Goal: Transaction & Acquisition: Purchase product/service

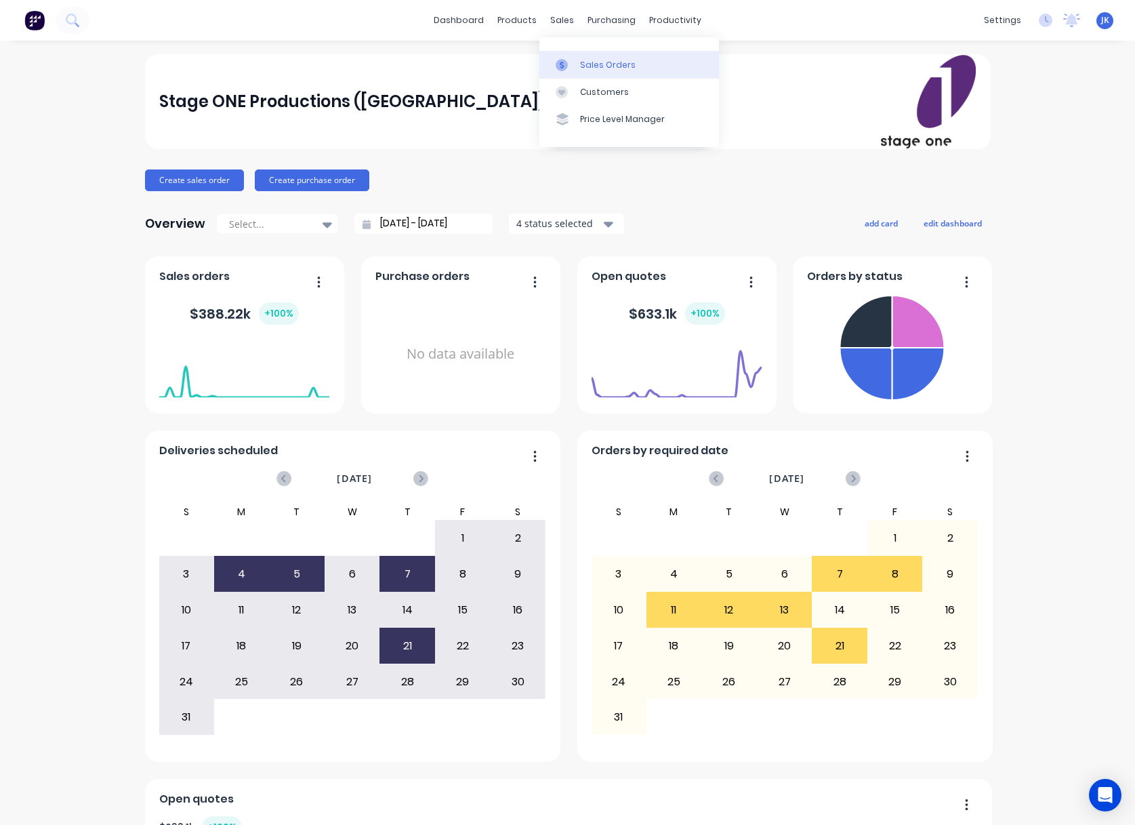
click at [588, 66] on div "Sales Orders" at bounding box center [608, 65] width 56 height 12
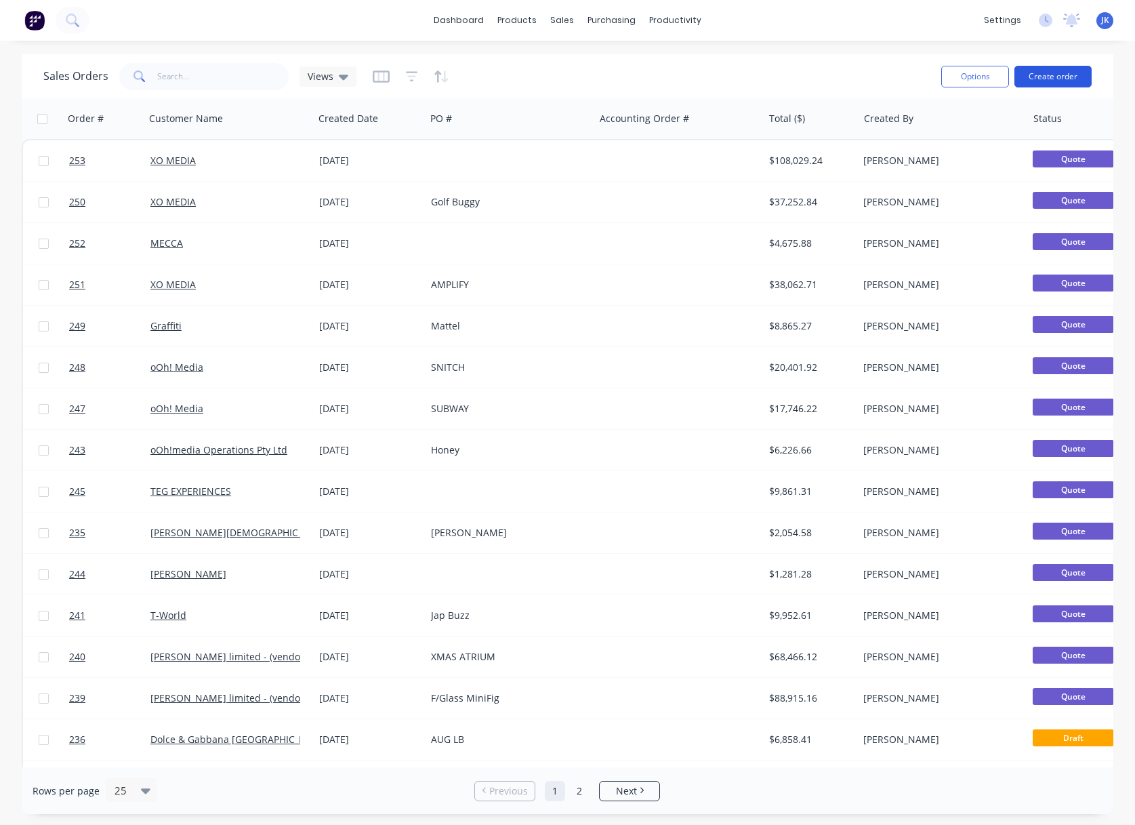
click at [1038, 74] on button "Create order" at bounding box center [1053, 77] width 77 height 22
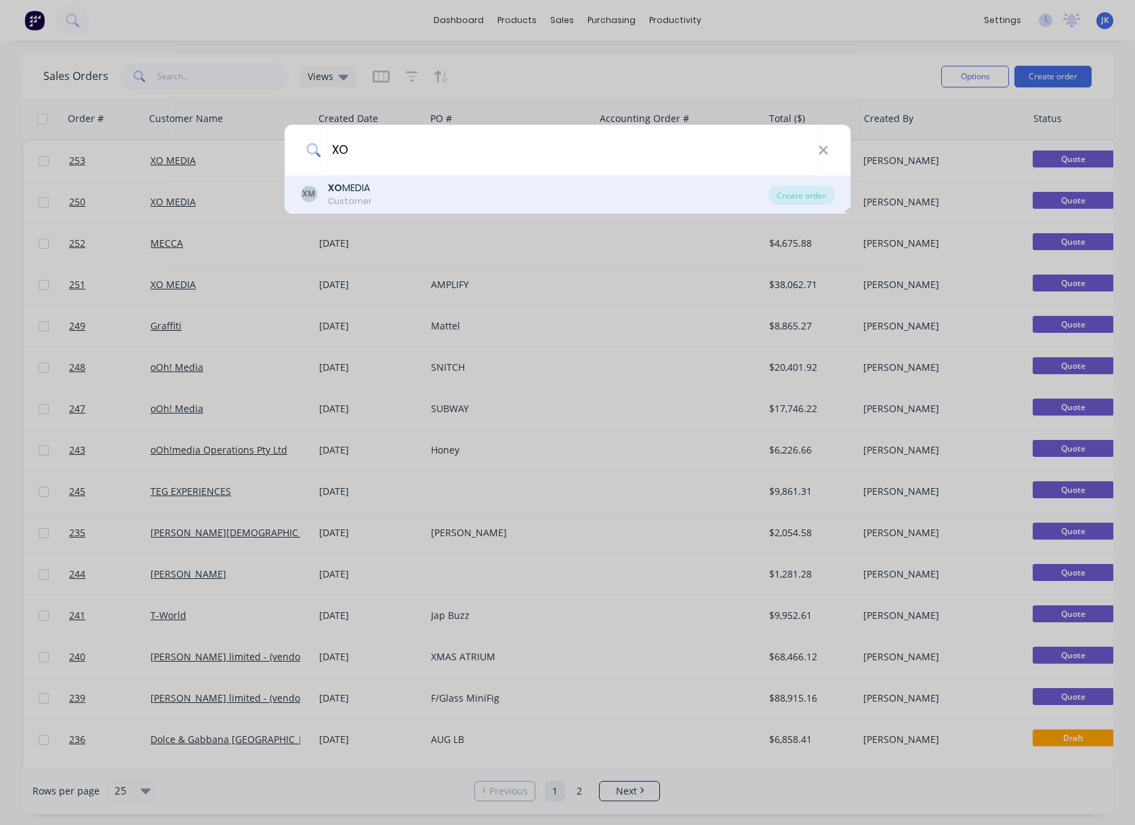
type input "XO"
click at [336, 184] on b "XO" at bounding box center [335, 188] width 14 height 14
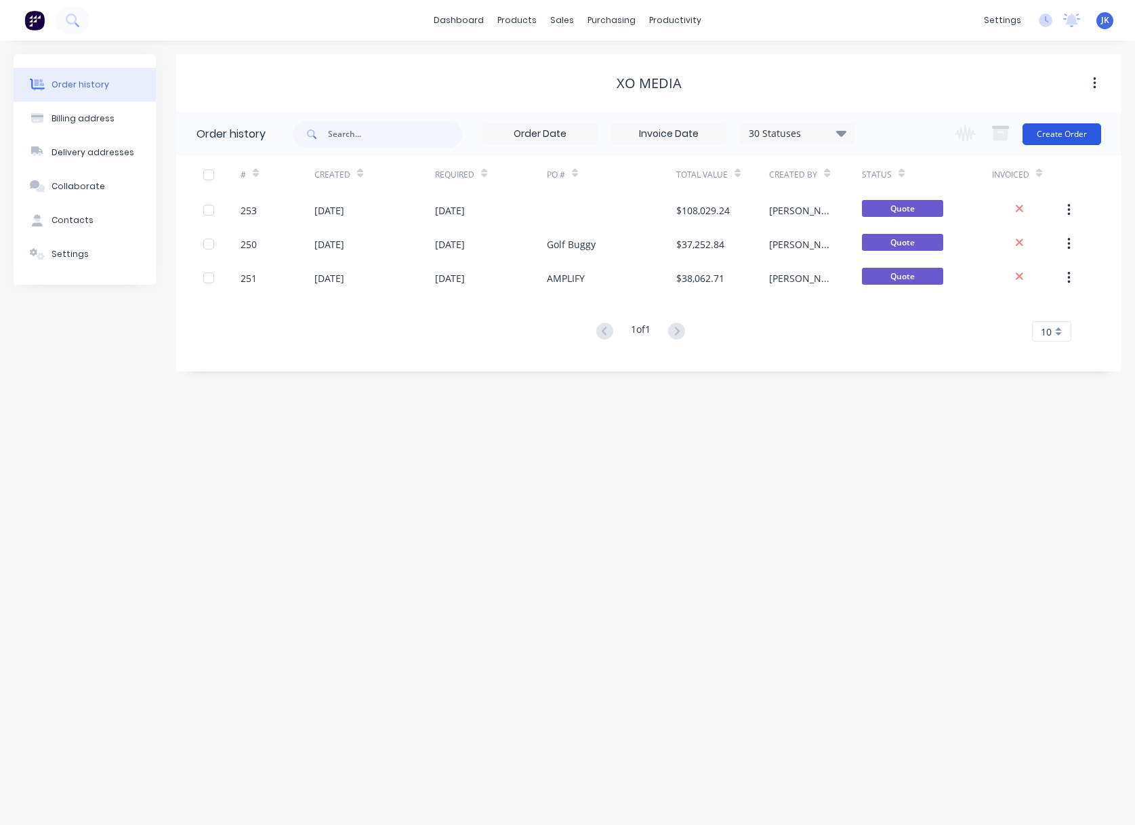
click at [1053, 131] on button "Create Order" at bounding box center [1062, 134] width 79 height 22
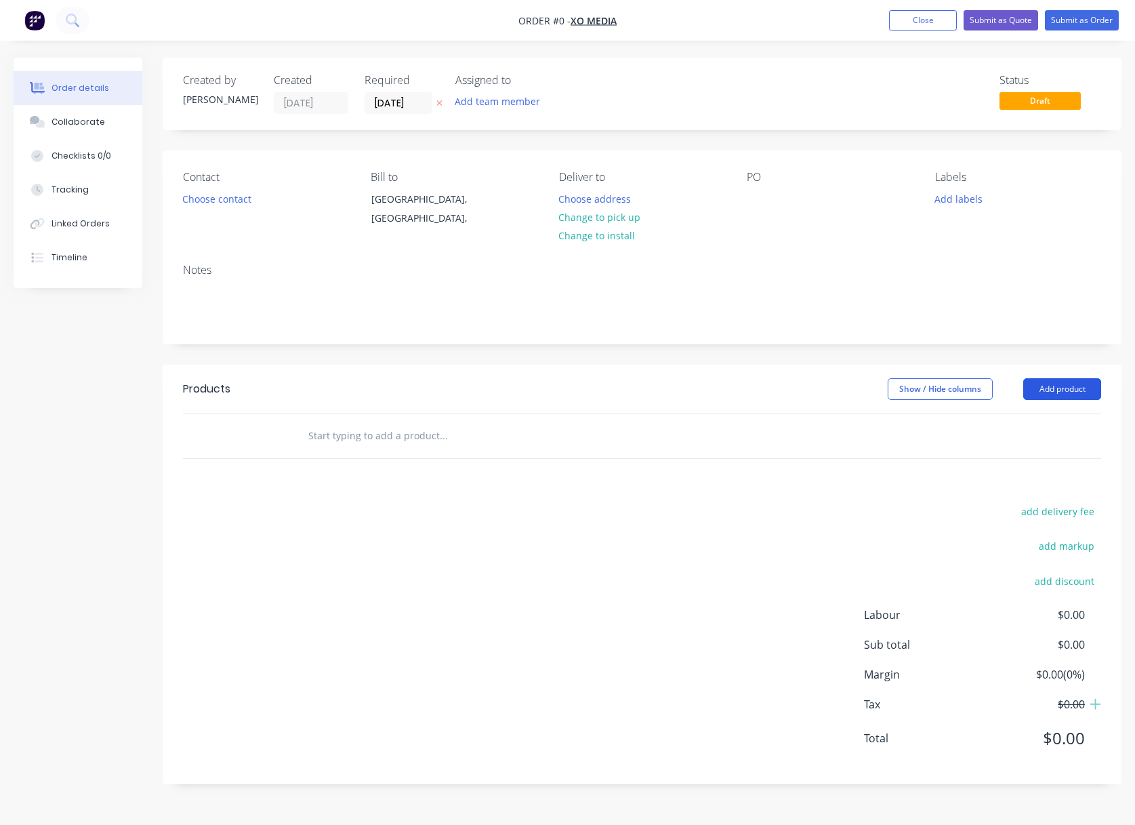
click at [1052, 386] on button "Add product" at bounding box center [1063, 389] width 78 height 22
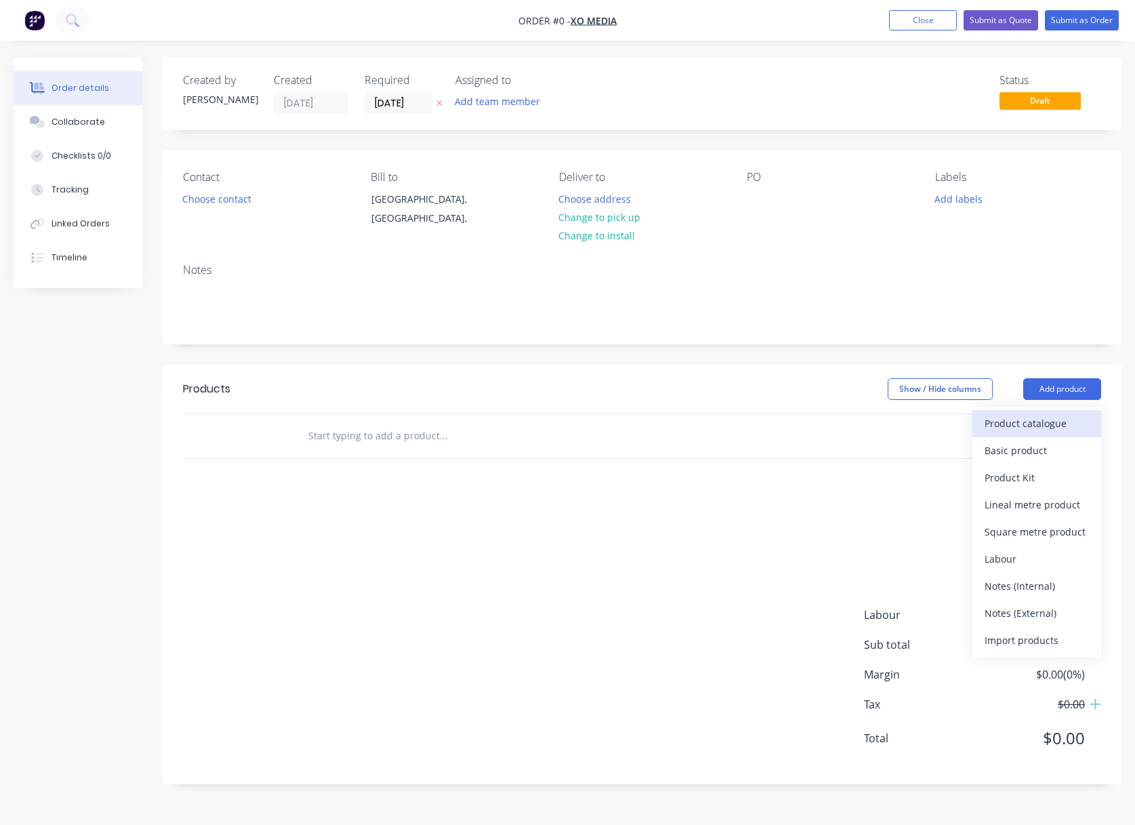
click at [1017, 423] on div "Product catalogue" at bounding box center [1037, 423] width 104 height 20
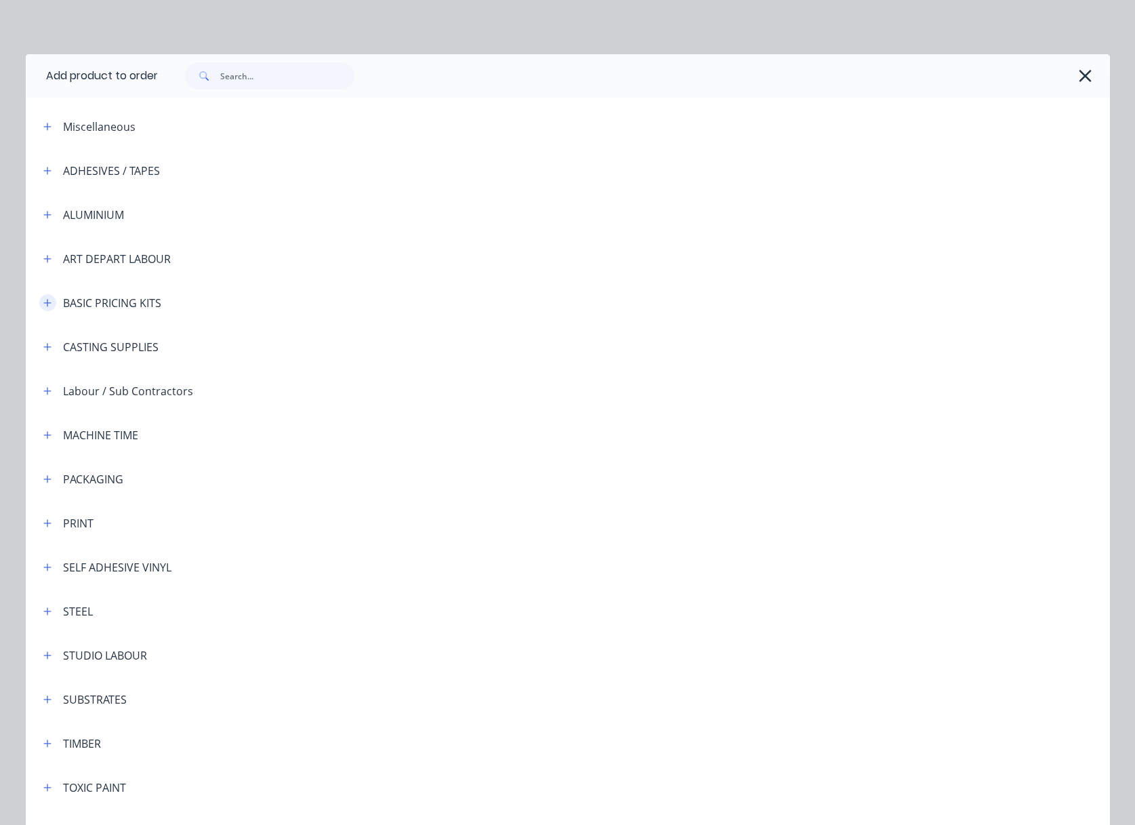
click at [43, 303] on icon "button" at bounding box center [47, 302] width 8 height 9
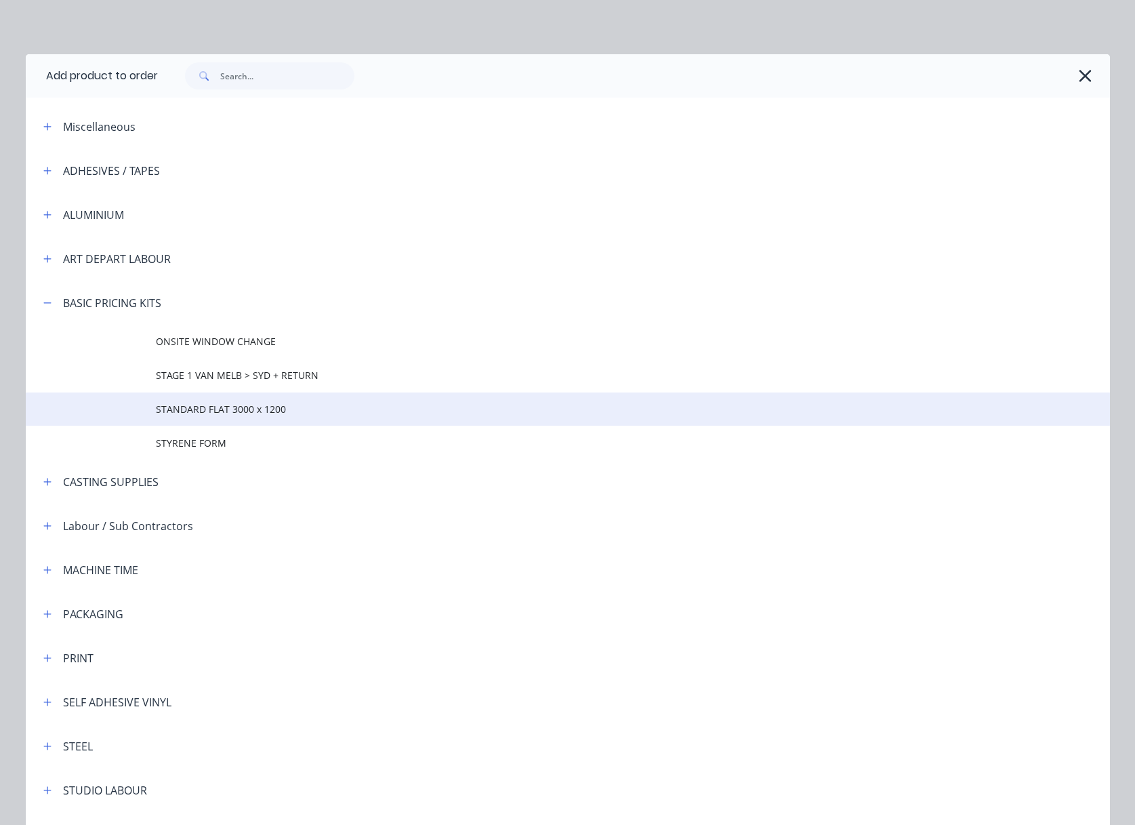
click at [201, 409] on span "STANDARD FLAT 3000 x 1200" at bounding box center [537, 409] width 763 height 14
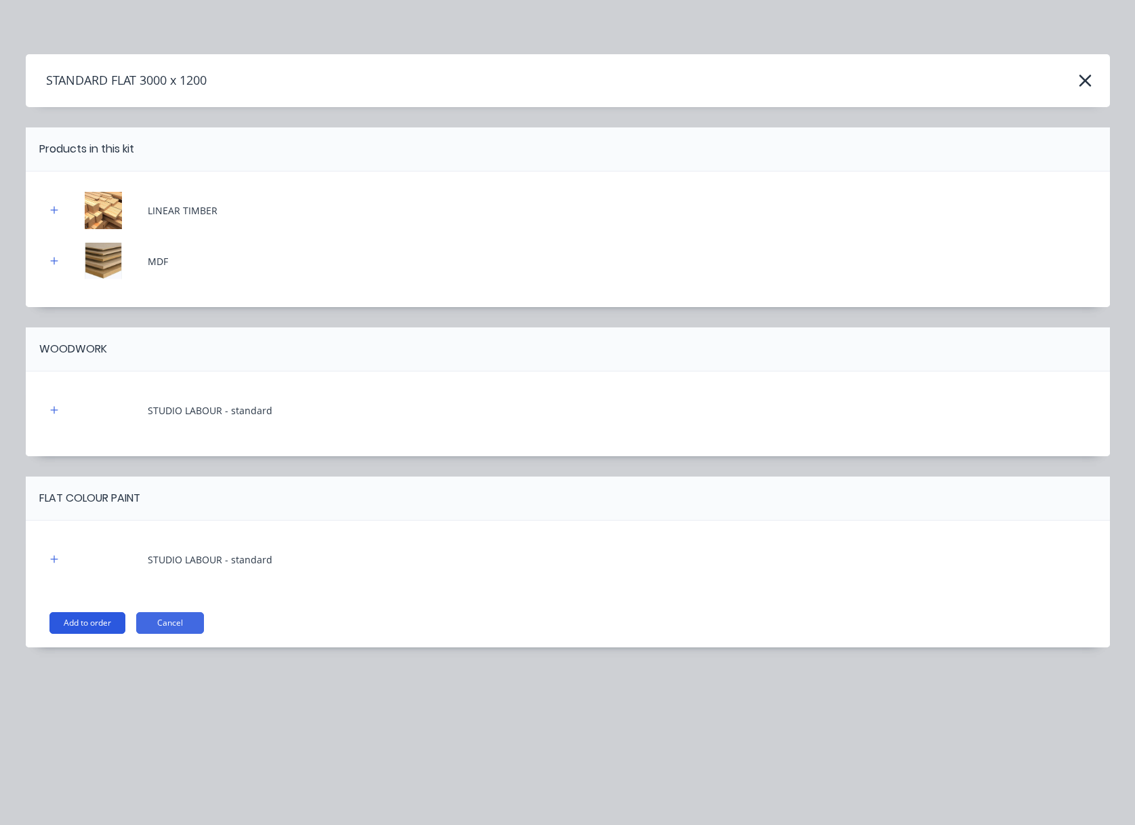
click at [87, 620] on button "Add to order" at bounding box center [87, 623] width 76 height 22
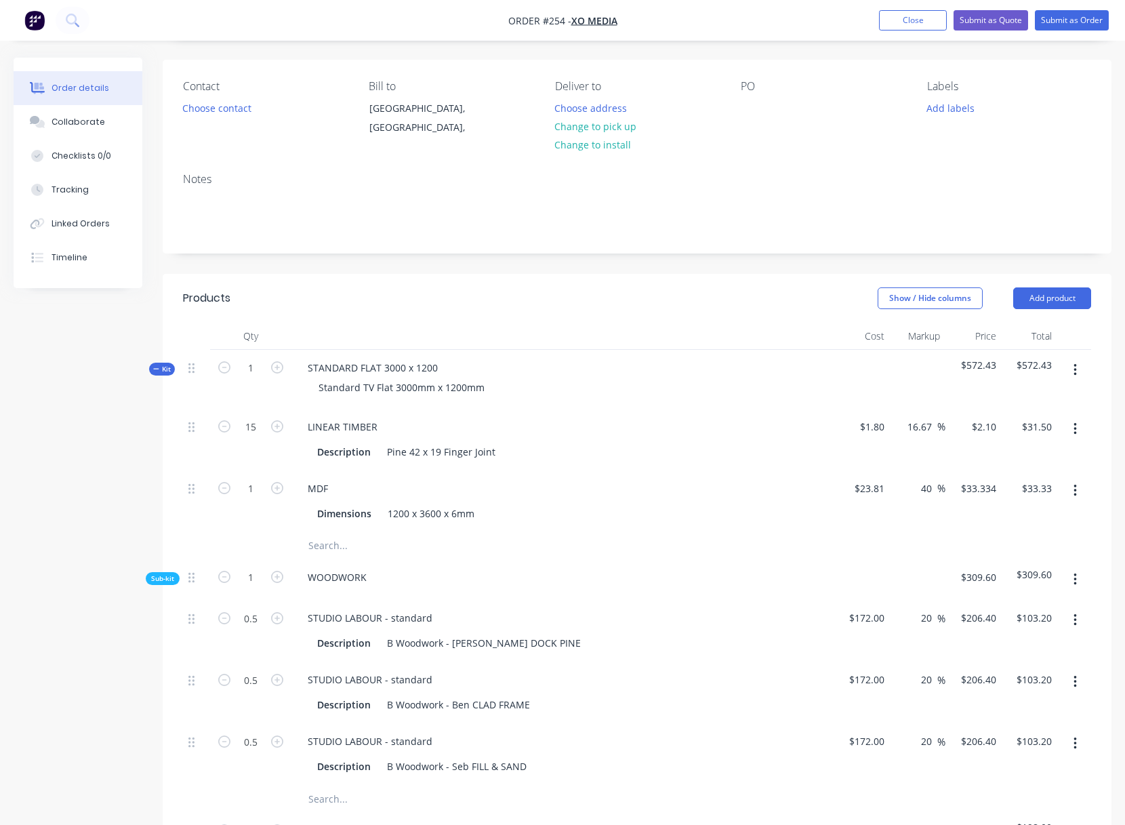
scroll to position [71, 0]
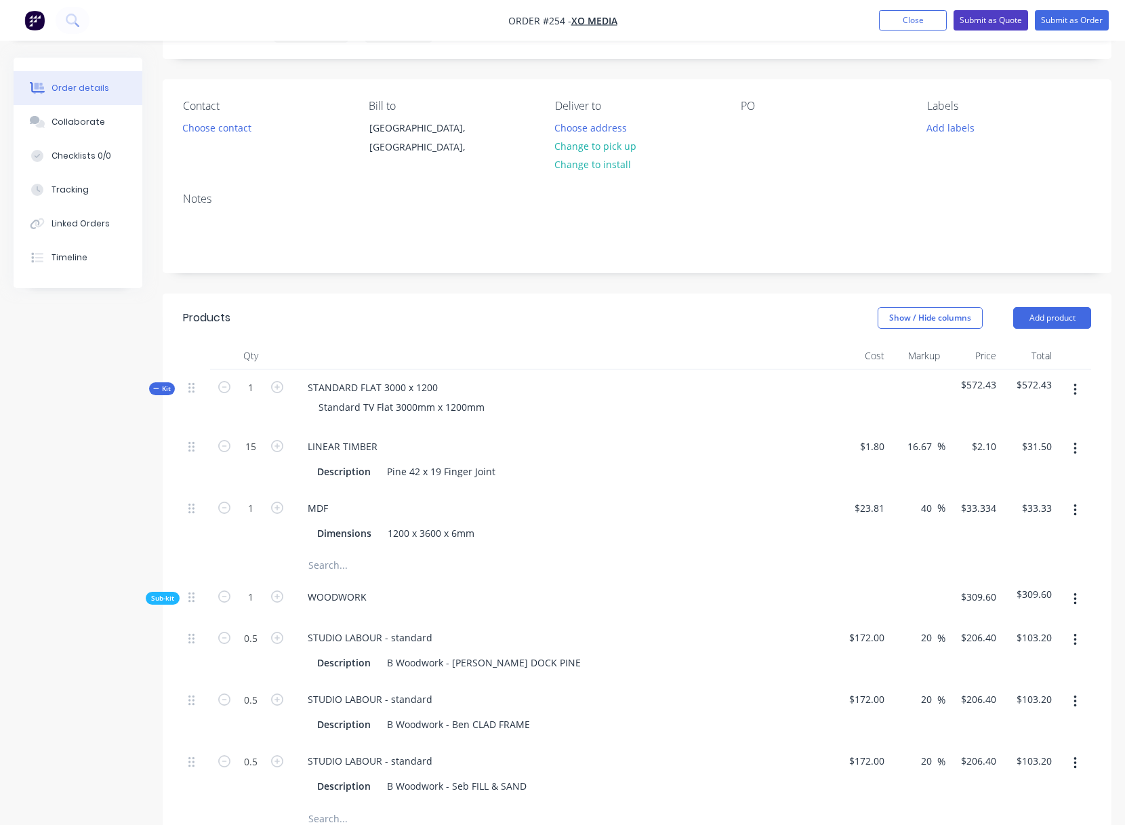
click at [980, 16] on button "Submit as Quote" at bounding box center [991, 20] width 75 height 20
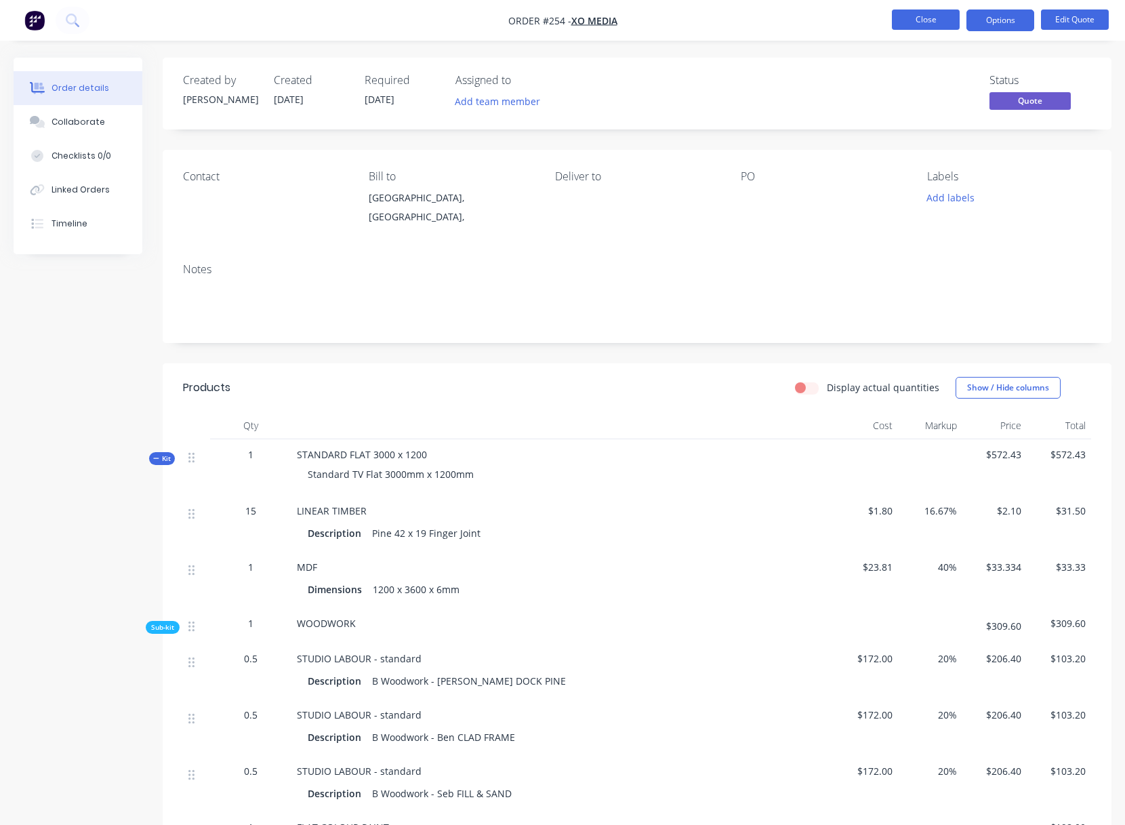
click at [931, 18] on button "Close" at bounding box center [926, 19] width 68 height 20
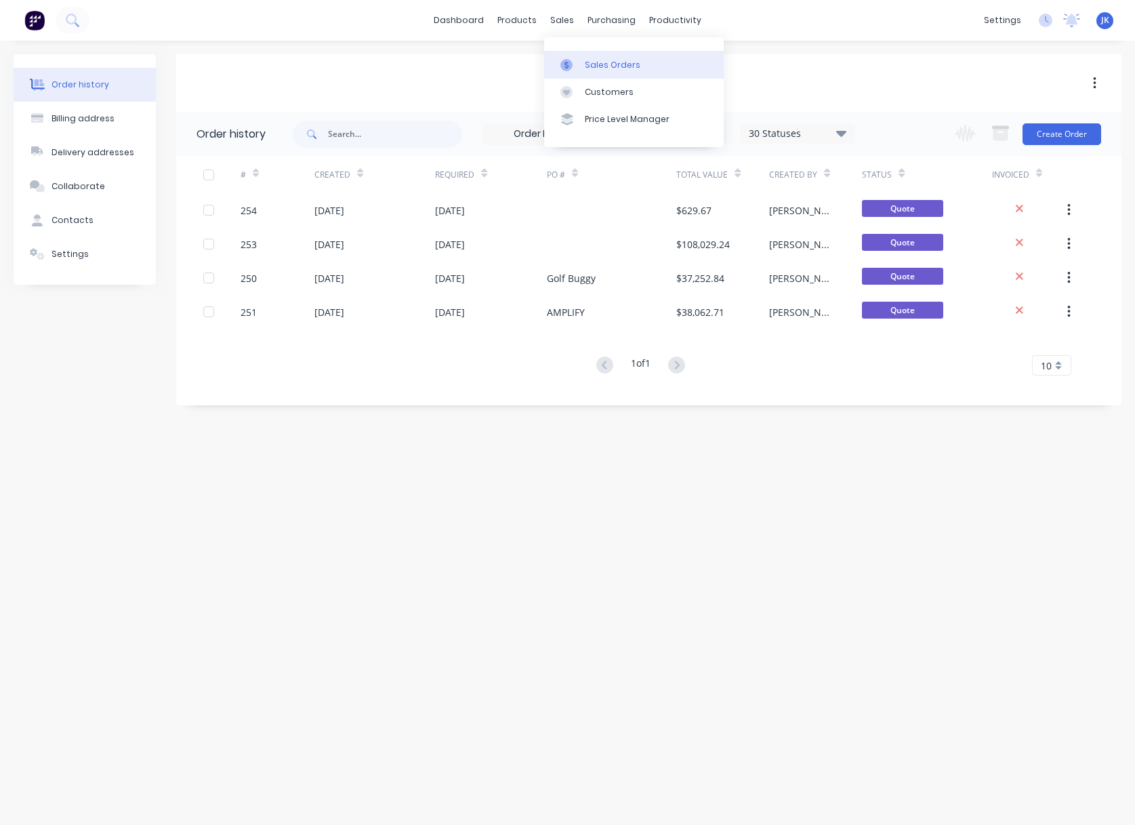
click at [611, 64] on div "Sales Orders" at bounding box center [613, 65] width 56 height 12
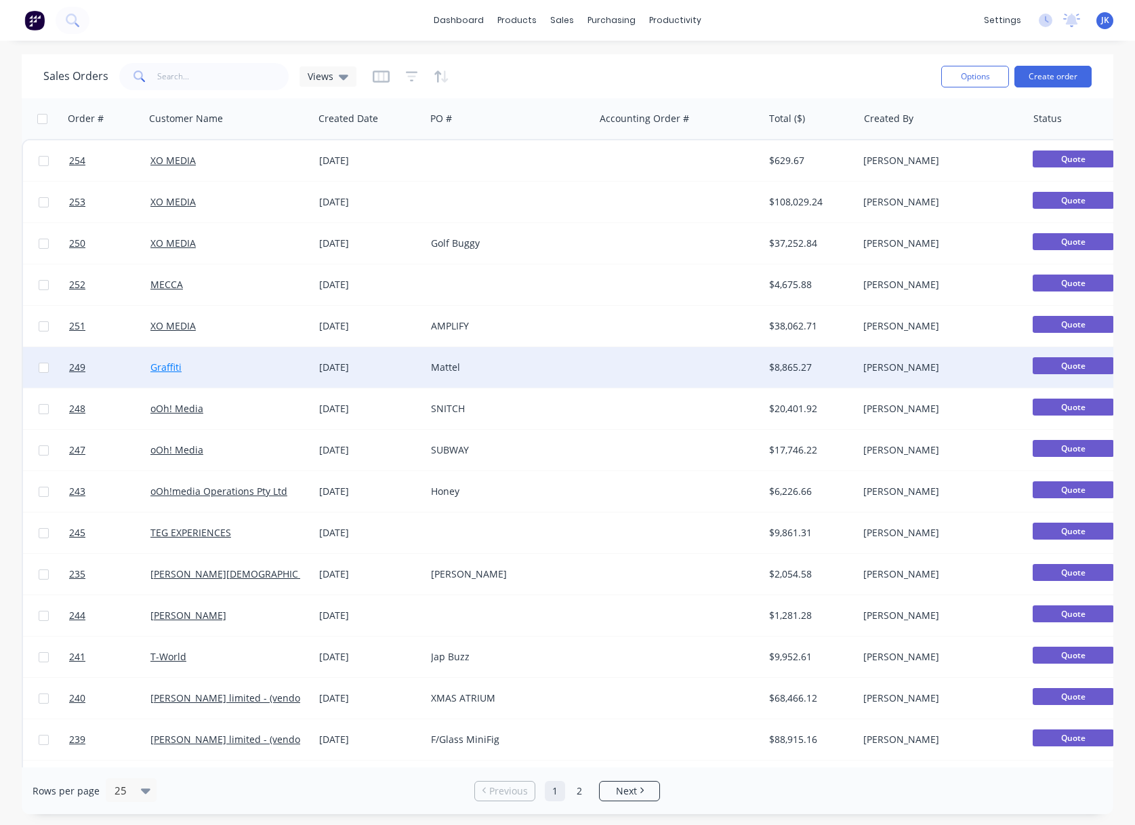
click at [168, 363] on link "Graffiti" at bounding box center [165, 367] width 31 height 13
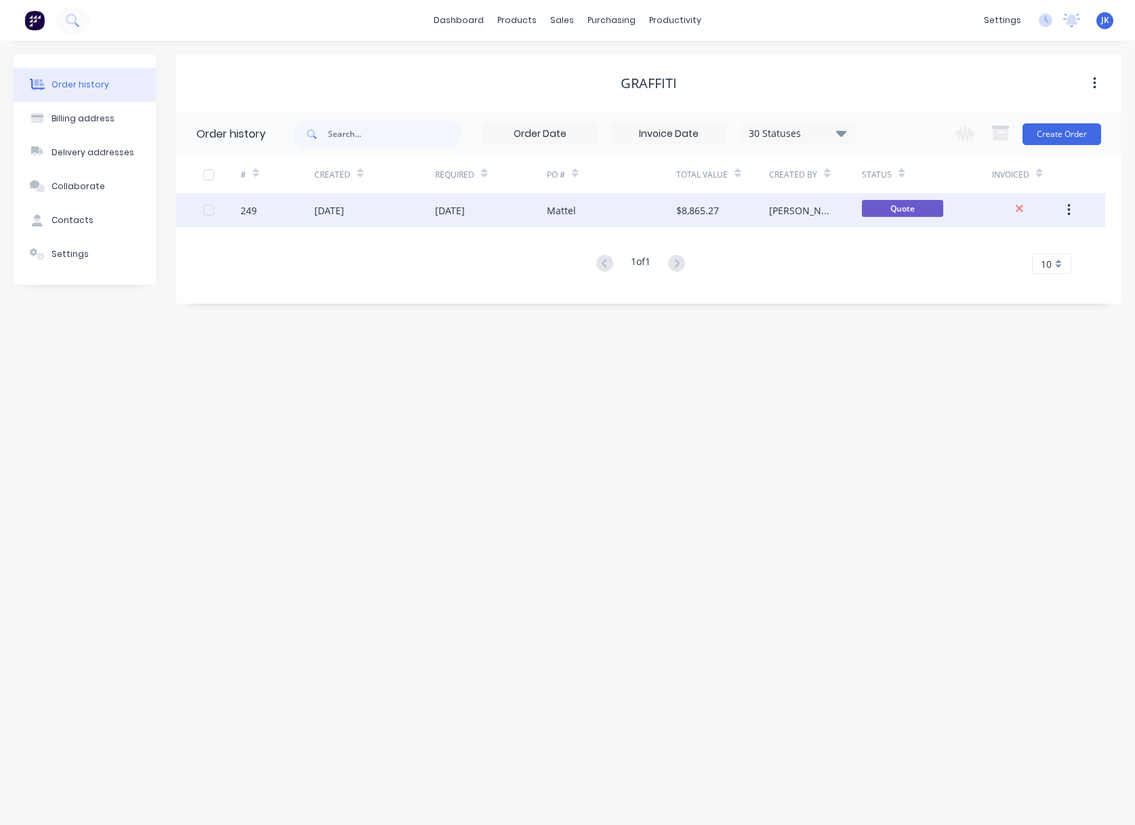
click at [465, 207] on div "[DATE]" at bounding box center [450, 210] width 30 height 14
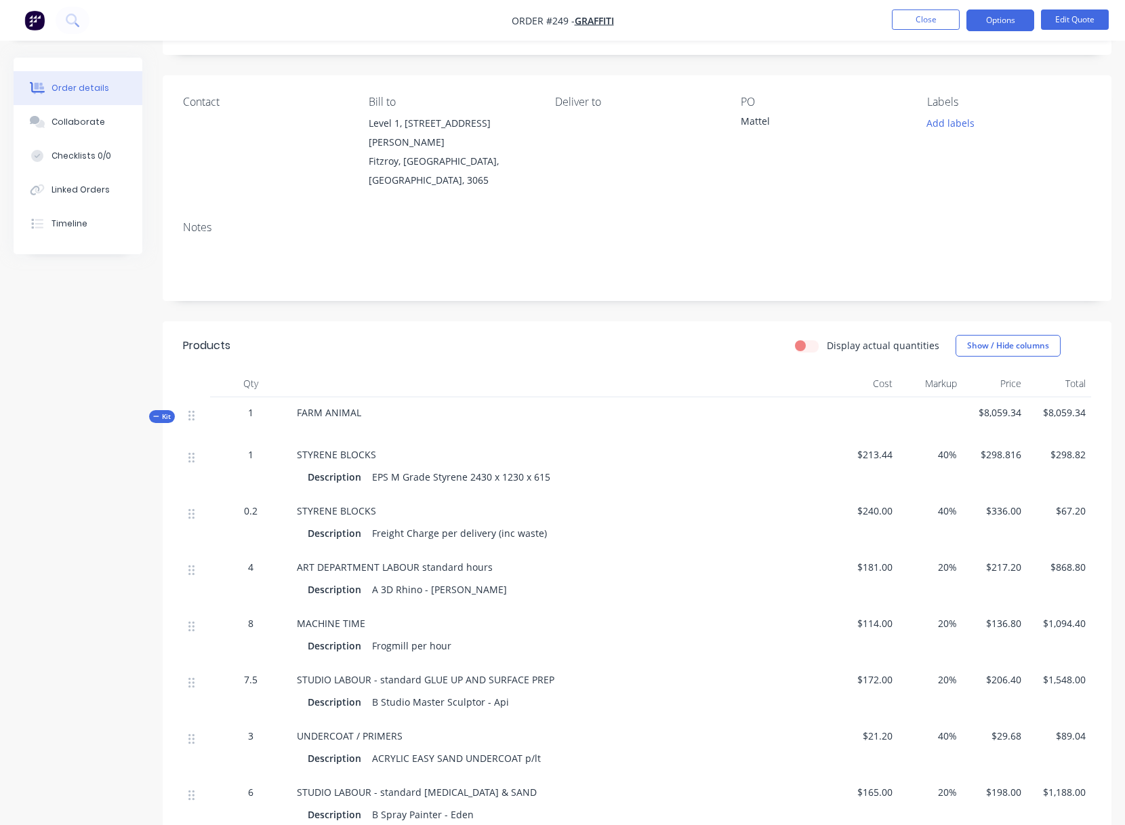
scroll to position [75, 0]
click at [1085, 17] on button "Edit Quote" at bounding box center [1075, 19] width 68 height 20
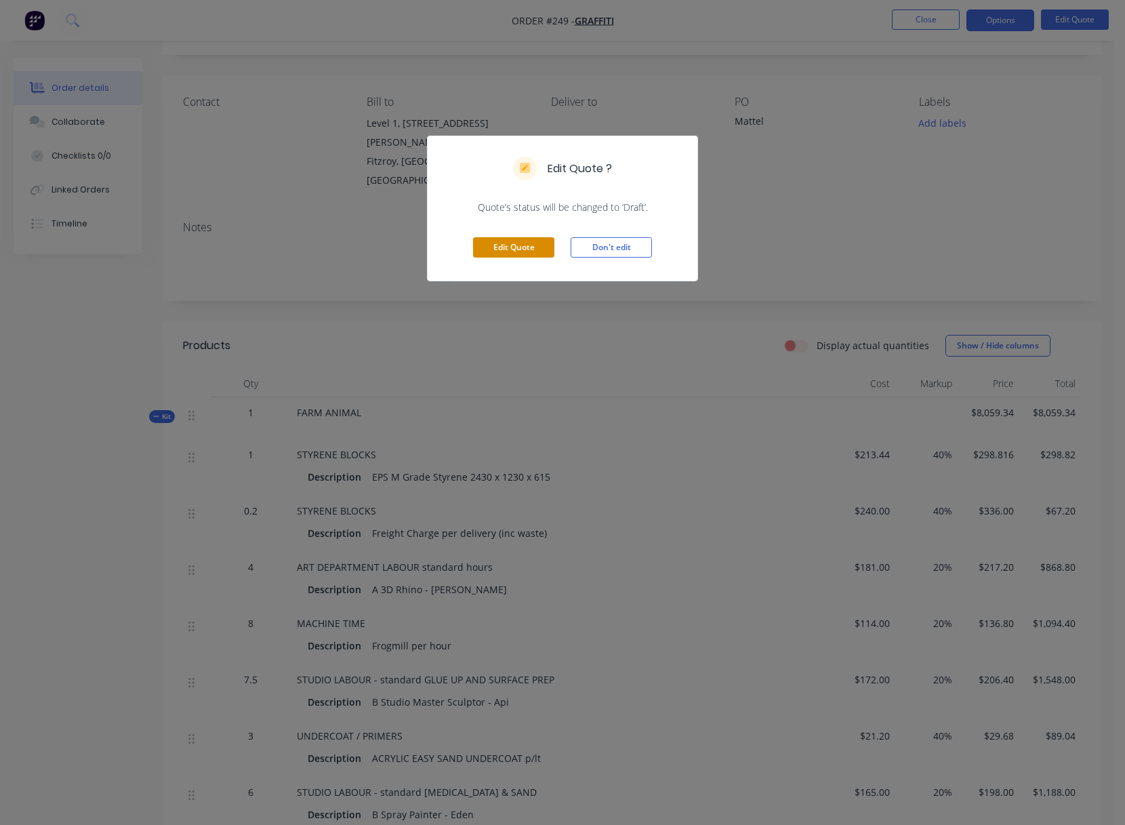
click at [531, 245] on button "Edit Quote" at bounding box center [513, 247] width 81 height 20
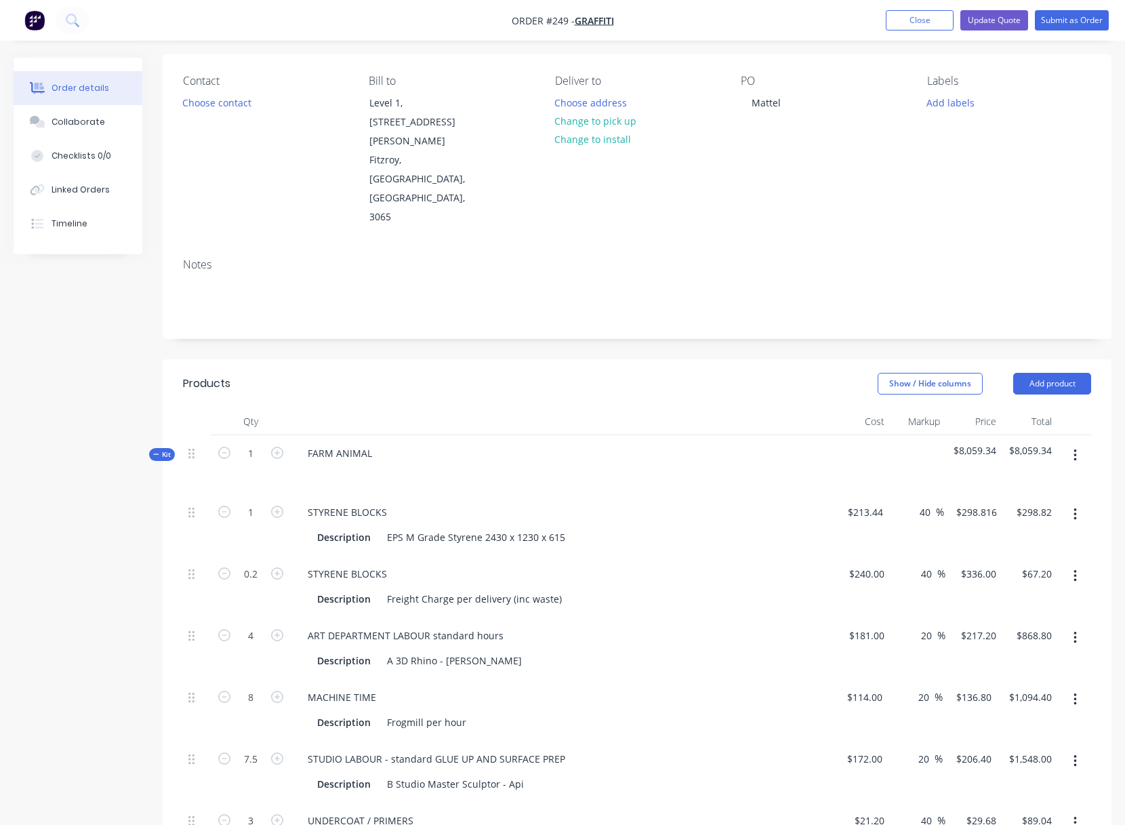
scroll to position [97, 0]
drag, startPoint x: 247, startPoint y: 437, endPoint x: 256, endPoint y: 435, distance: 9.6
click at [256, 502] on input "1" at bounding box center [250, 512] width 35 height 20
type input "0.5"
type input "$149.41"
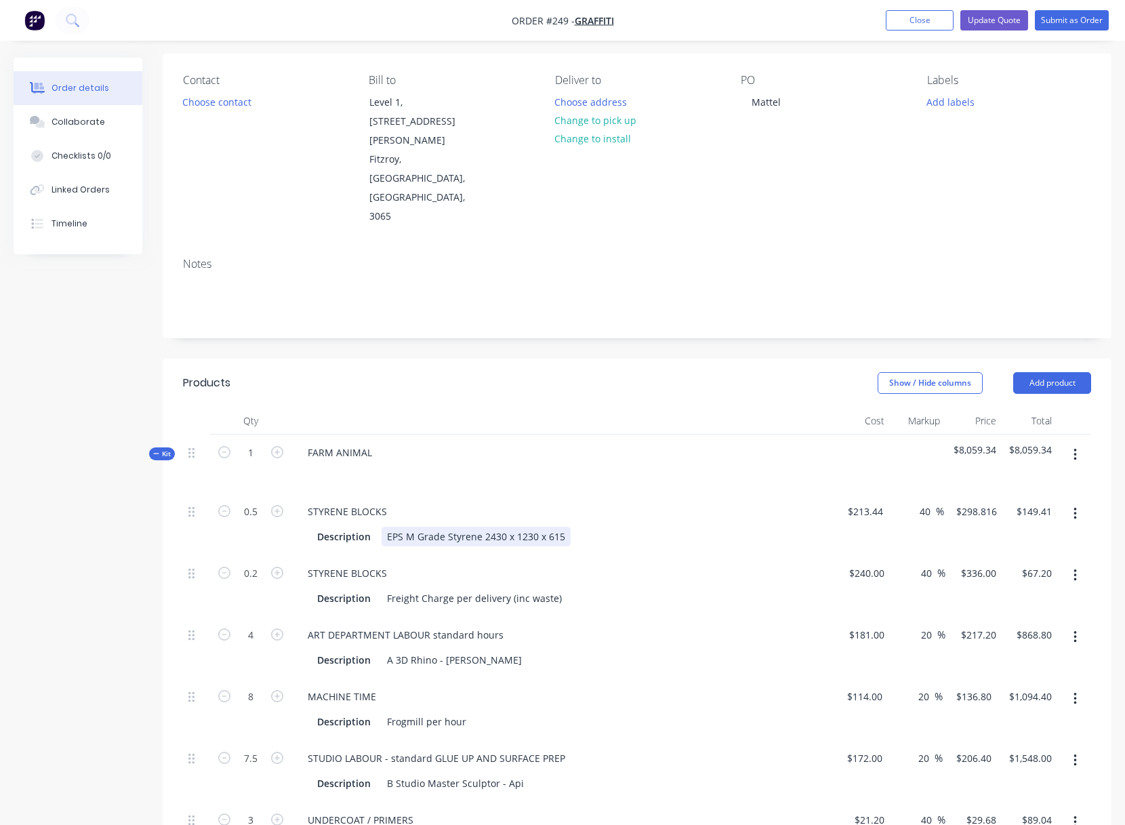
click at [432, 527] on div "EPS M Grade Styrene 2430 x 1230 x 615" at bounding box center [476, 537] width 189 height 20
drag, startPoint x: 247, startPoint y: 558, endPoint x: 268, endPoint y: 556, distance: 20.4
click at [268, 522] on input "4" at bounding box center [250, 512] width 35 height 20
type input "2"
type input "181"
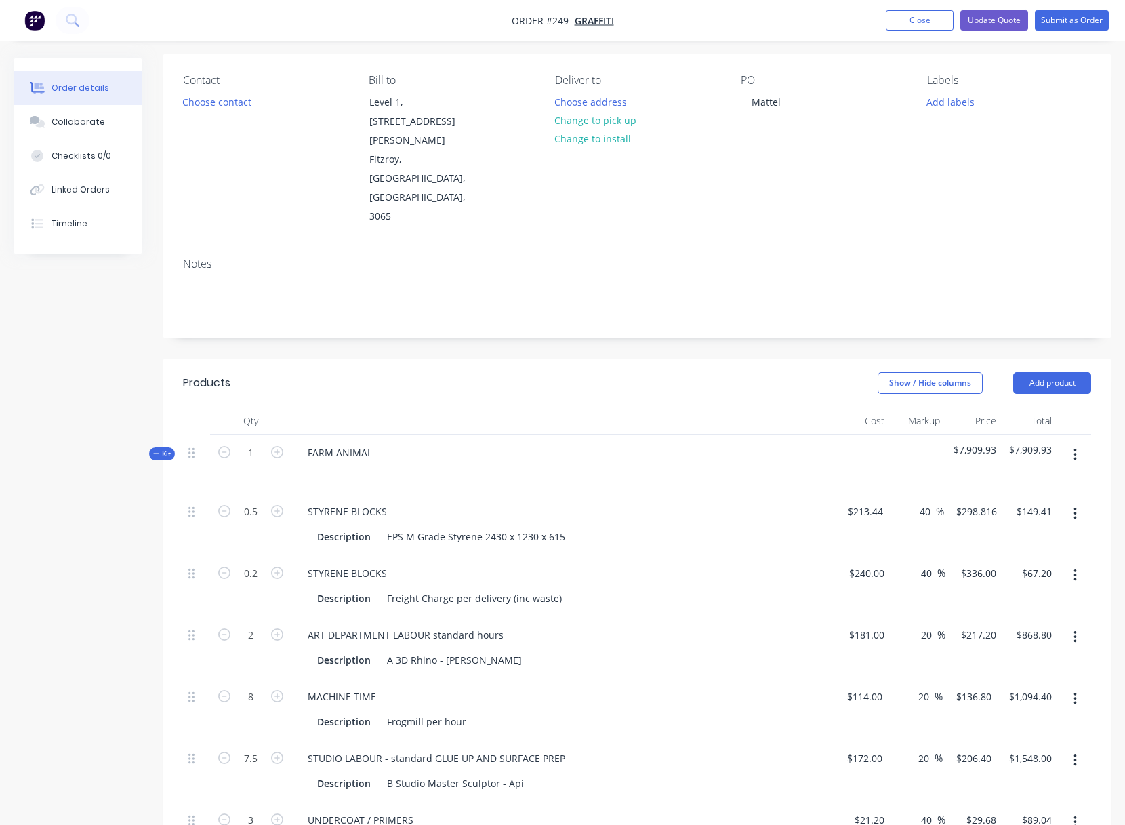
type input "$434.40"
drag, startPoint x: 847, startPoint y: 561, endPoint x: 808, endPoint y: 556, distance: 39.6
click at [847, 617] on div "181 $181.00" at bounding box center [862, 648] width 56 height 62
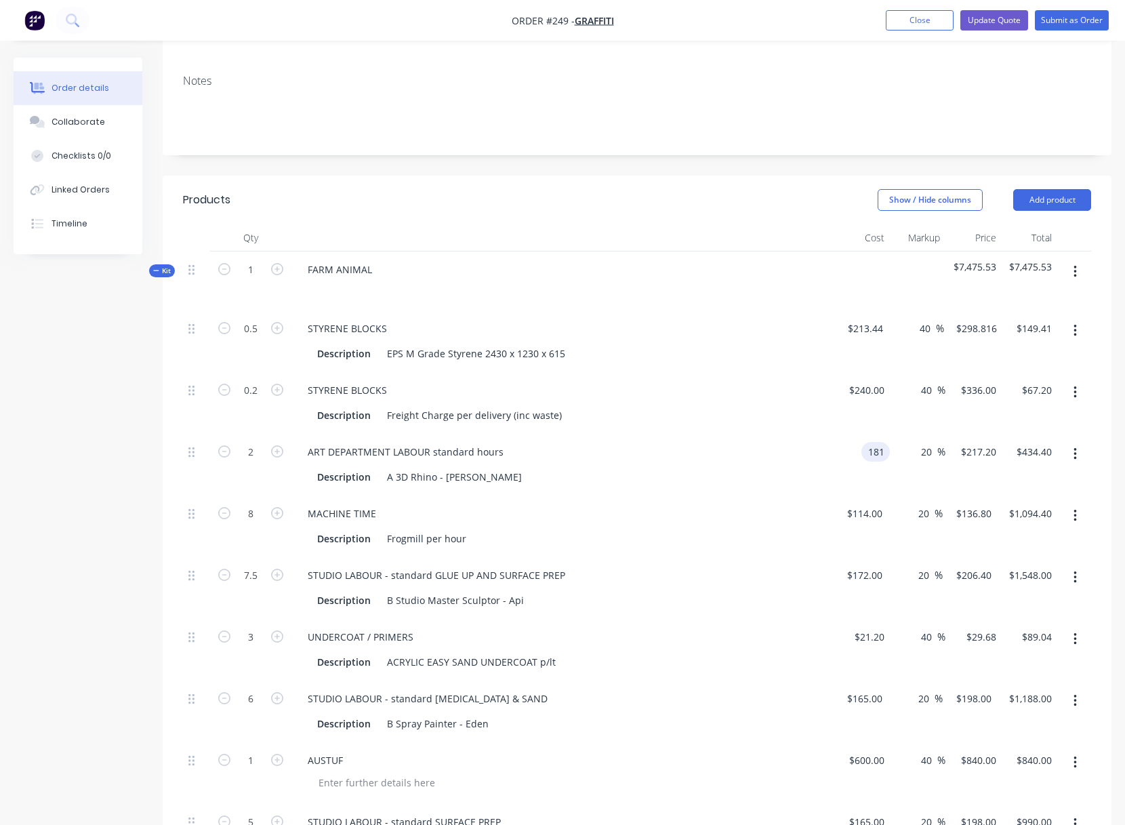
scroll to position [283, 0]
type input "$181.00"
click at [253, 336] on input "8" at bounding box center [250, 326] width 35 height 20
type input "4"
type input "$547.20"
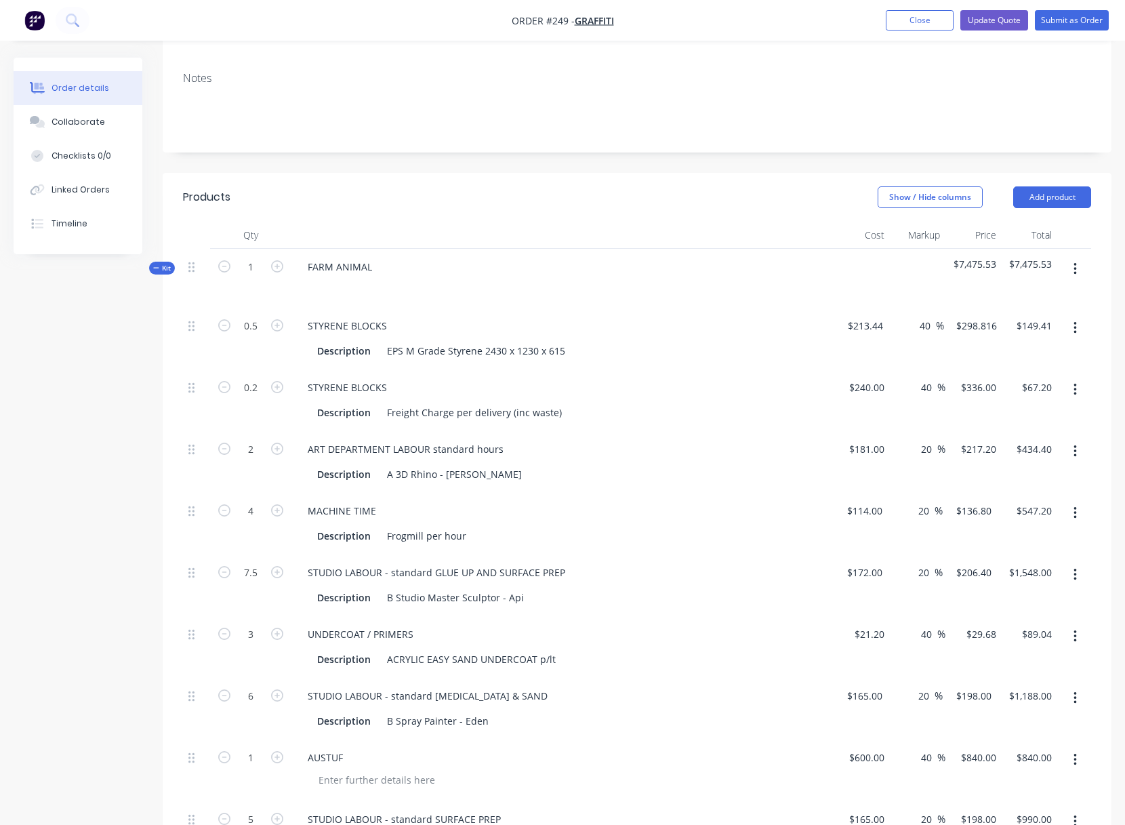
click at [639, 493] on div "MACHINE TIME Description Frogmill per hour" at bounding box center [562, 524] width 542 height 62
drag, startPoint x: 245, startPoint y: 495, endPoint x: 258, endPoint y: 496, distance: 12.9
click at [258, 336] on input "7.5" at bounding box center [250, 326] width 35 height 20
type input "3"
type input "$619.20"
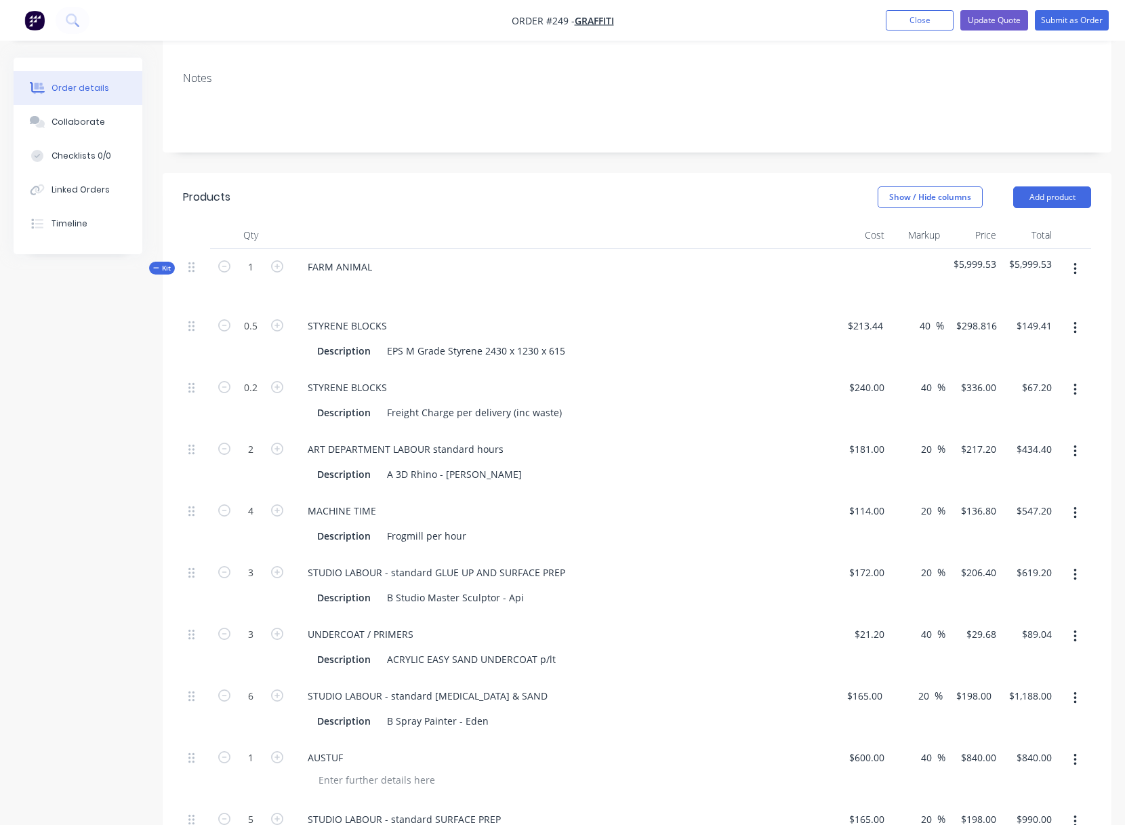
click at [673, 563] on div "STUDIO LABOUR - standard GLUE UP AND SURFACE PREP" at bounding box center [562, 573] width 531 height 20
click at [253, 336] on input "3" at bounding box center [250, 326] width 35 height 20
type input "2"
type input "$59.36"
click at [673, 588] on div "Description B Studio Master Sculptor - Api" at bounding box center [560, 598] width 496 height 20
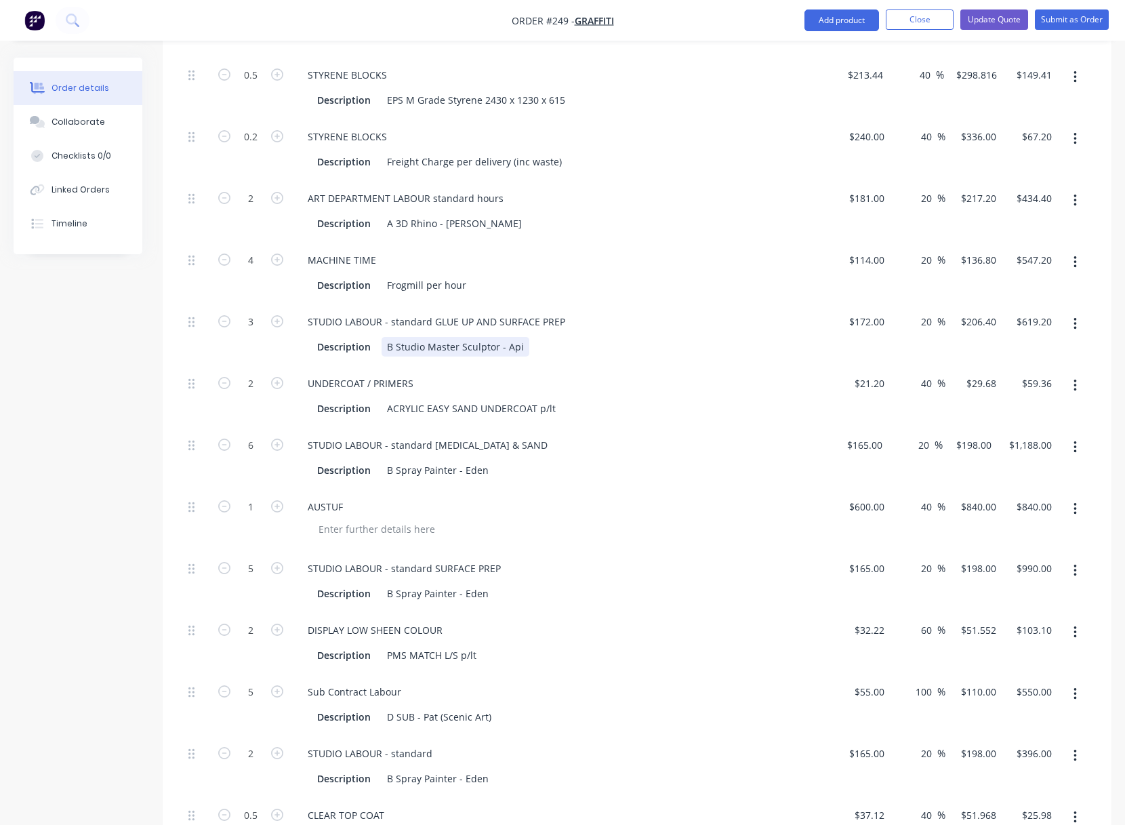
scroll to position [593, 0]
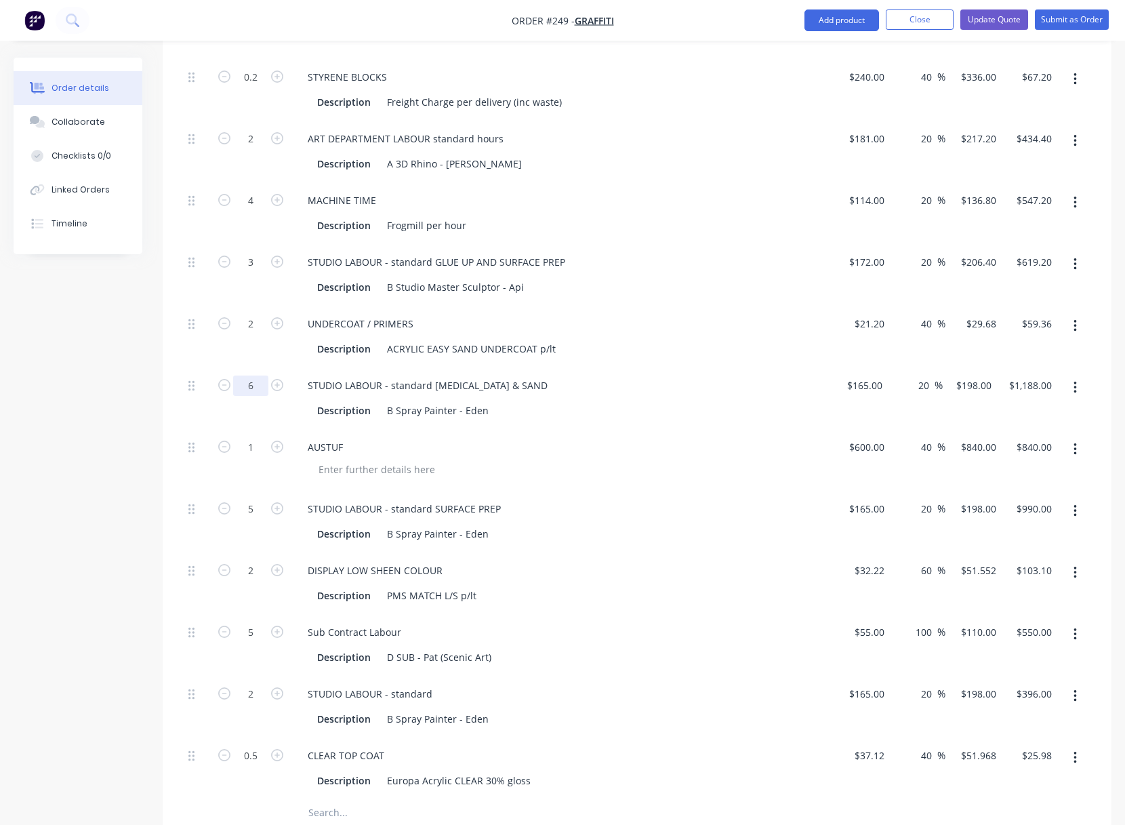
click at [254, 26] on input "6" at bounding box center [250, 15] width 35 height 20
type input "4"
type input "$792.00"
click at [653, 401] on div "Description B Spray Painter - Eden" at bounding box center [560, 411] width 496 height 20
click at [862, 437] on div "600 600" at bounding box center [876, 447] width 28 height 20
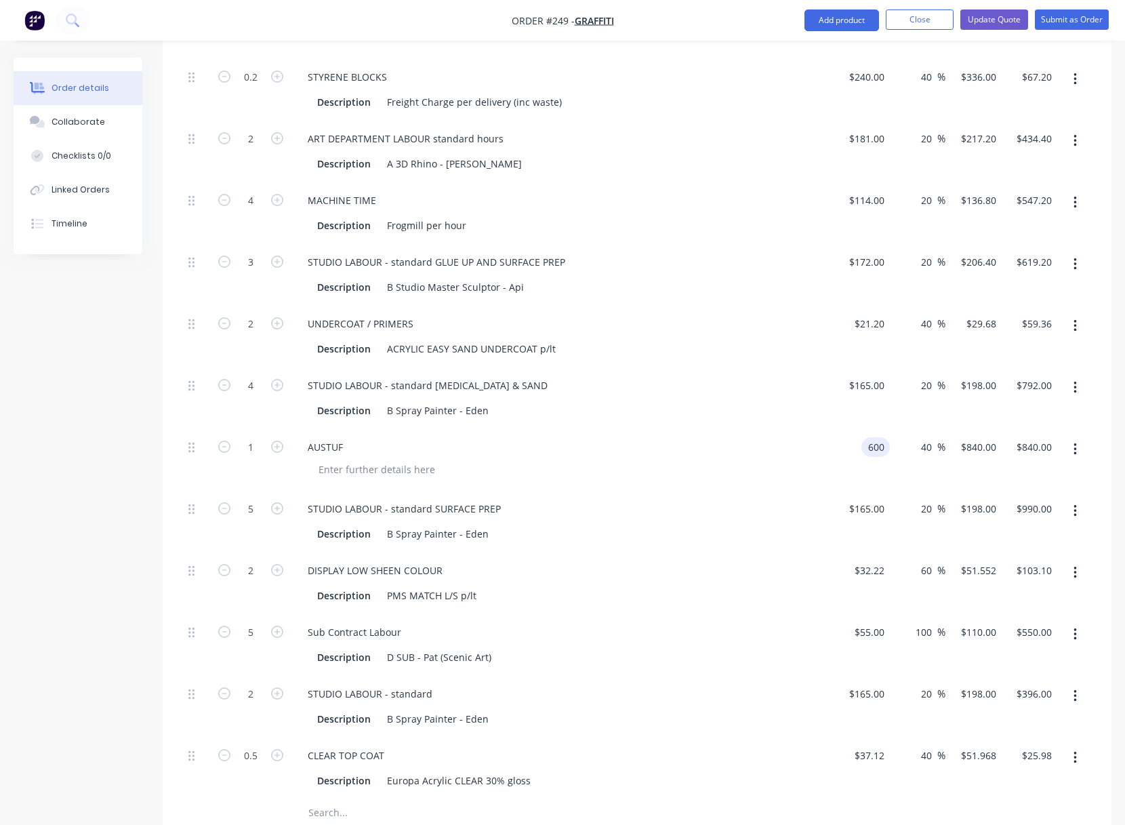
drag, startPoint x: 868, startPoint y: 369, endPoint x: 886, endPoint y: 369, distance: 17.6
click at [886, 437] on input "600" at bounding box center [878, 447] width 23 height 20
type input "$450.00"
type input "$630.00"
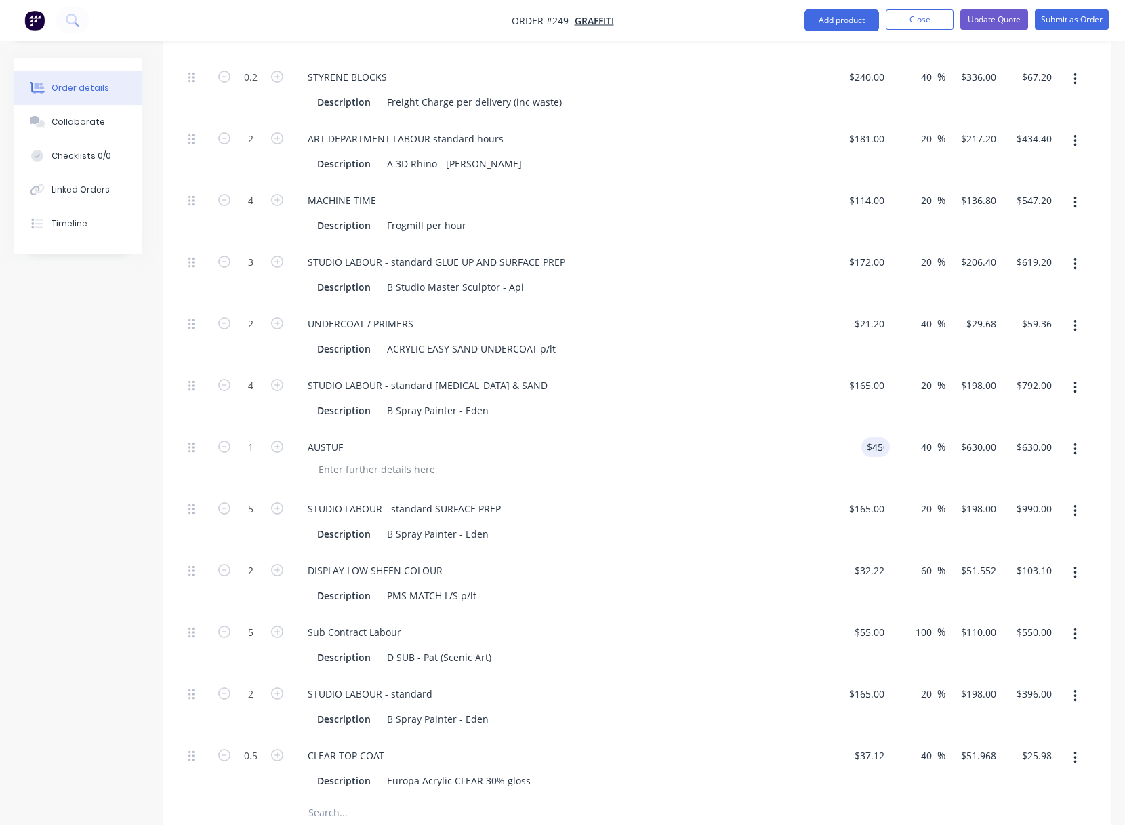
click at [678, 429] on div "AUSTUF" at bounding box center [562, 460] width 542 height 62
click at [252, 26] on input "5" at bounding box center [250, 15] width 35 height 20
type input "4"
type input "$792.00"
click at [624, 460] on div at bounding box center [568, 470] width 521 height 20
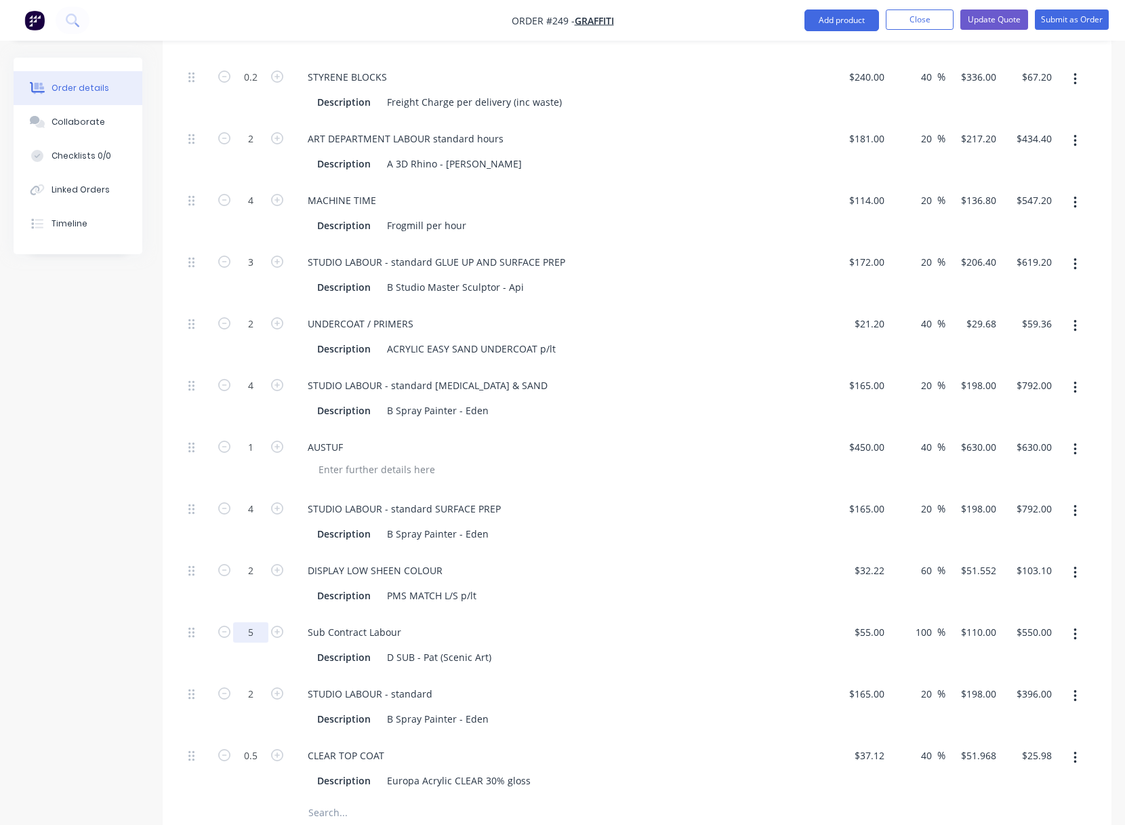
click at [253, 26] on input "5" at bounding box center [250, 15] width 35 height 20
type input "4"
type input "$440.00"
click at [525, 552] on div "DISPLAY LOW SHEEN COLOUR Description PMS MATCH L/S p/lt" at bounding box center [562, 583] width 542 height 62
type input "1"
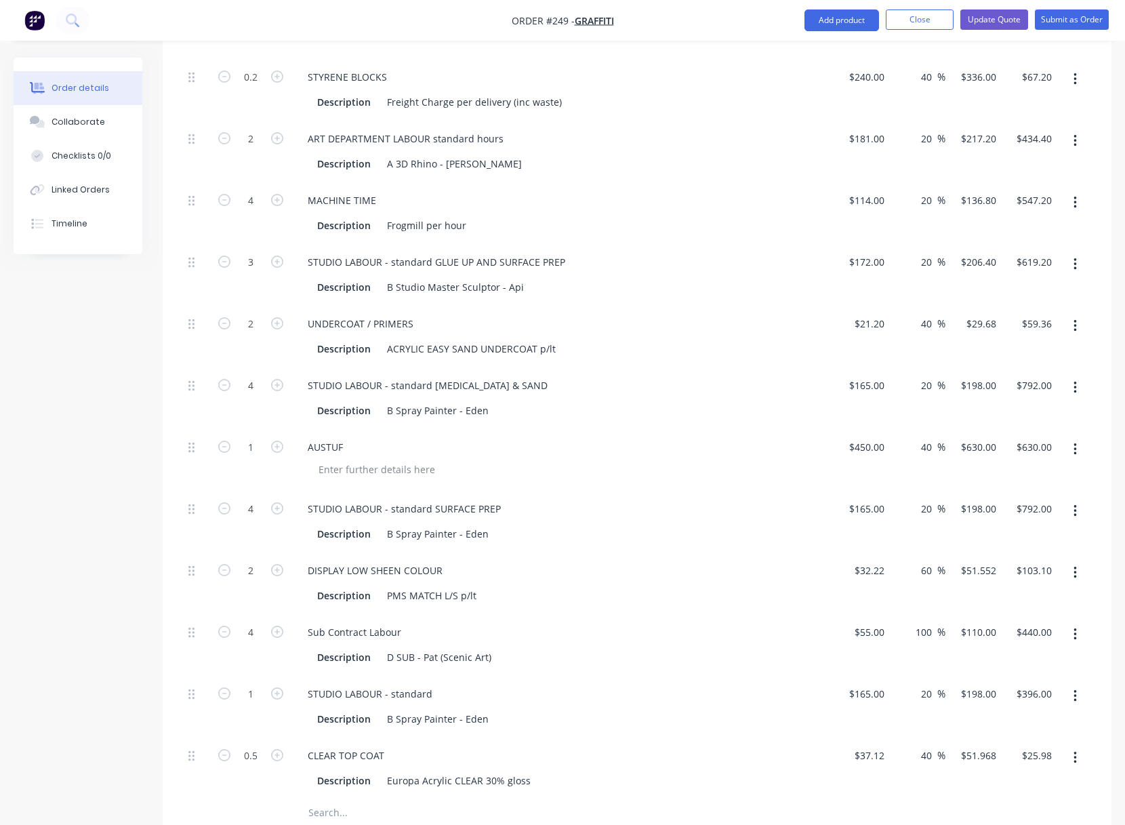
type input "$198.00"
click at [553, 614] on div "Sub Contract Labour Description D SUB - Pat (Scenic Art)" at bounding box center [562, 645] width 542 height 62
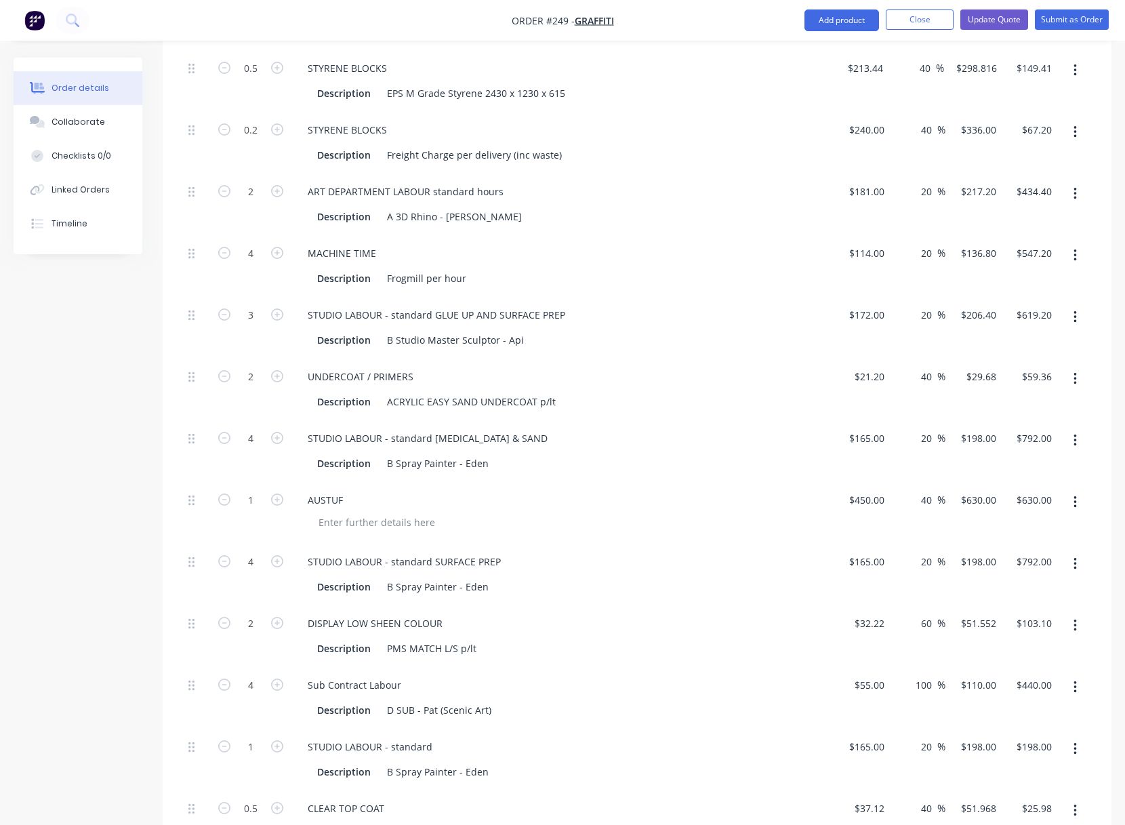
scroll to position [247, 0]
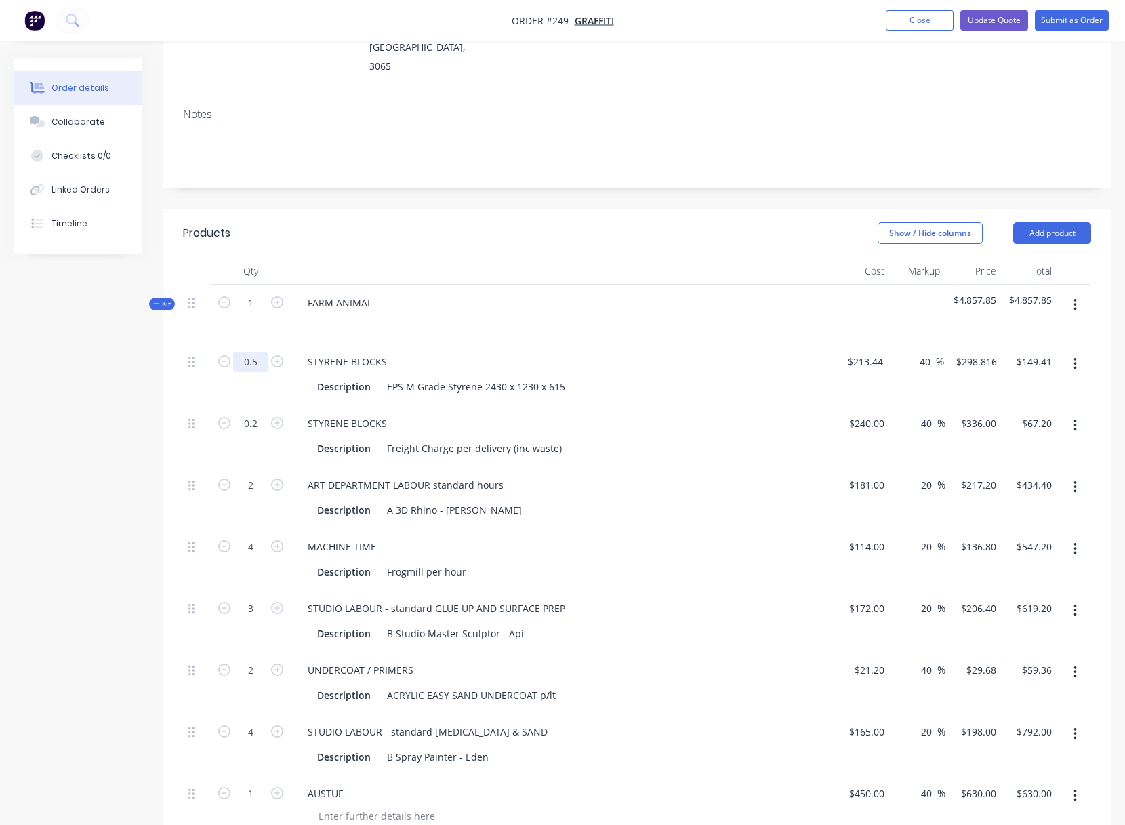
click at [248, 352] on input "0.5" at bounding box center [250, 362] width 35 height 20
type input "0.75"
type input "$224.11"
click at [569, 439] on div "Description Freight Charge per delivery (inc waste)" at bounding box center [560, 449] width 496 height 20
drag, startPoint x: 250, startPoint y: 285, endPoint x: 264, endPoint y: 285, distance: 14.3
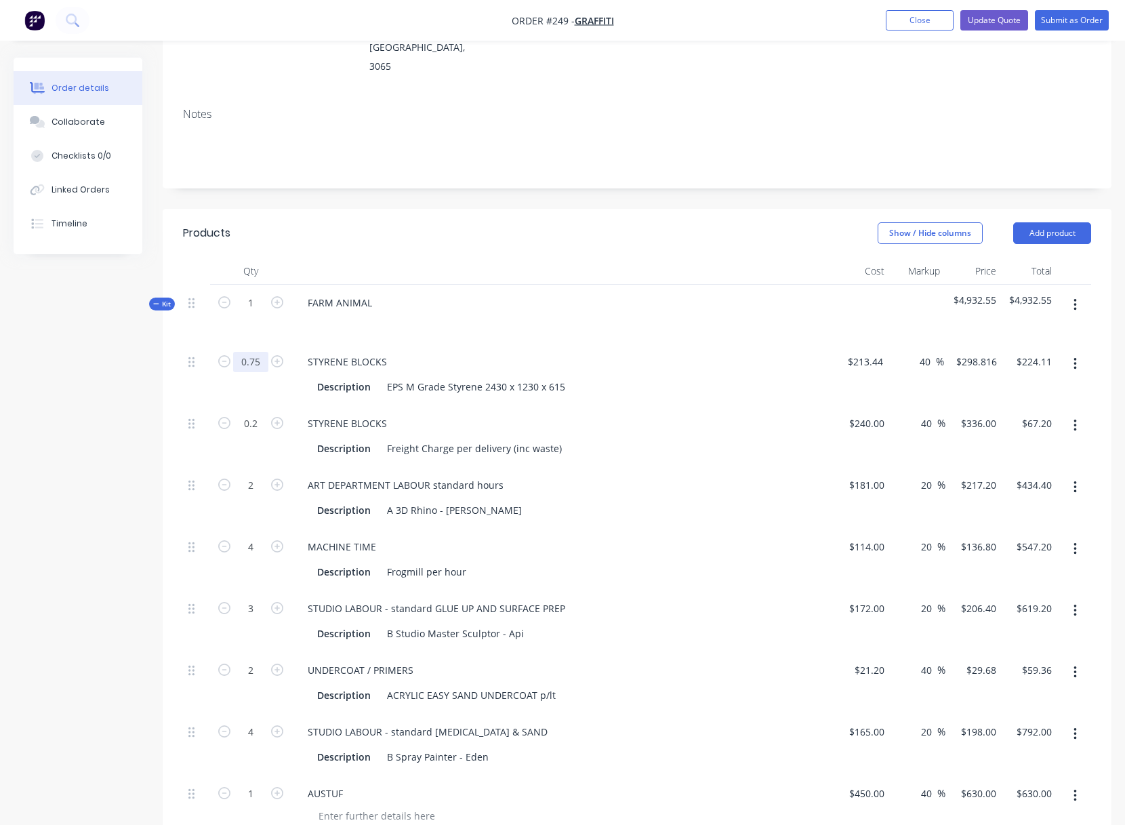
click at [264, 352] on input "0.75" at bounding box center [250, 362] width 35 height 20
type input "0.5"
type input "$149.41"
click at [588, 413] on div "STYRENE BLOCKS" at bounding box center [562, 423] width 531 height 20
click at [992, 16] on button "Update Quote" at bounding box center [995, 20] width 68 height 20
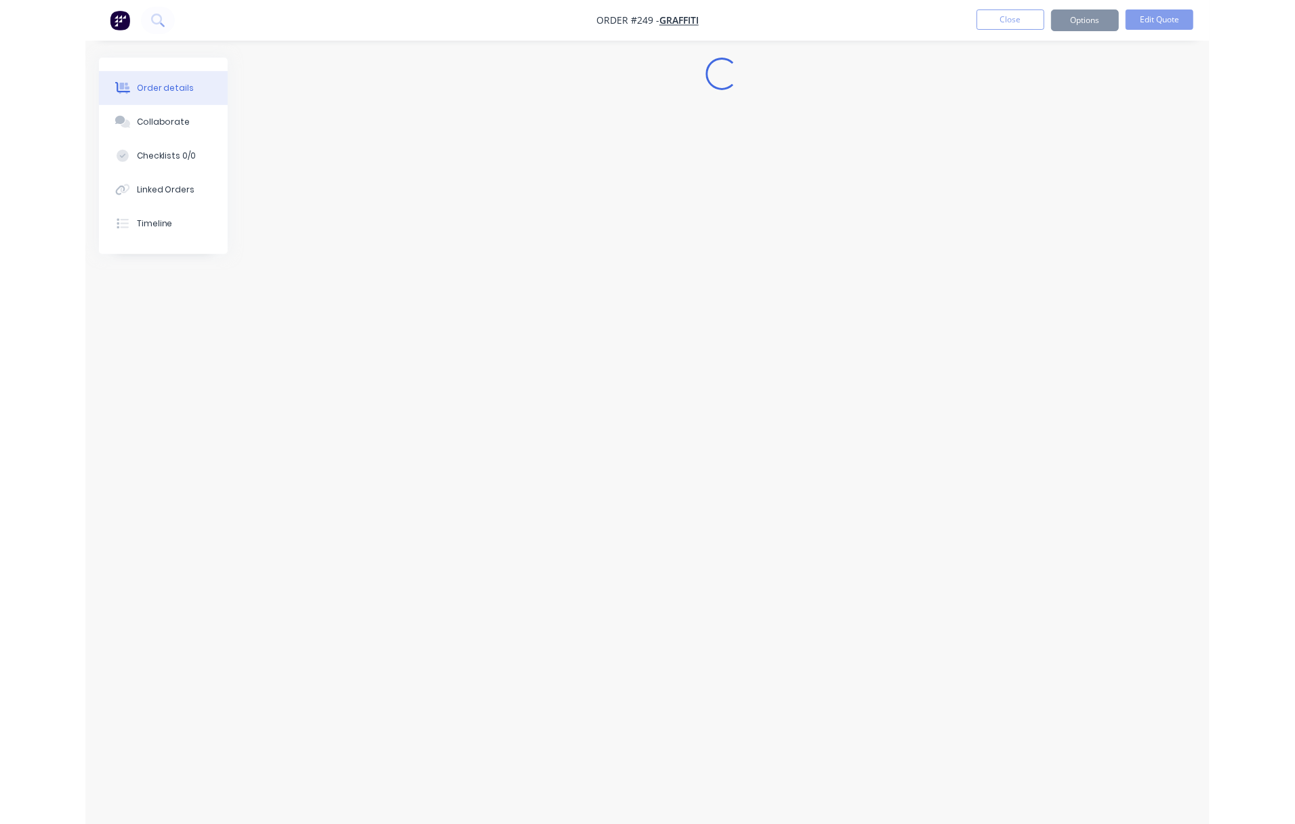
scroll to position [0, 0]
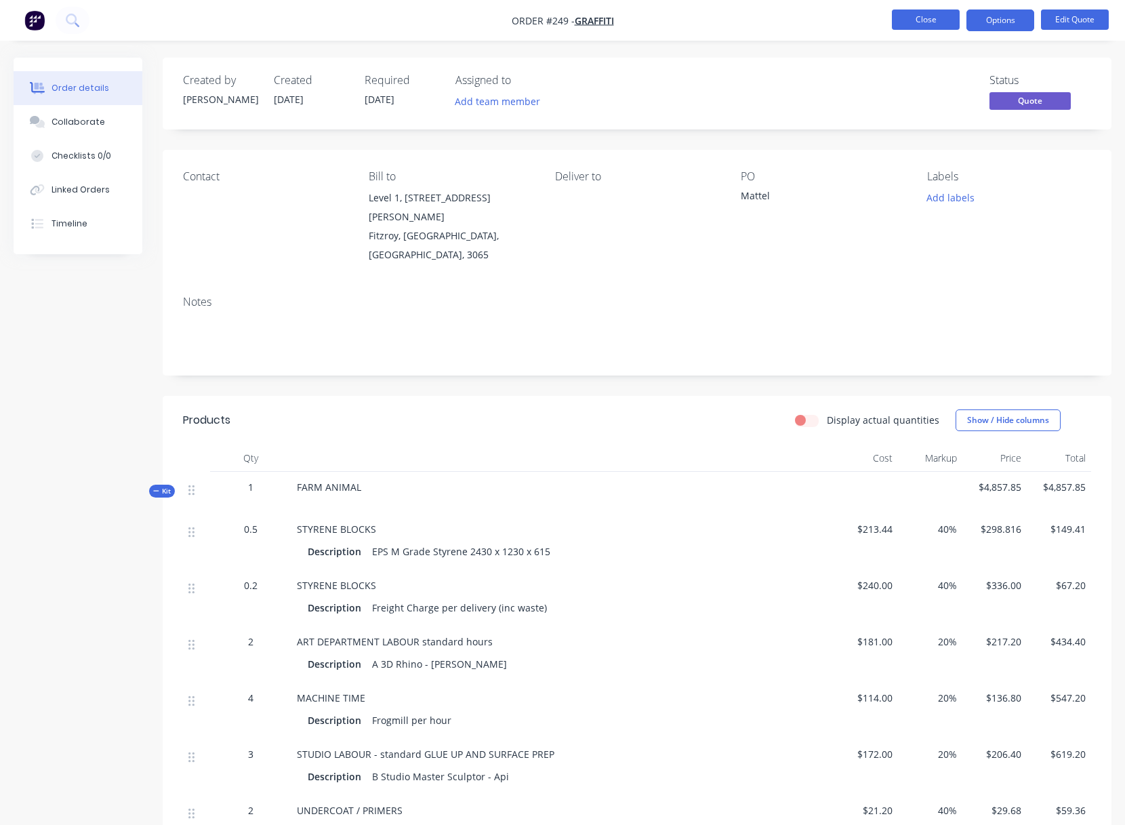
click at [923, 22] on button "Close" at bounding box center [926, 19] width 68 height 20
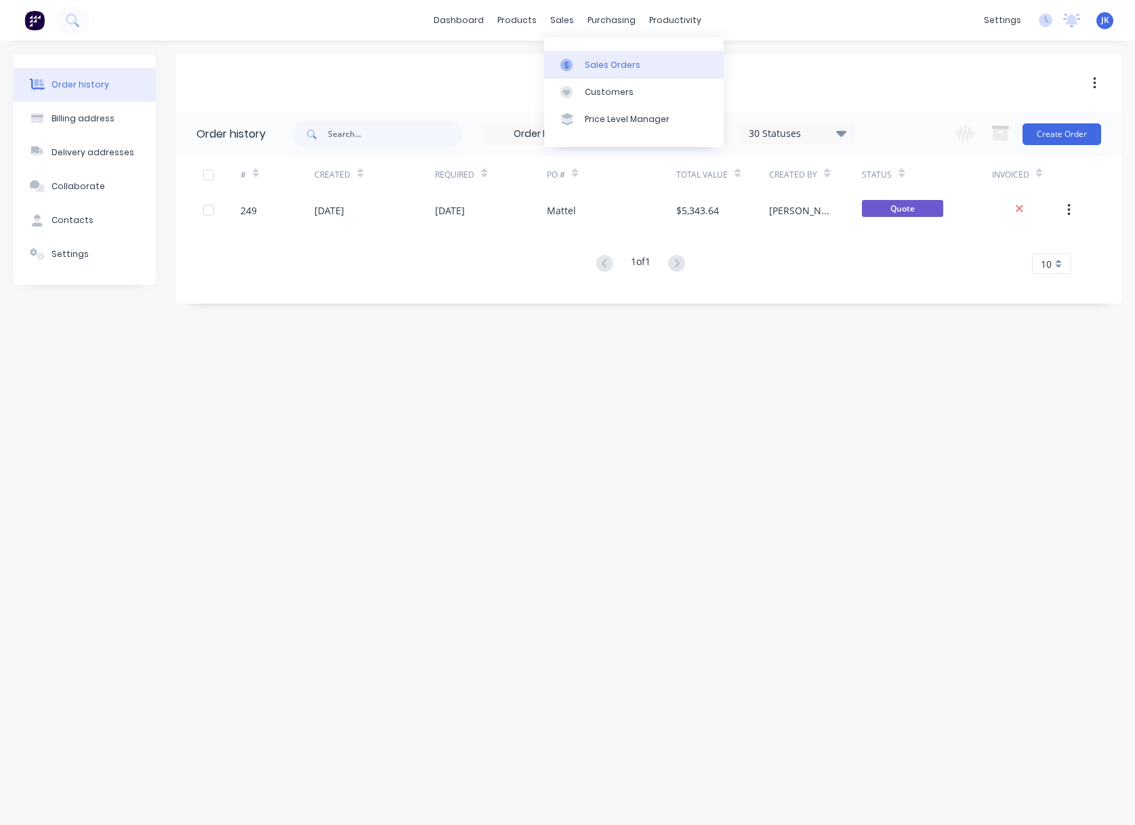
click at [618, 63] on div "Sales Orders" at bounding box center [613, 65] width 56 height 12
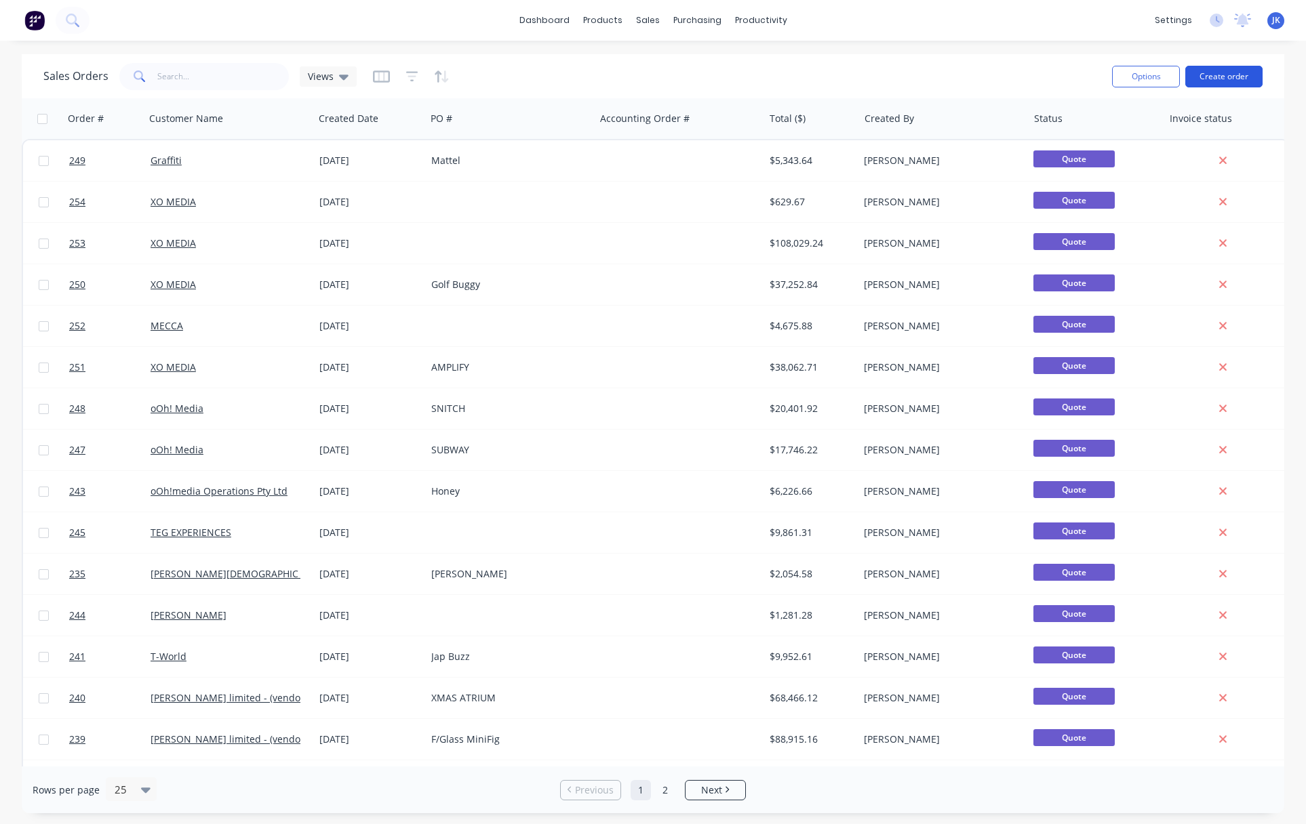
click at [1135, 75] on button "Create order" at bounding box center [1223, 77] width 77 height 22
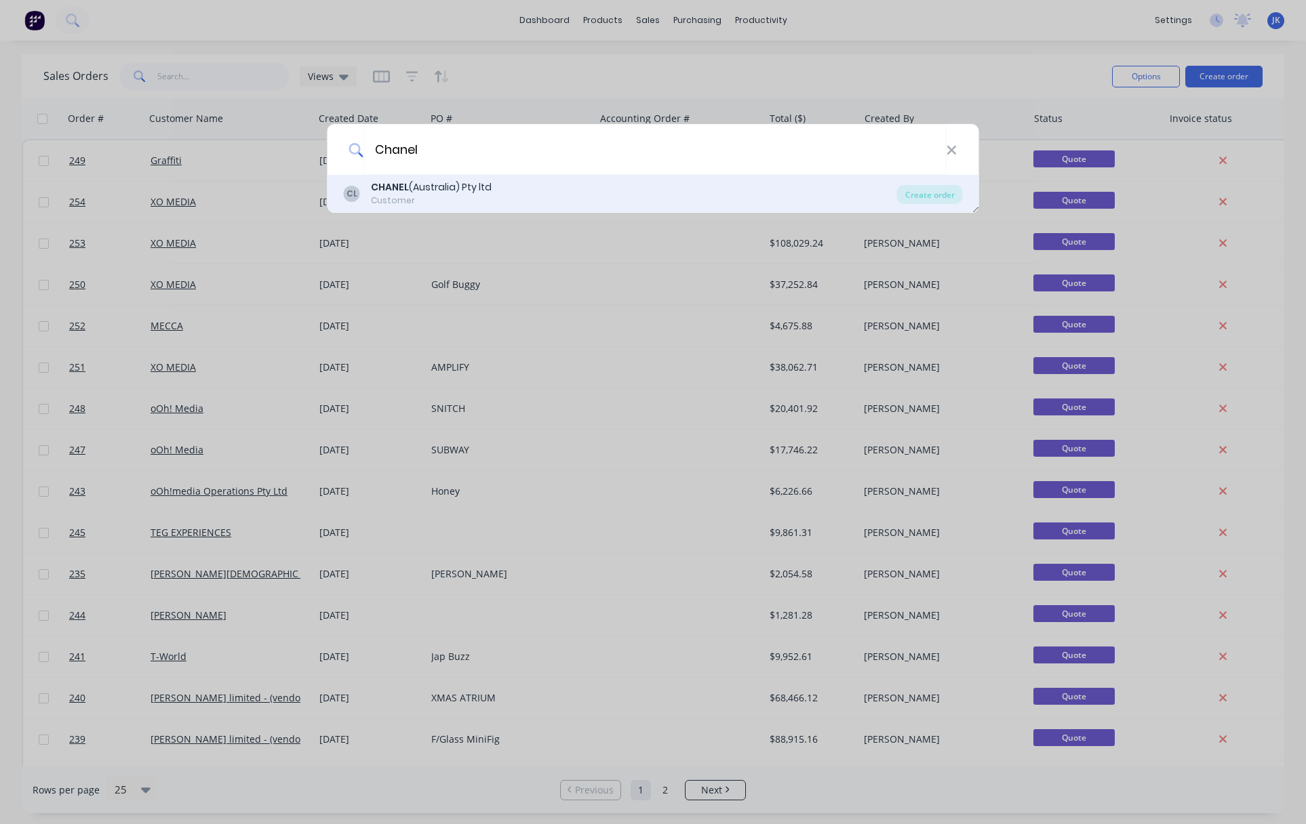
type input "Chanel"
click at [404, 181] on b "CHANEL" at bounding box center [390, 187] width 38 height 14
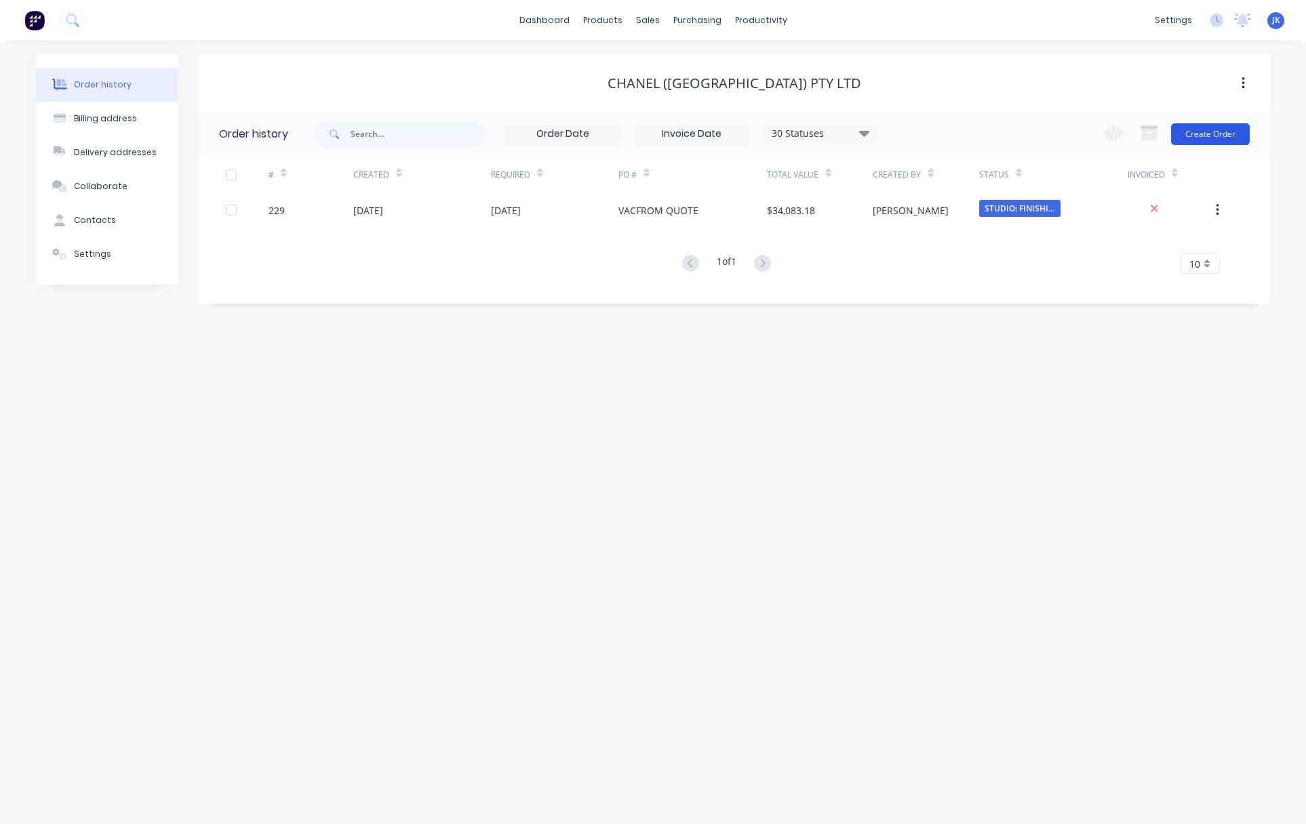
click at [1135, 132] on button "Create Order" at bounding box center [1210, 134] width 79 height 22
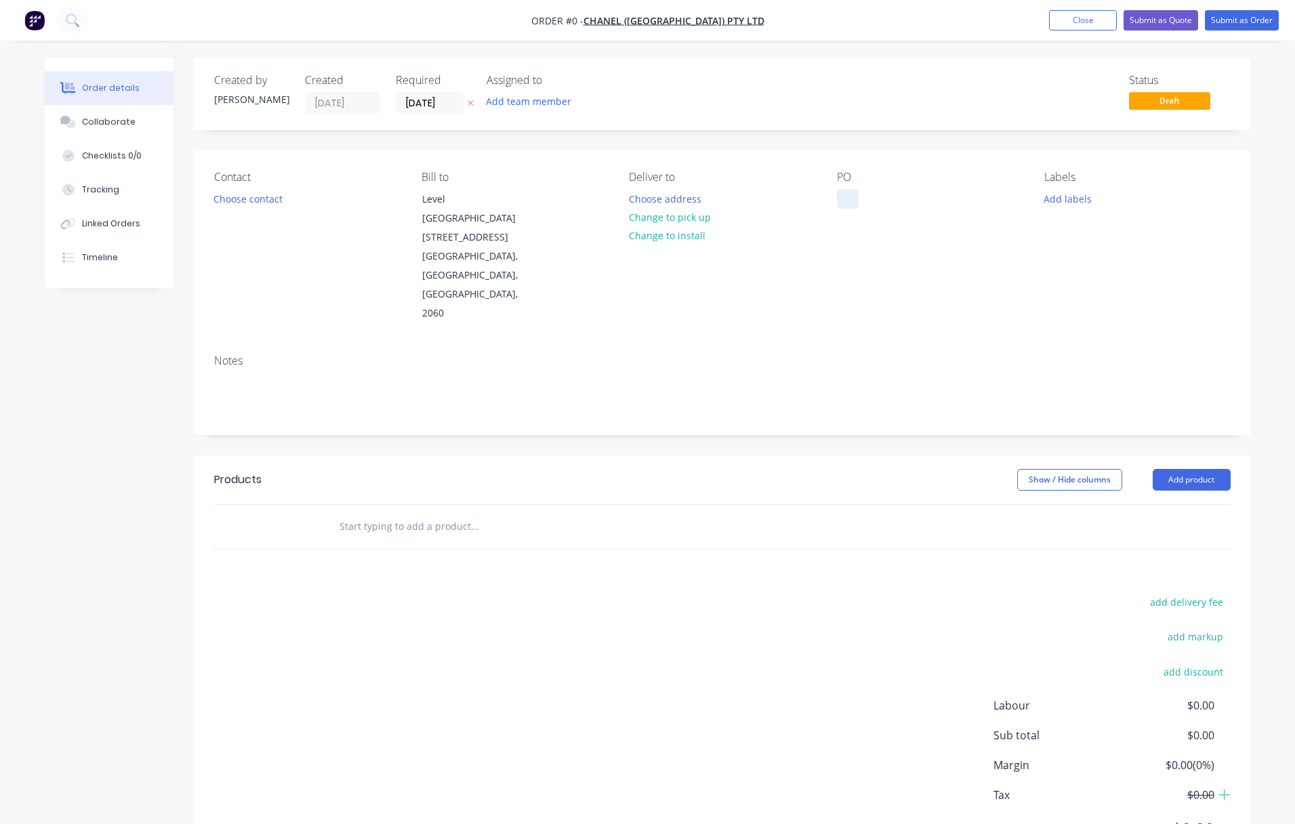
drag, startPoint x: 843, startPoint y: 200, endPoint x: 889, endPoint y: 201, distance: 46.1
click at [843, 200] on div at bounding box center [848, 199] width 22 height 20
click at [893, 279] on div "Order details Collaborate Checklists 0/0 Tracking Linked Orders Timeline Order …" at bounding box center [648, 477] width 1234 height 838
click at [251, 195] on button "Choose contact" at bounding box center [247, 198] width 83 height 18
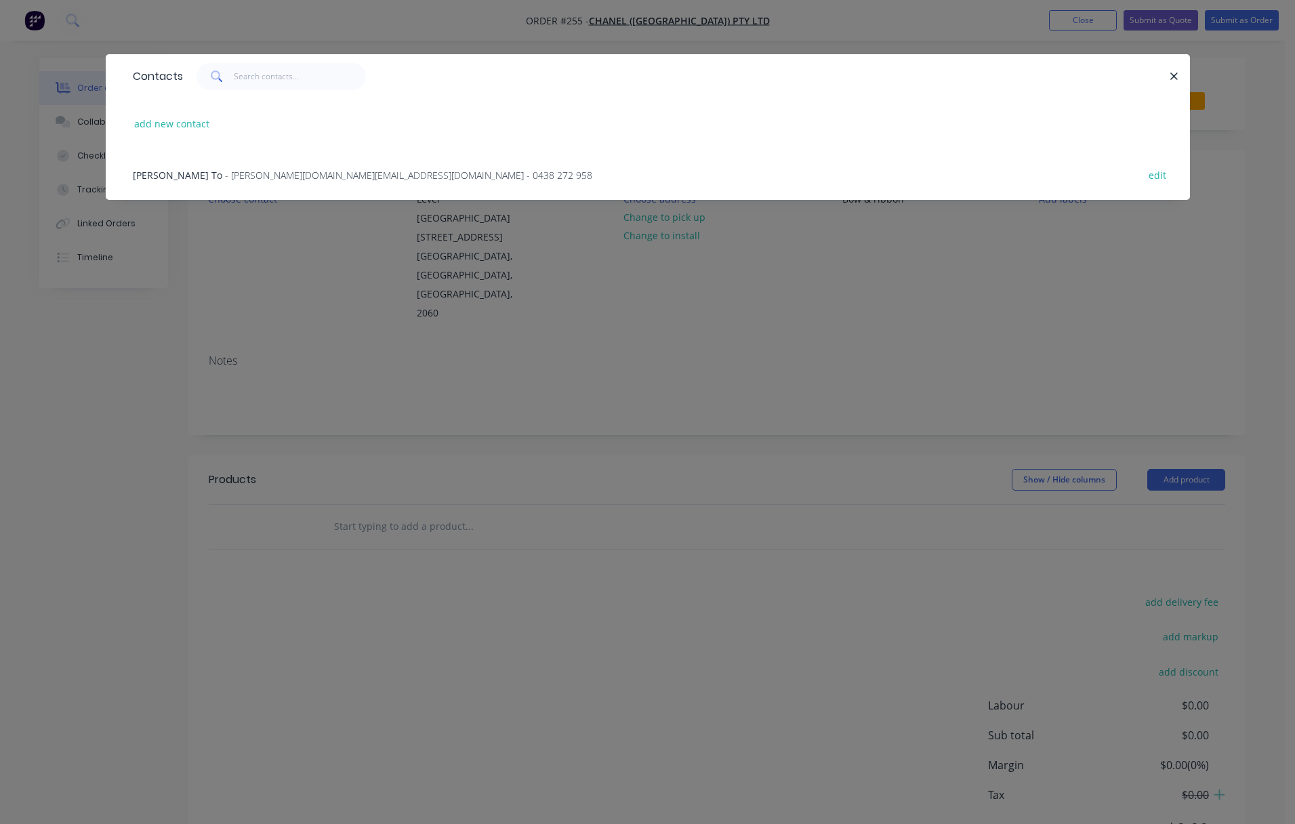
click at [225, 174] on span "- [PERSON_NAME][DOMAIN_NAME][EMAIL_ADDRESS][DOMAIN_NAME] - 0438 272 958" at bounding box center [408, 175] width 367 height 13
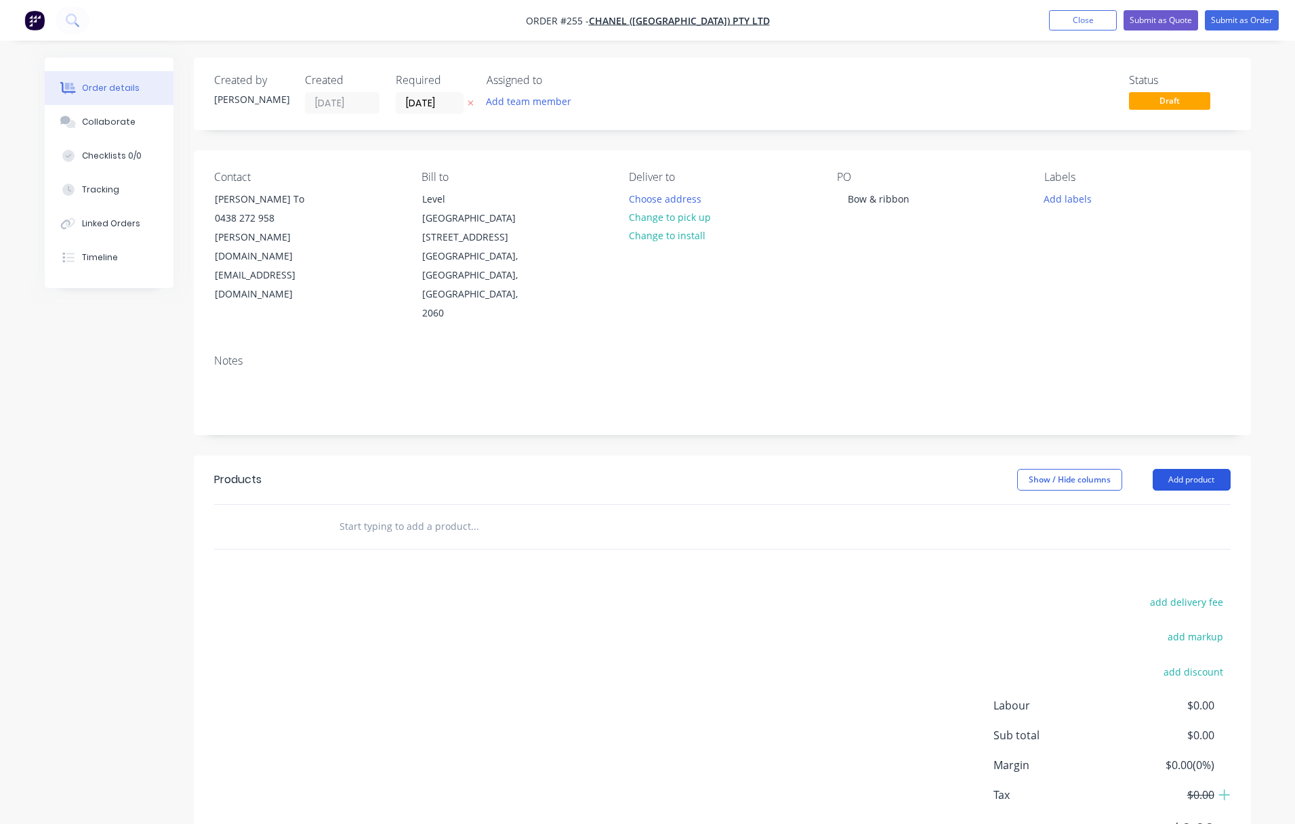
click at [1135, 469] on button "Add product" at bounding box center [1192, 480] width 78 height 22
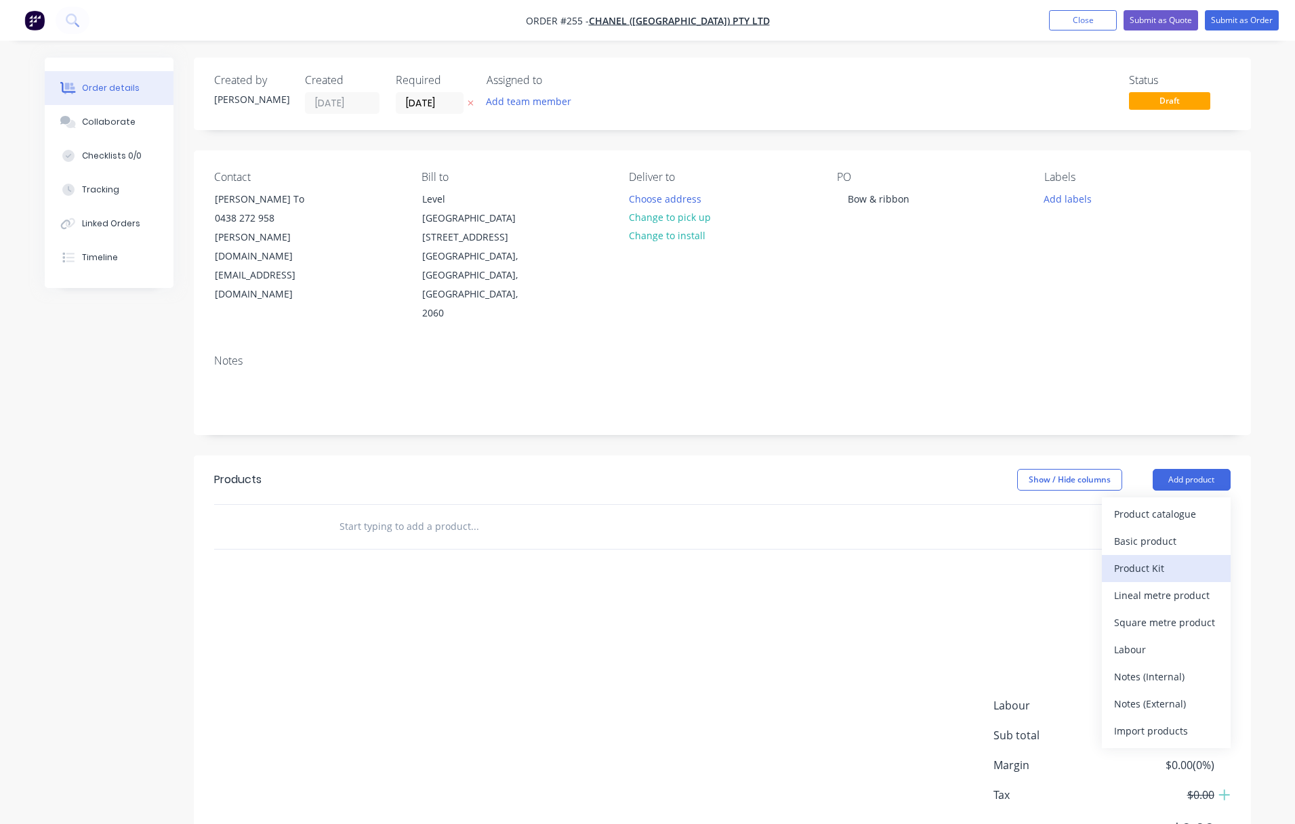
click at [1135, 559] on div "Product Kit" at bounding box center [1166, 569] width 104 height 20
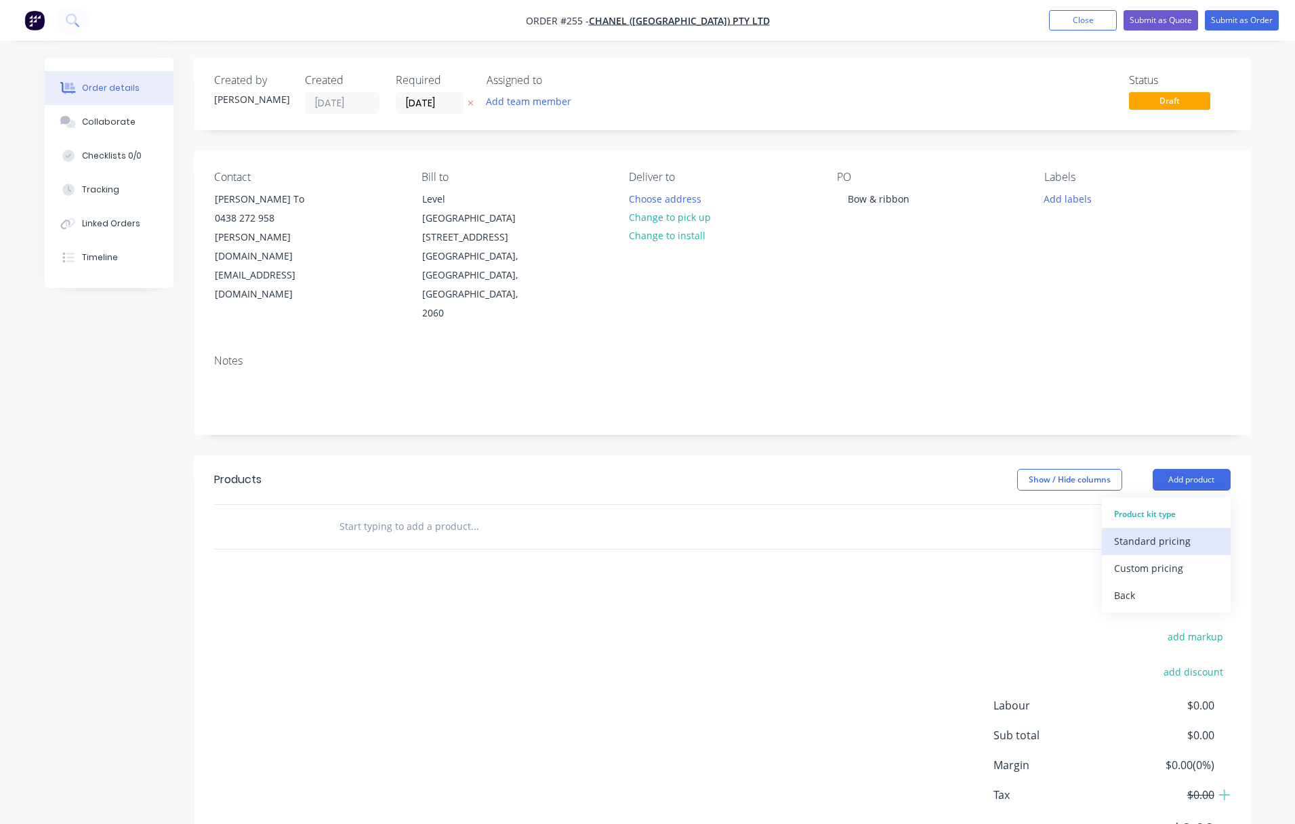
click at [1135, 531] on div "Standard pricing" at bounding box center [1166, 541] width 104 height 20
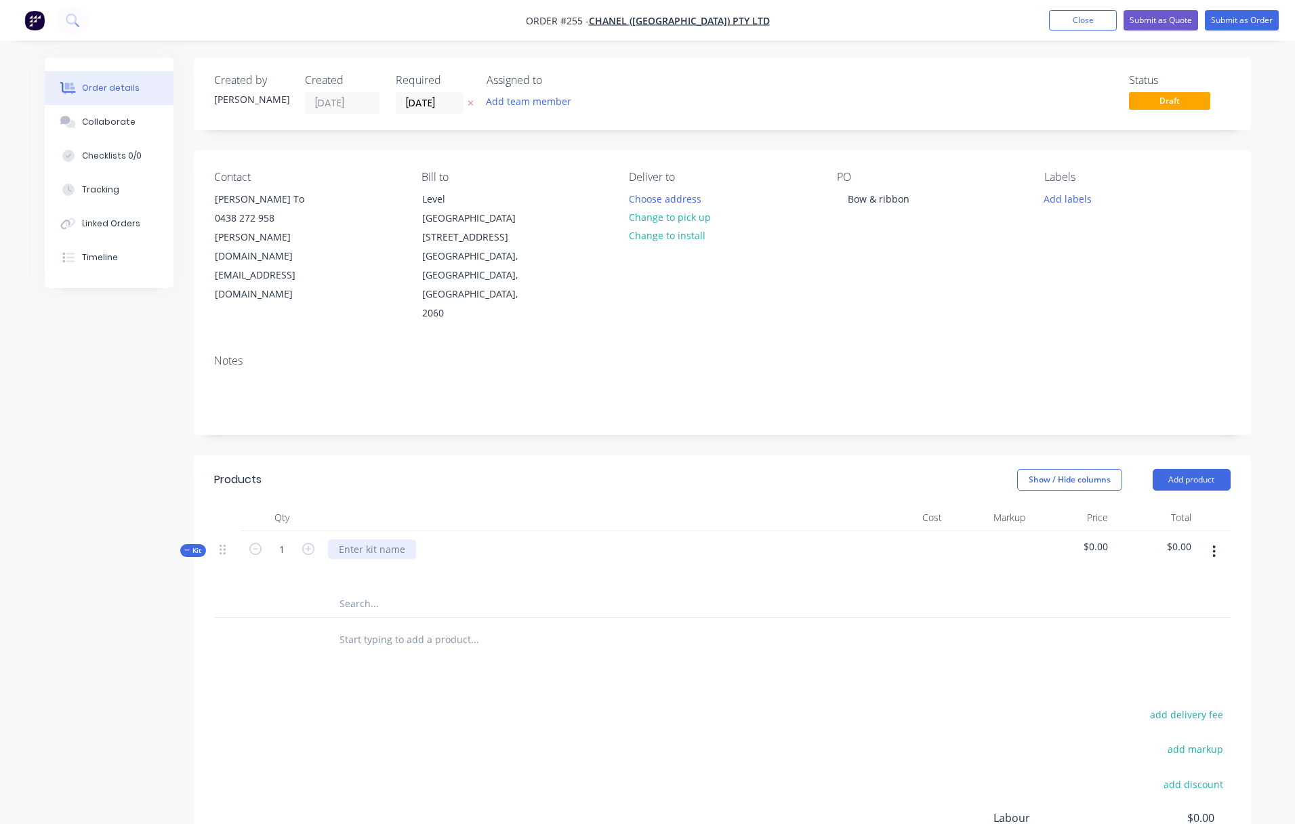
click at [350, 540] on div at bounding box center [372, 550] width 88 height 20
click at [1135, 544] on icon "button" at bounding box center [1214, 551] width 3 height 15
click at [1135, 605] on div "Add product to kit" at bounding box center [1166, 615] width 104 height 20
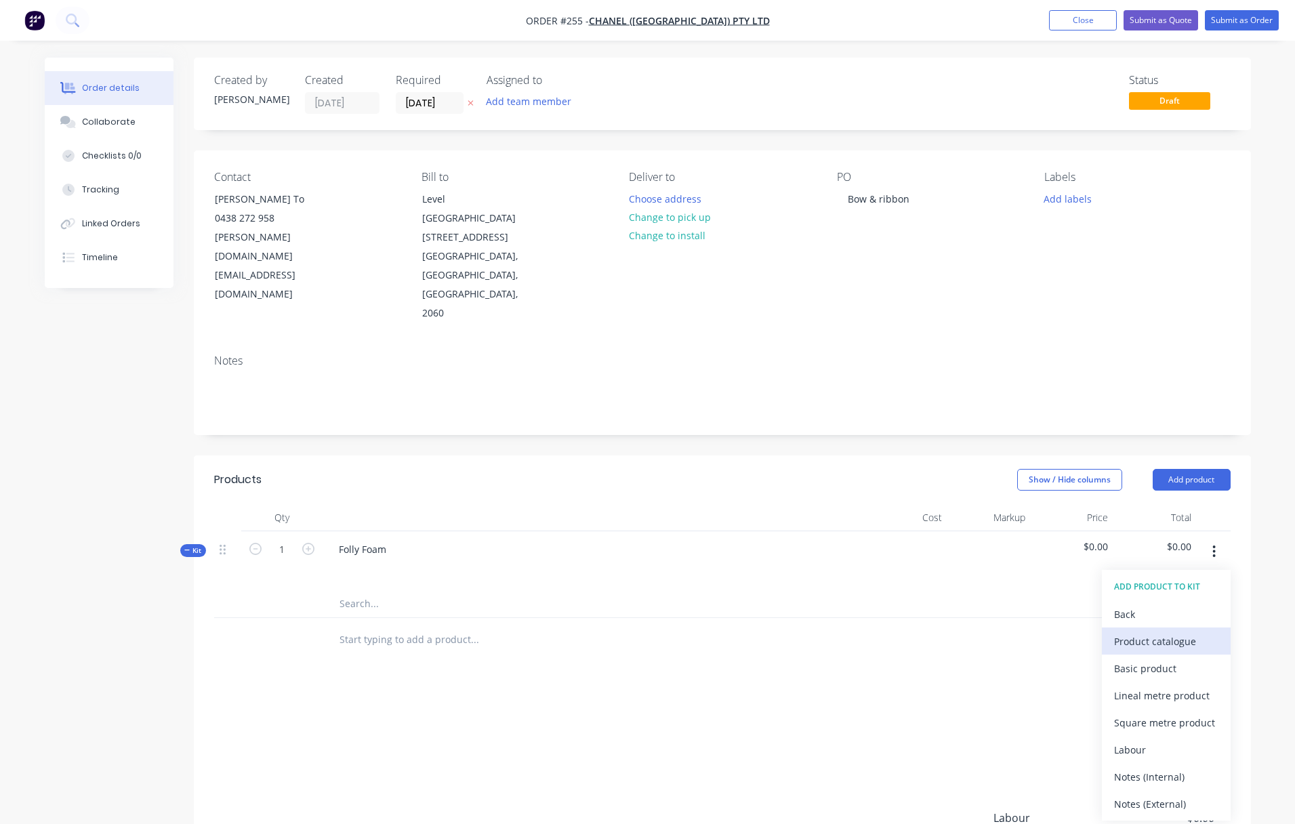
click at [1135, 632] on div "Product catalogue" at bounding box center [1166, 642] width 104 height 20
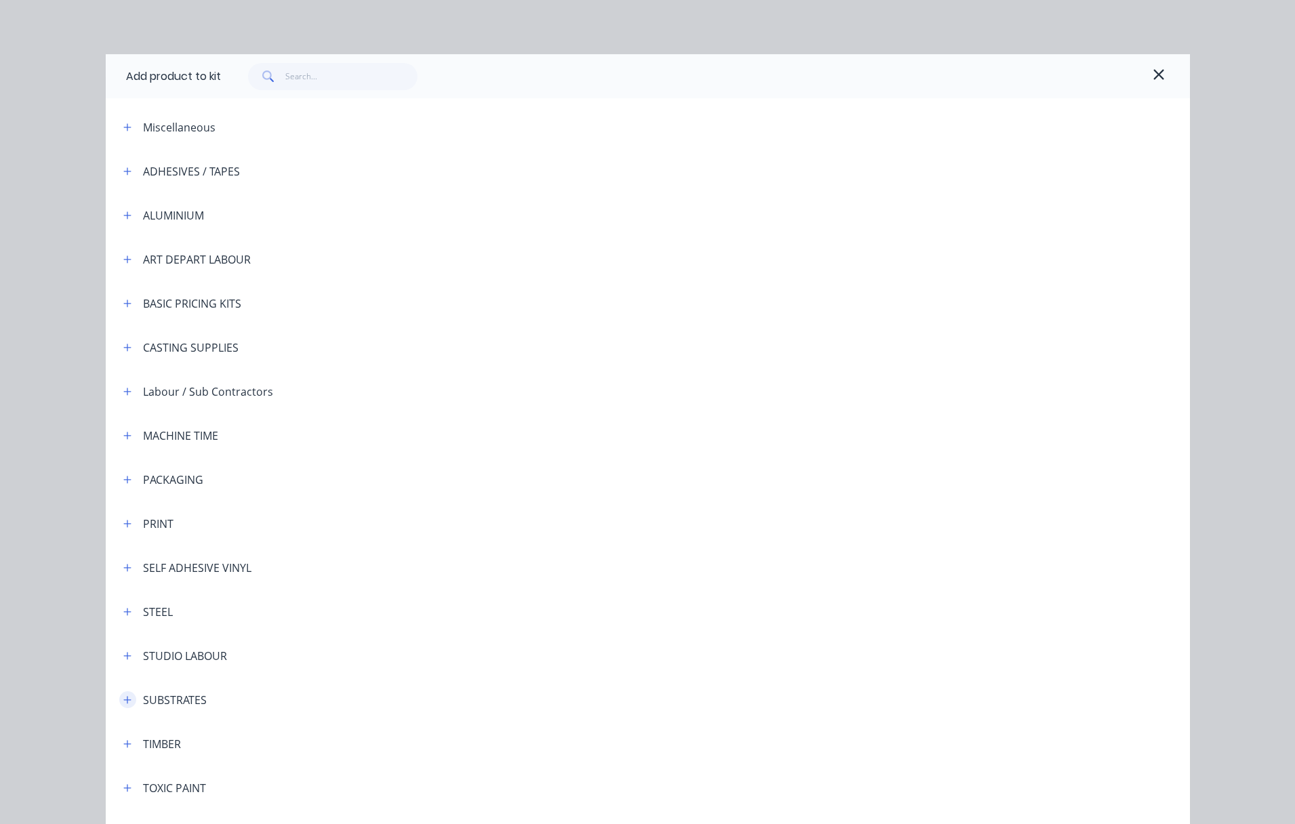
click at [125, 700] on icon "button" at bounding box center [127, 699] width 8 height 9
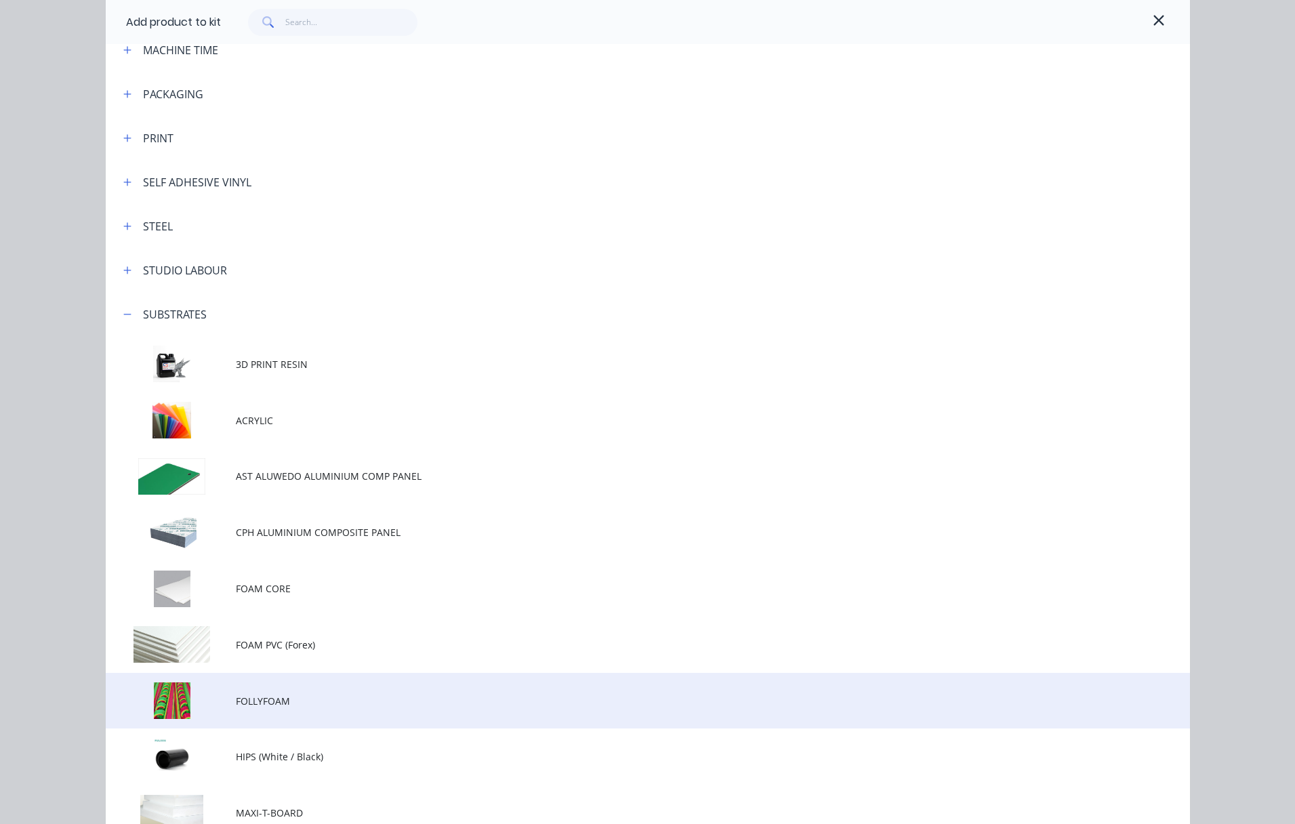
scroll to position [452, 0]
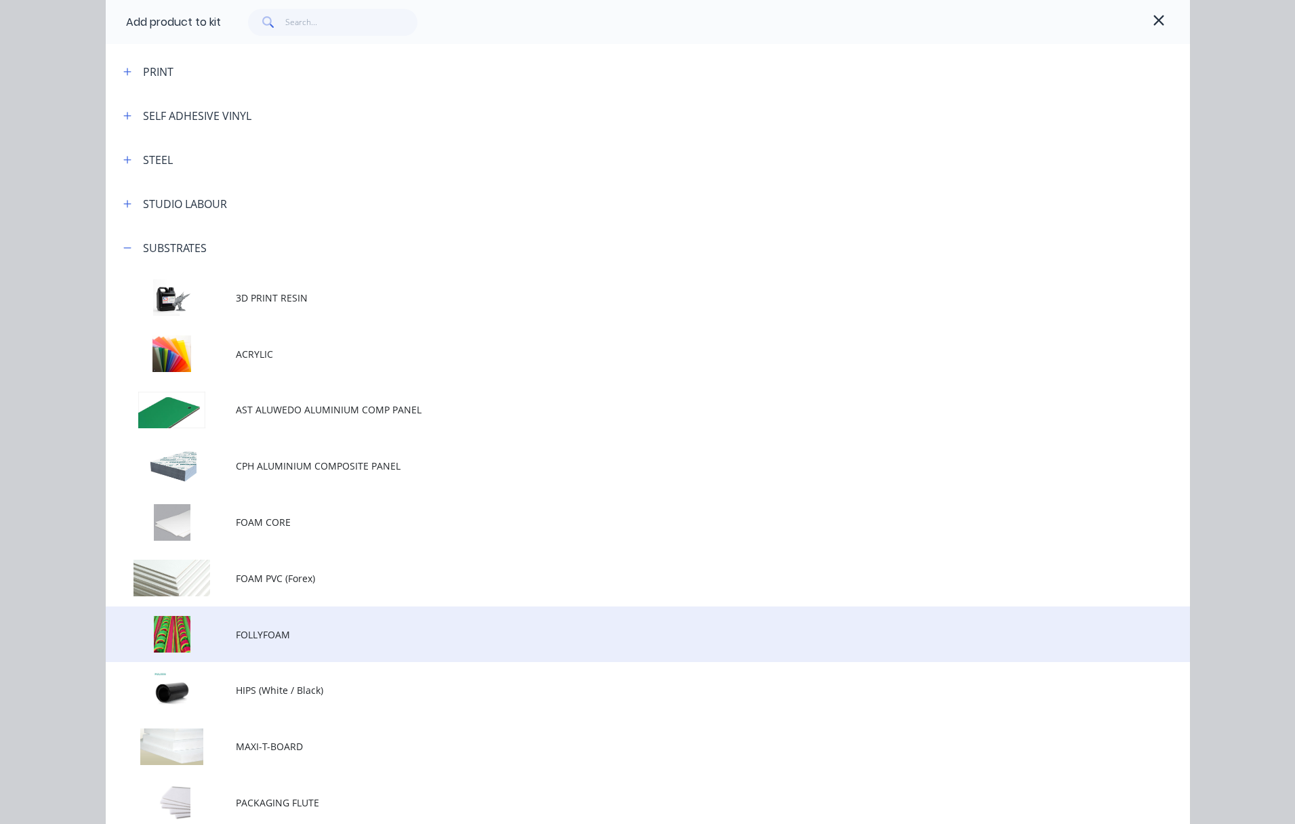
click at [257, 639] on span "FOLLYFOAM" at bounding box center [617, 635] width 763 height 14
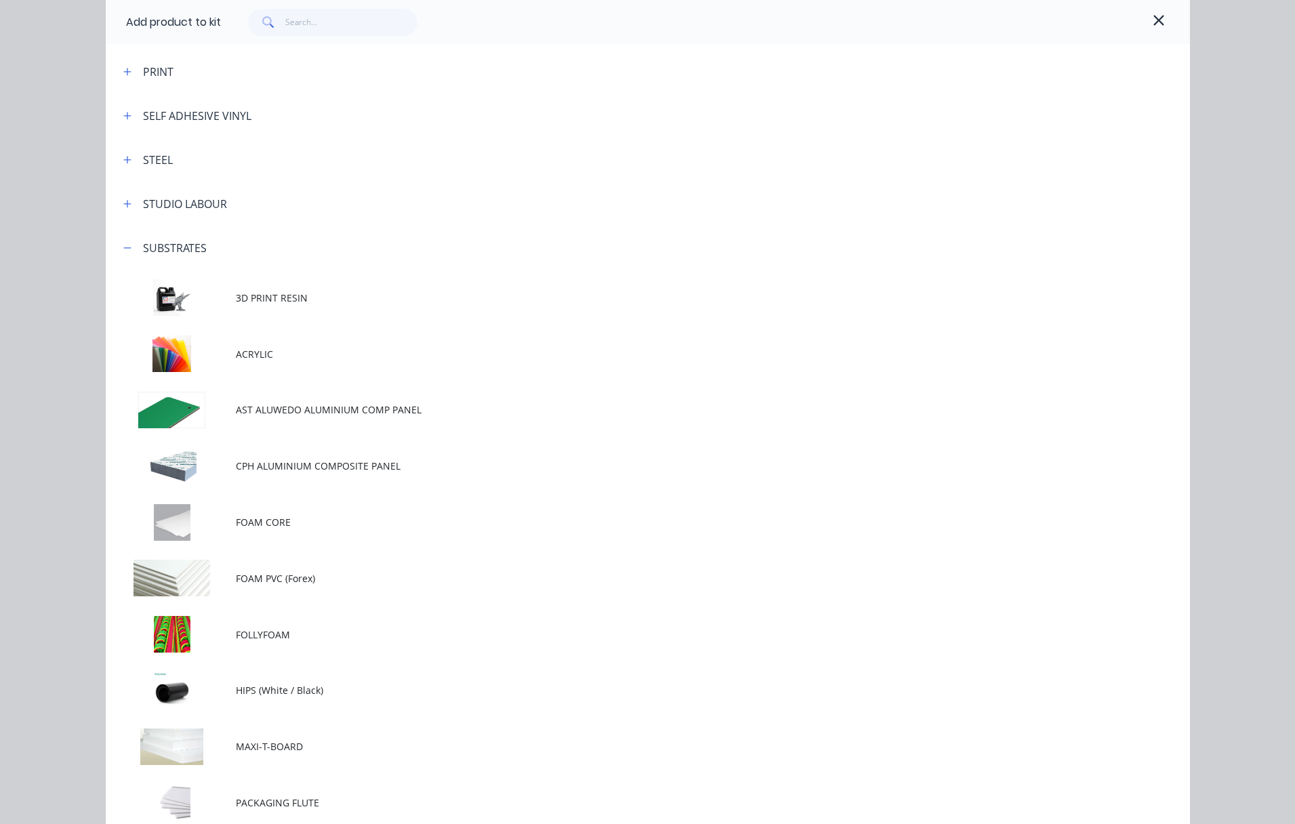
scroll to position [0, 0]
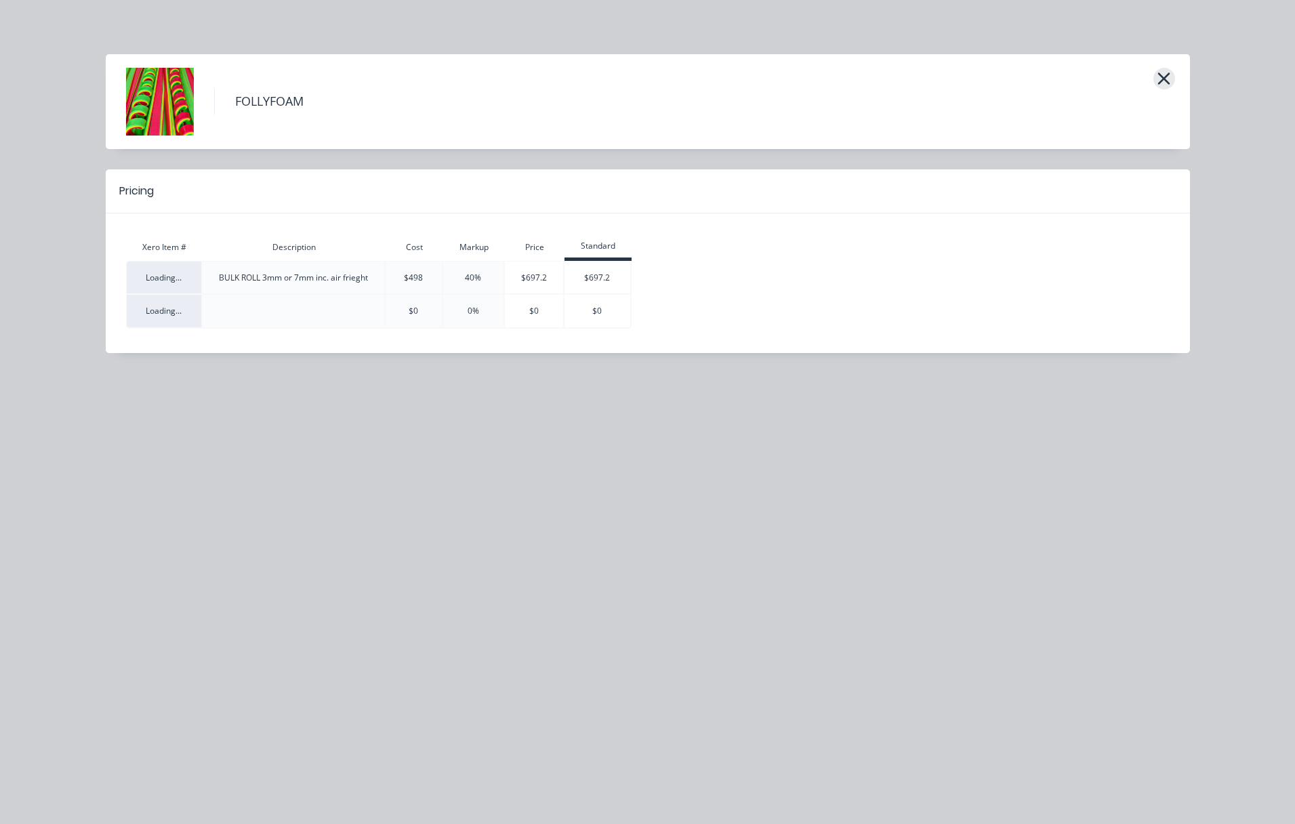
click at [1135, 73] on icon "button" at bounding box center [1164, 78] width 14 height 19
click at [1135, 82] on icon "button" at bounding box center [1164, 78] width 14 height 19
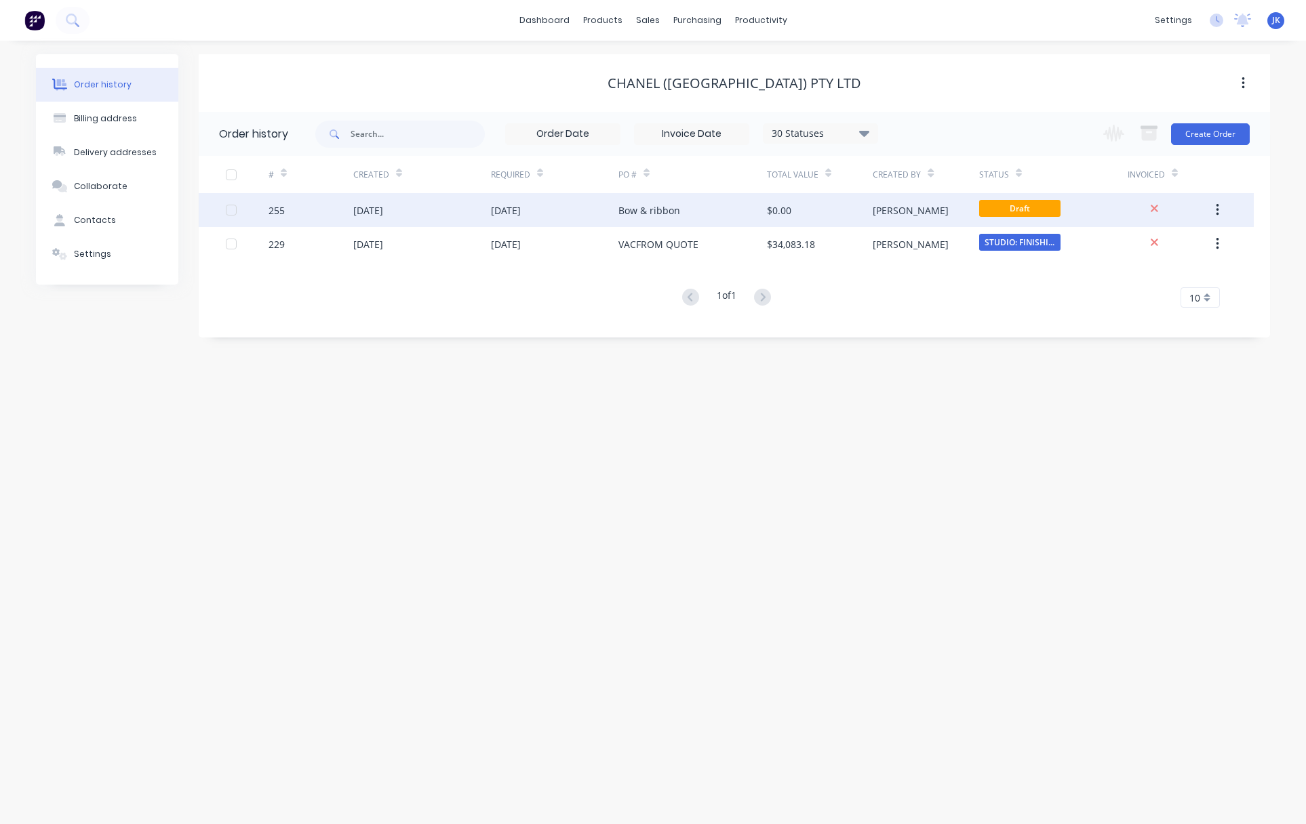
click at [517, 214] on div "[DATE]" at bounding box center [506, 210] width 30 height 14
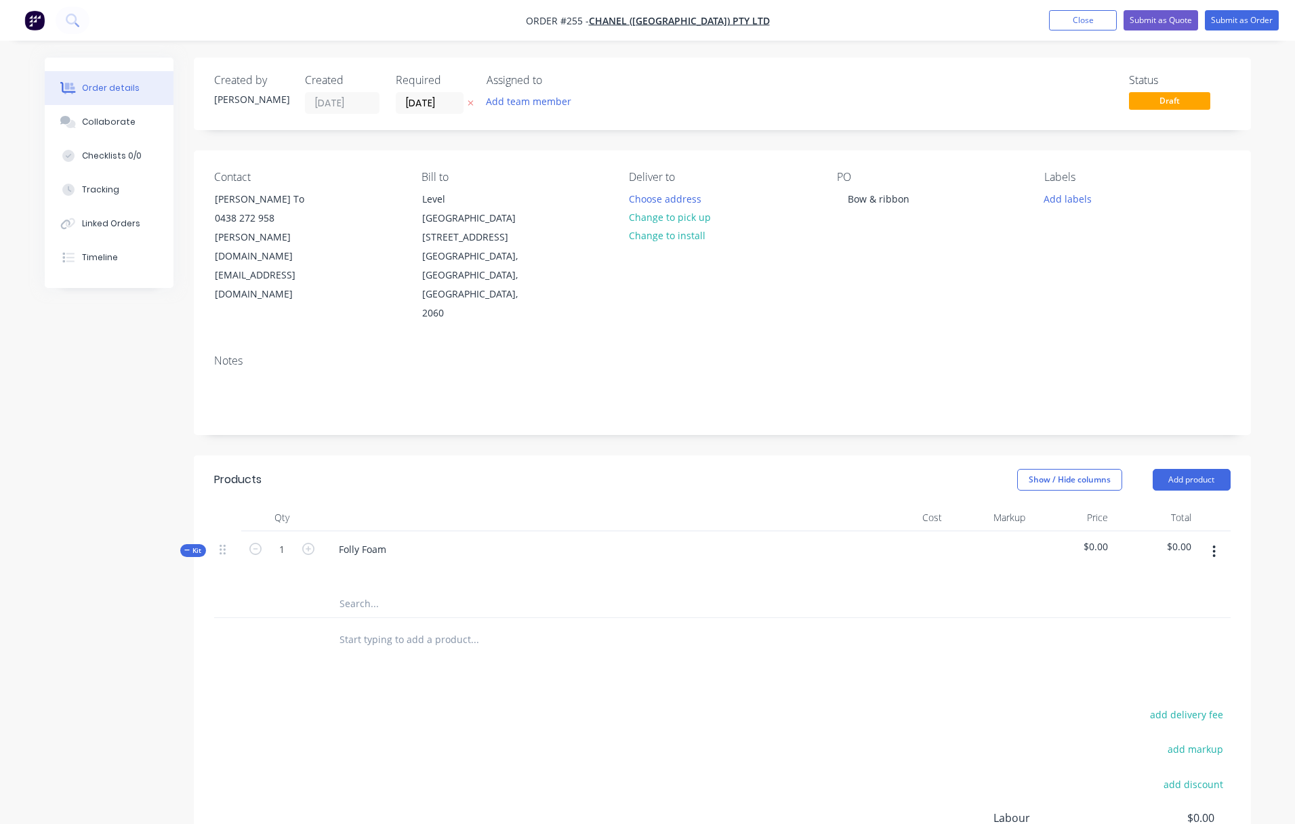
click at [1135, 544] on icon "button" at bounding box center [1214, 551] width 3 height 15
click at [1135, 605] on div "Add product to kit" at bounding box center [1166, 615] width 104 height 20
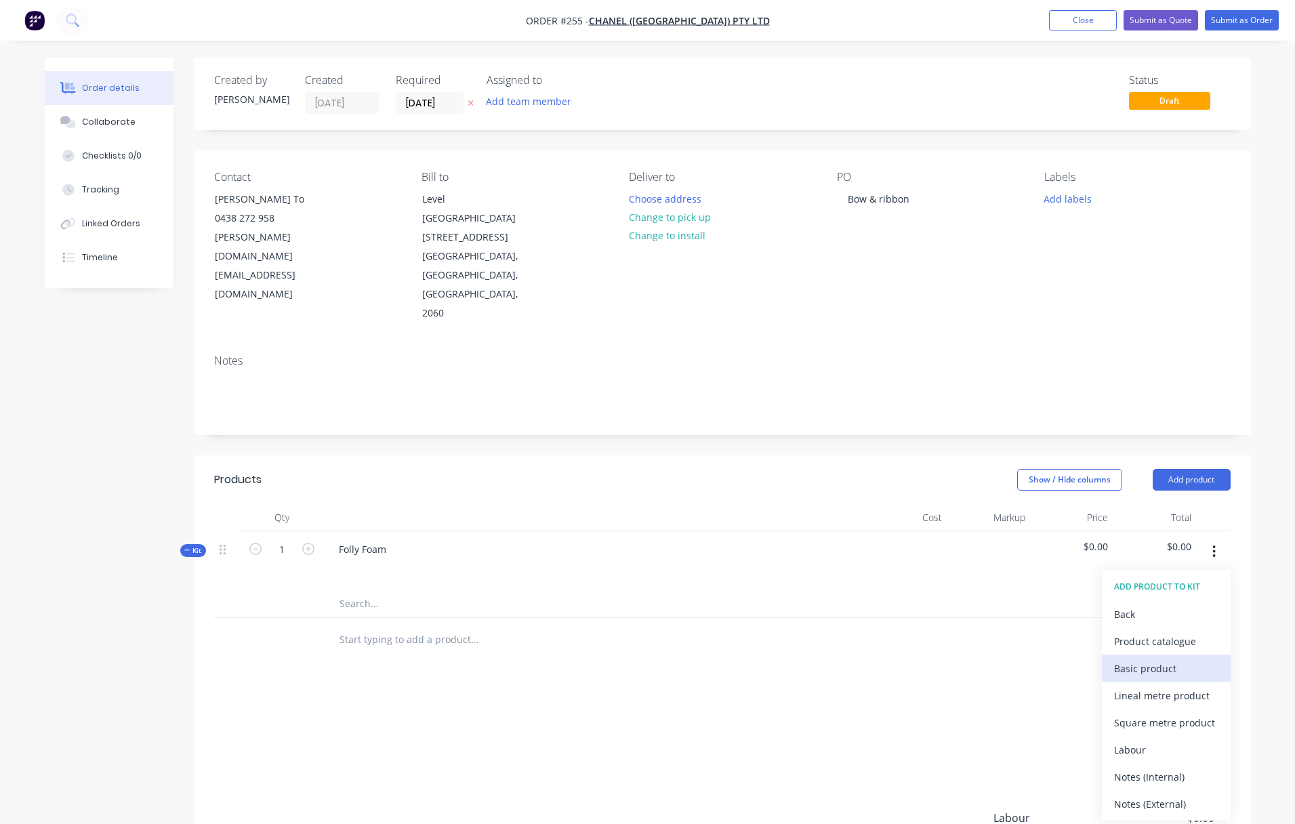
click at [1135, 659] on div "Basic product" at bounding box center [1166, 669] width 104 height 20
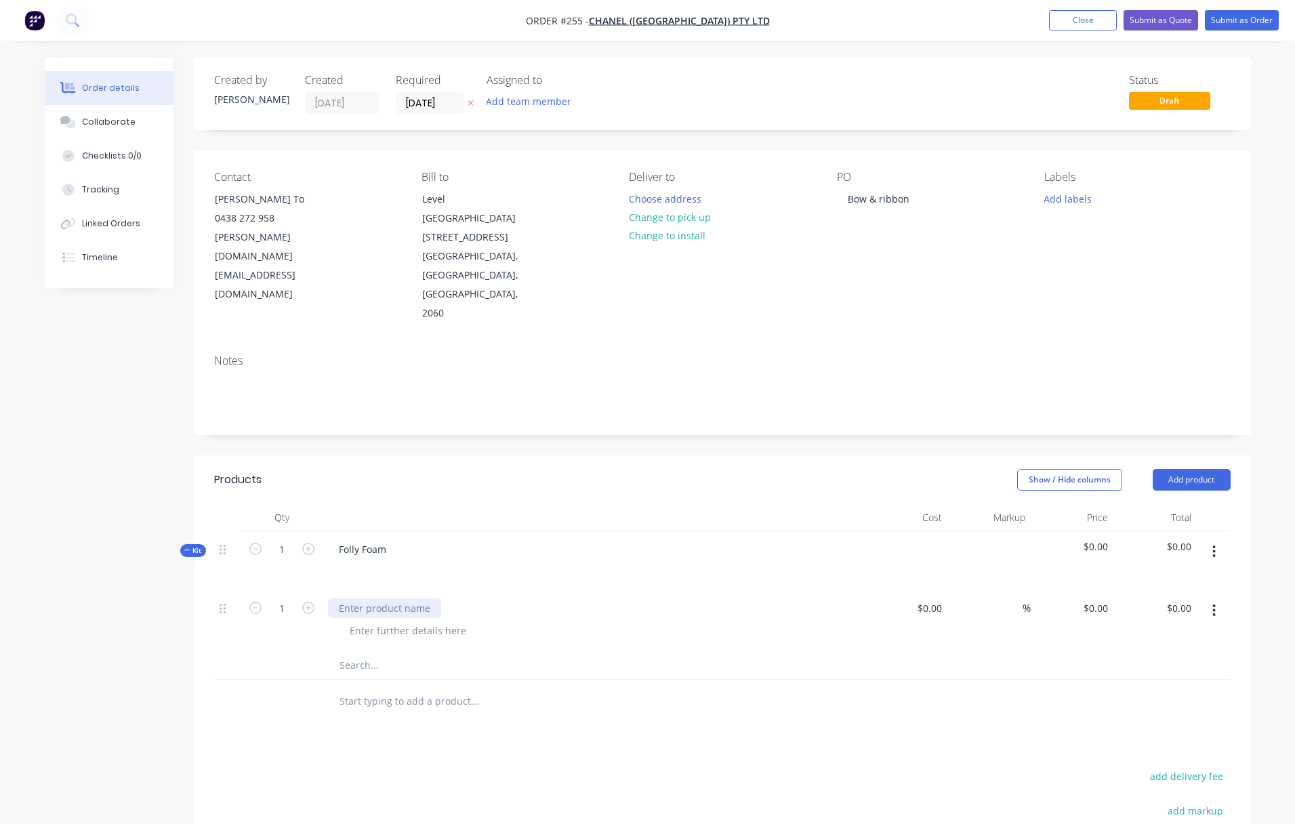
click at [349, 599] on div at bounding box center [384, 609] width 113 height 20
click at [1135, 540] on button "button" at bounding box center [1214, 552] width 32 height 24
click at [1135, 605] on div "Add product to kit" at bounding box center [1166, 615] width 104 height 20
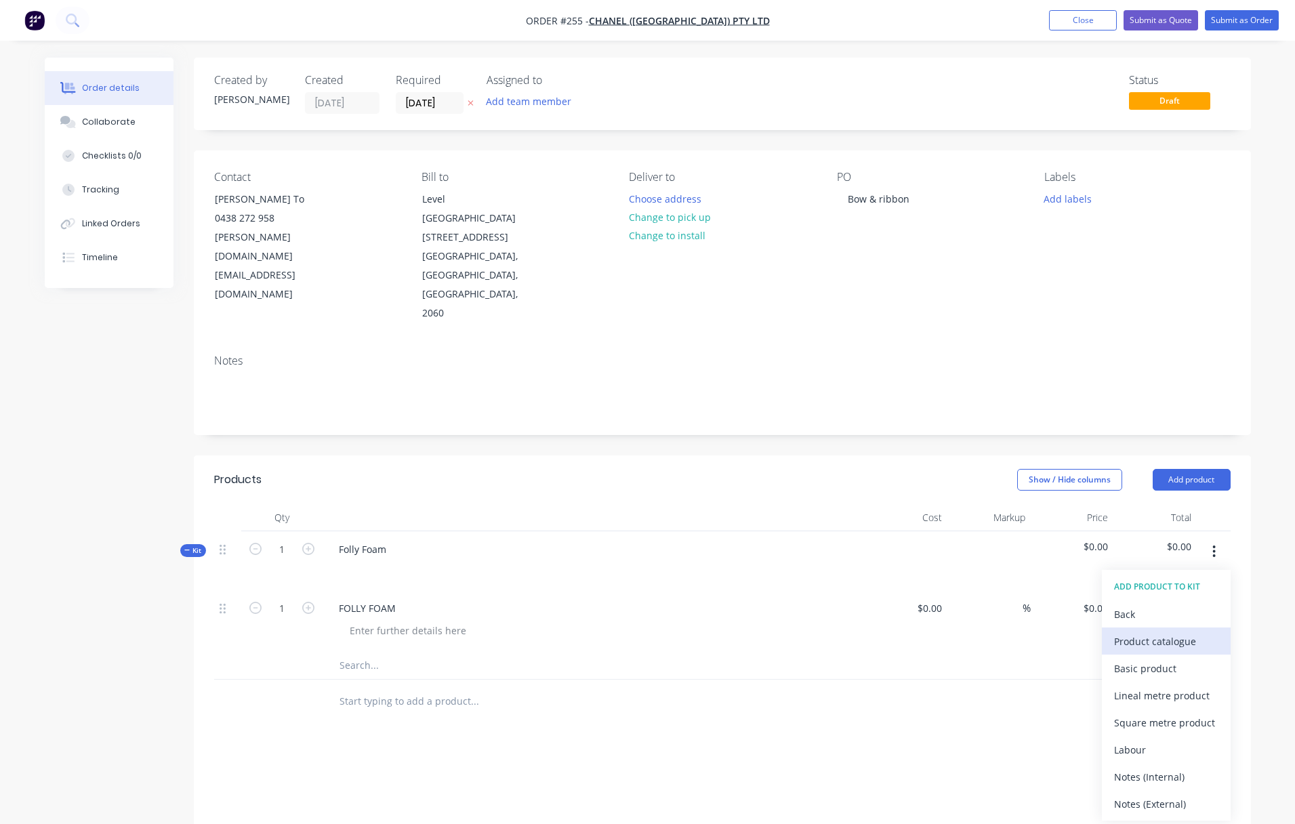
click at [1135, 632] on div "Product catalogue" at bounding box center [1166, 642] width 104 height 20
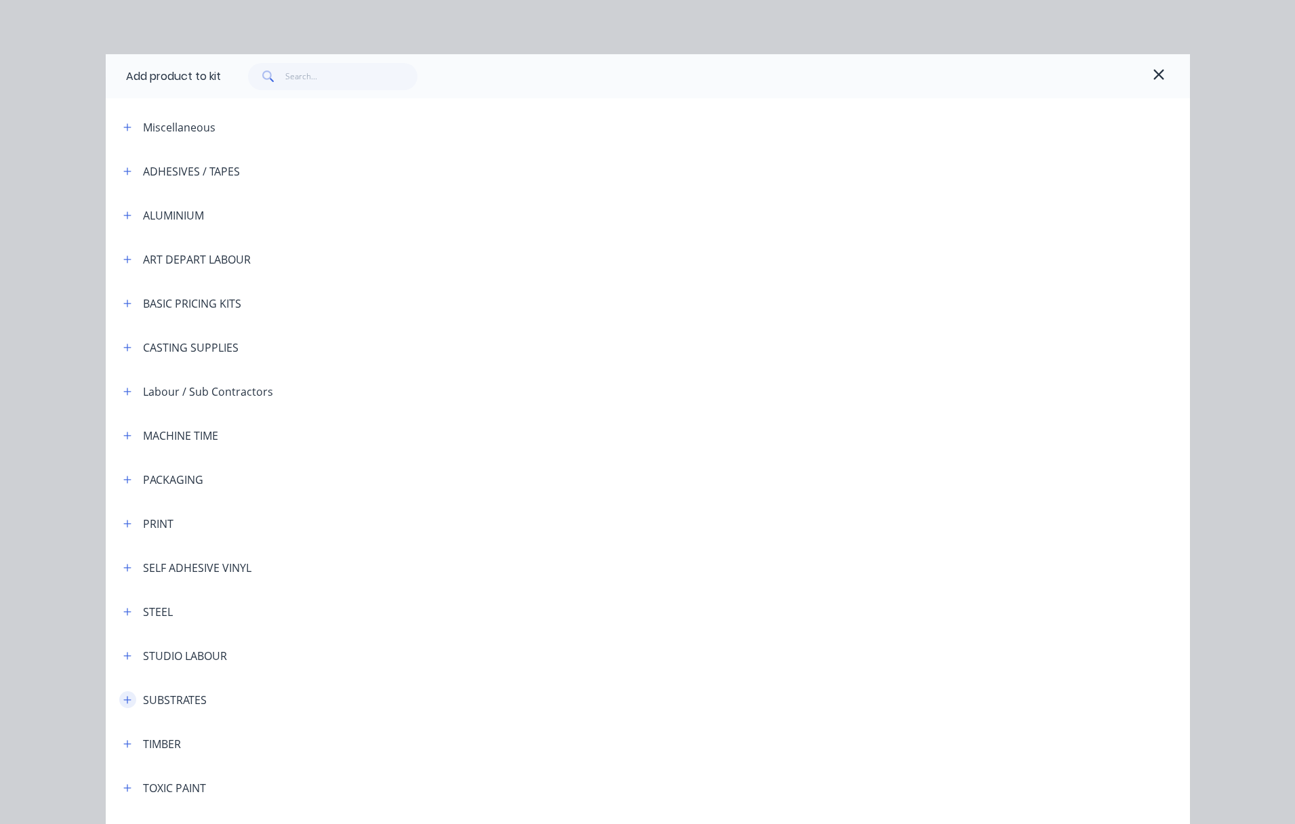
click at [123, 697] on icon "button" at bounding box center [127, 699] width 8 height 9
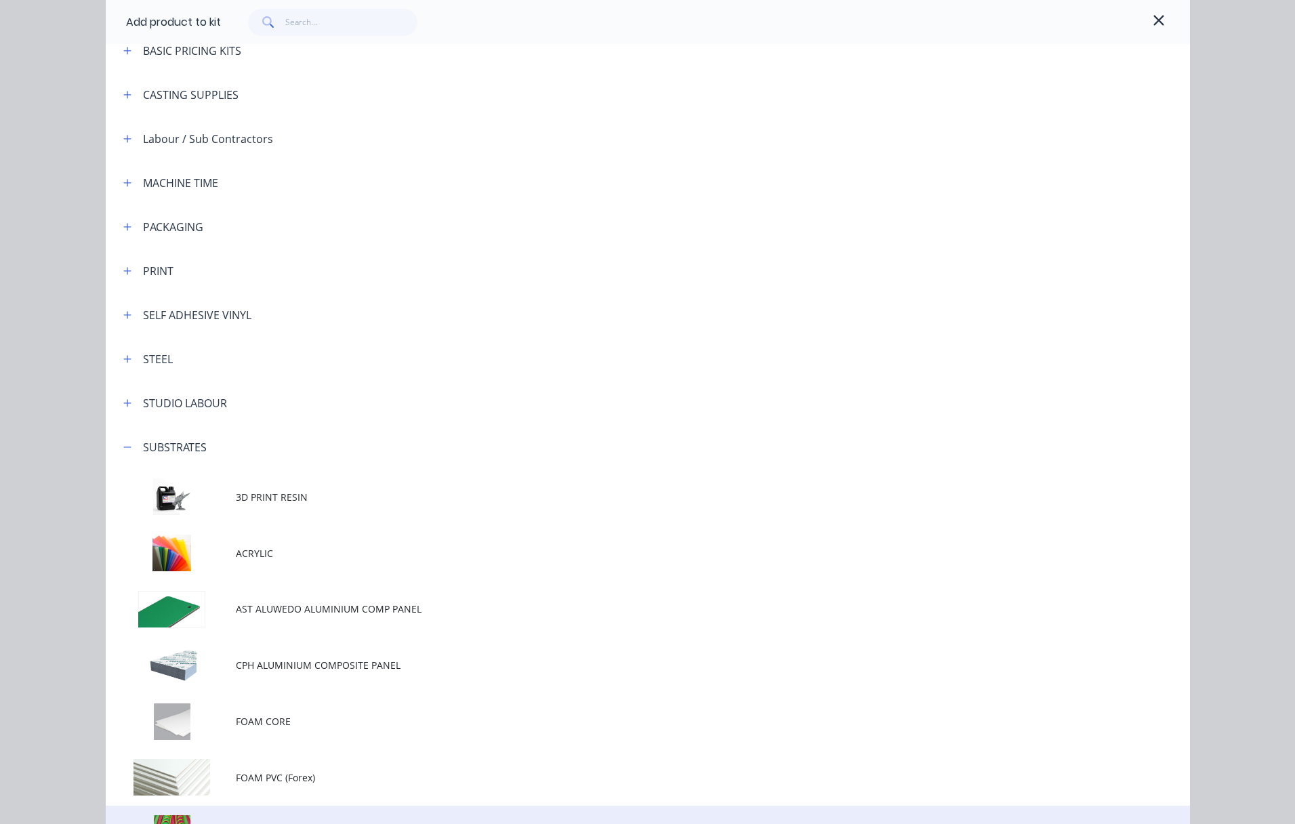
scroll to position [396, 0]
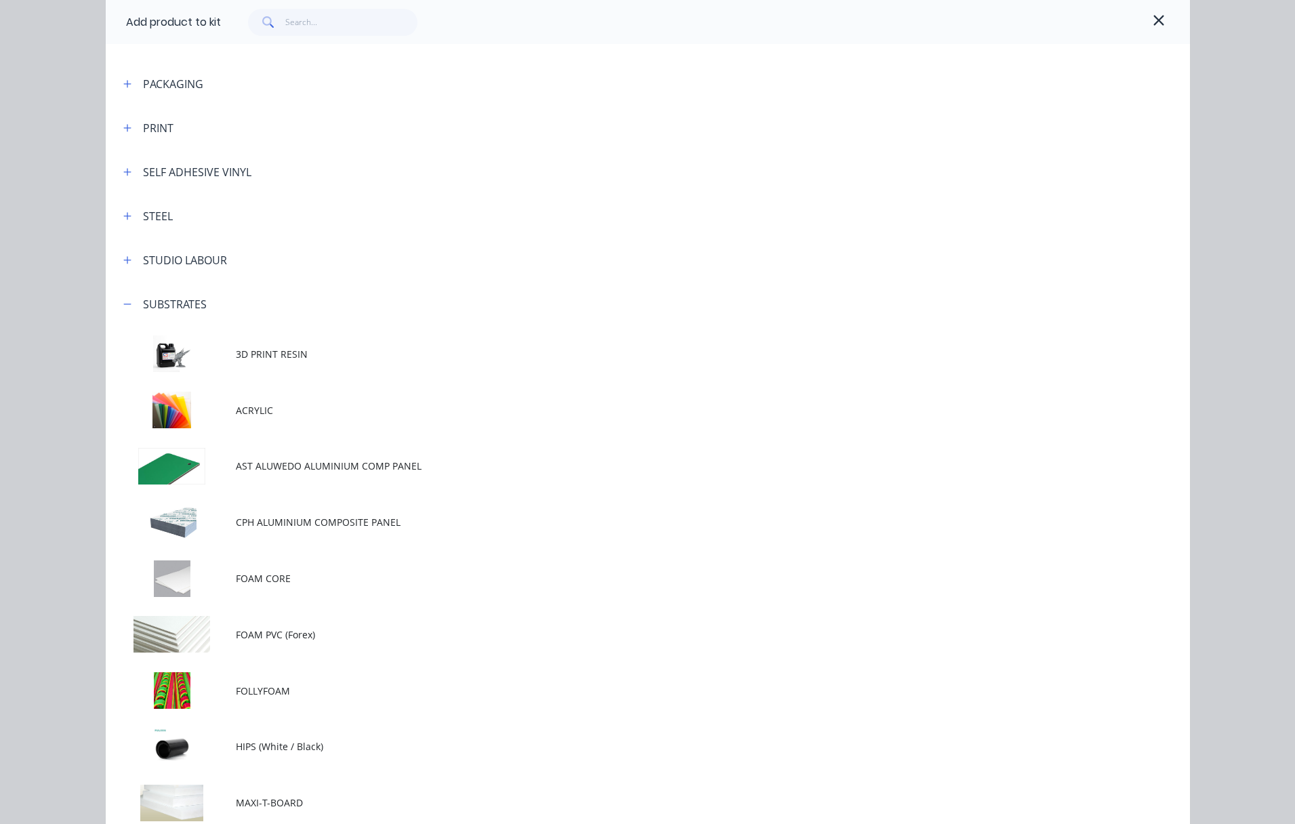
click at [252, 691] on span "FOLLYFOAM" at bounding box center [617, 691] width 763 height 14
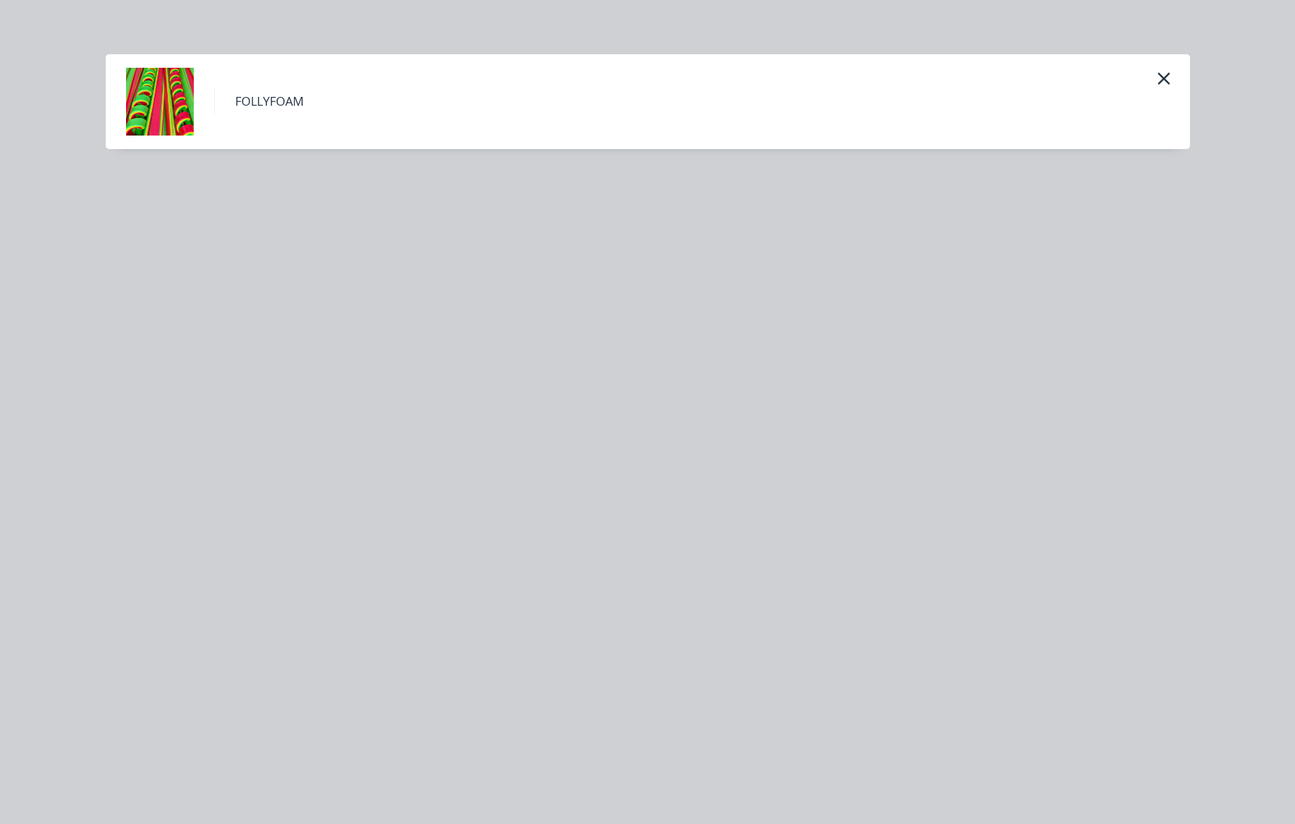
scroll to position [0, 0]
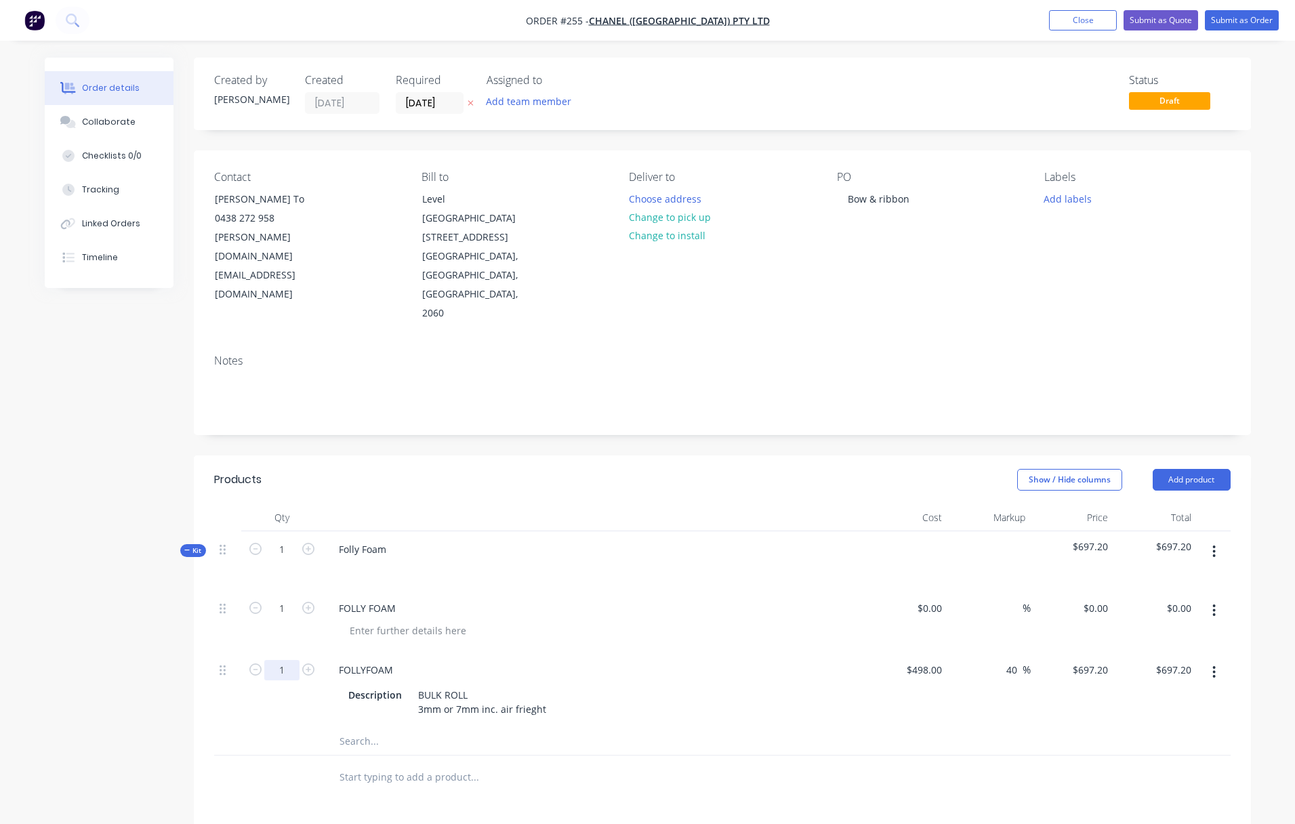
click at [279, 611] on input "1" at bounding box center [281, 609] width 35 height 20
click at [285, 614] on input "1" at bounding box center [281, 609] width 35 height 20
type input "0.5"
type input "$348.60"
click at [607, 590] on div "FOLLY FOAM" at bounding box center [594, 621] width 542 height 62
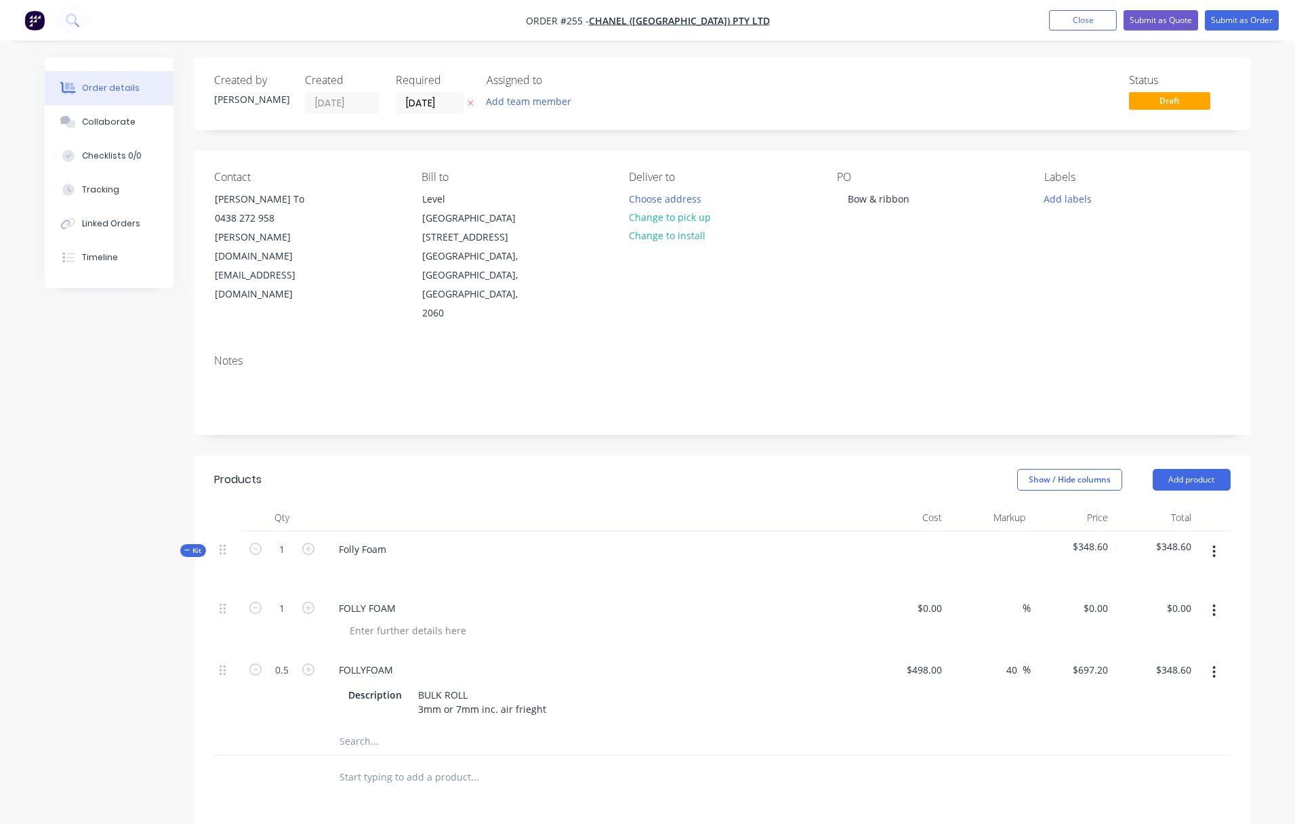
click at [1135, 603] on icon "button" at bounding box center [1214, 610] width 3 height 15
click at [1134, 718] on div "Delete" at bounding box center [1166, 728] width 104 height 20
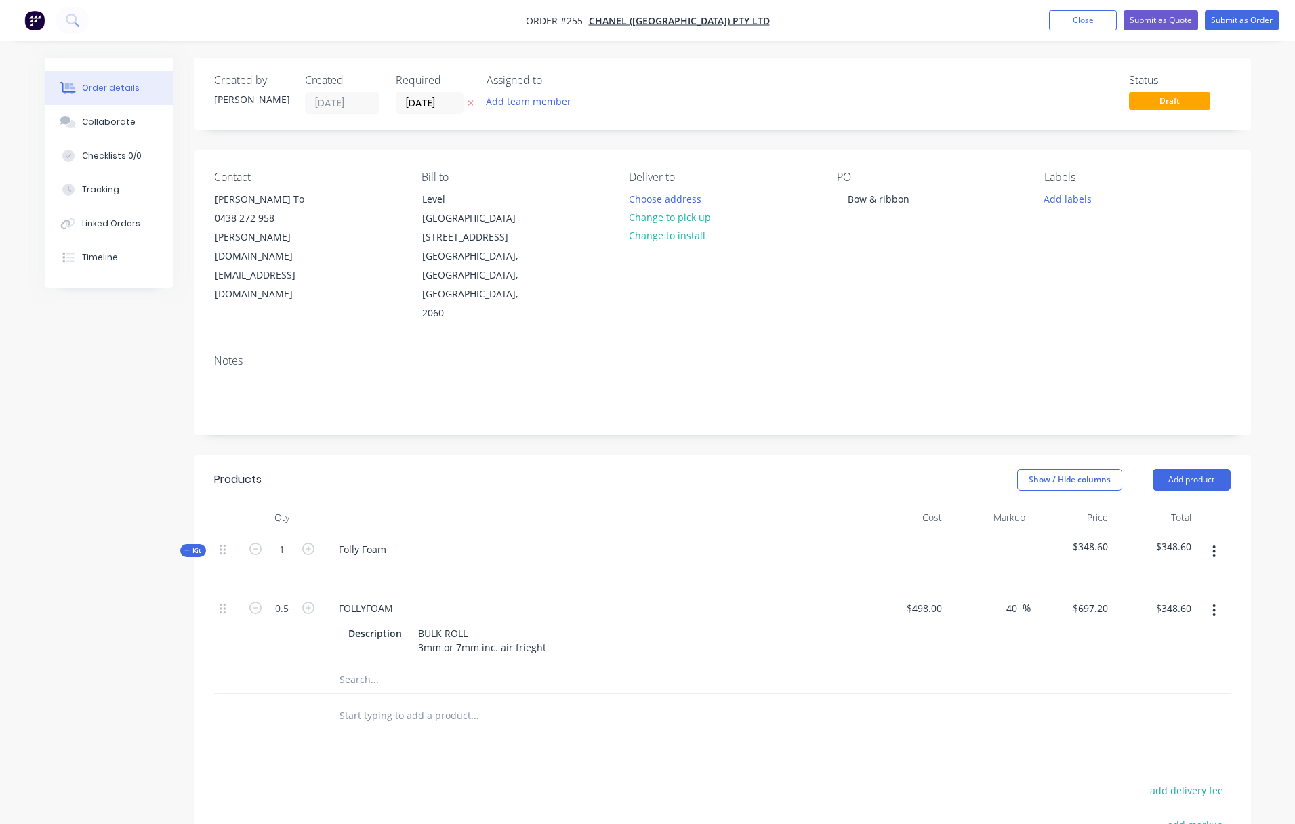
click at [954, 607] on div "40 40 %" at bounding box center [989, 628] width 83 height 76
click at [1135, 544] on icon "button" at bounding box center [1214, 551] width 3 height 15
click at [1135, 605] on div "Add product to kit" at bounding box center [1166, 615] width 104 height 20
click at [1135, 659] on div "Basic product" at bounding box center [1166, 669] width 104 height 20
click at [348, 674] on div at bounding box center [384, 684] width 113 height 20
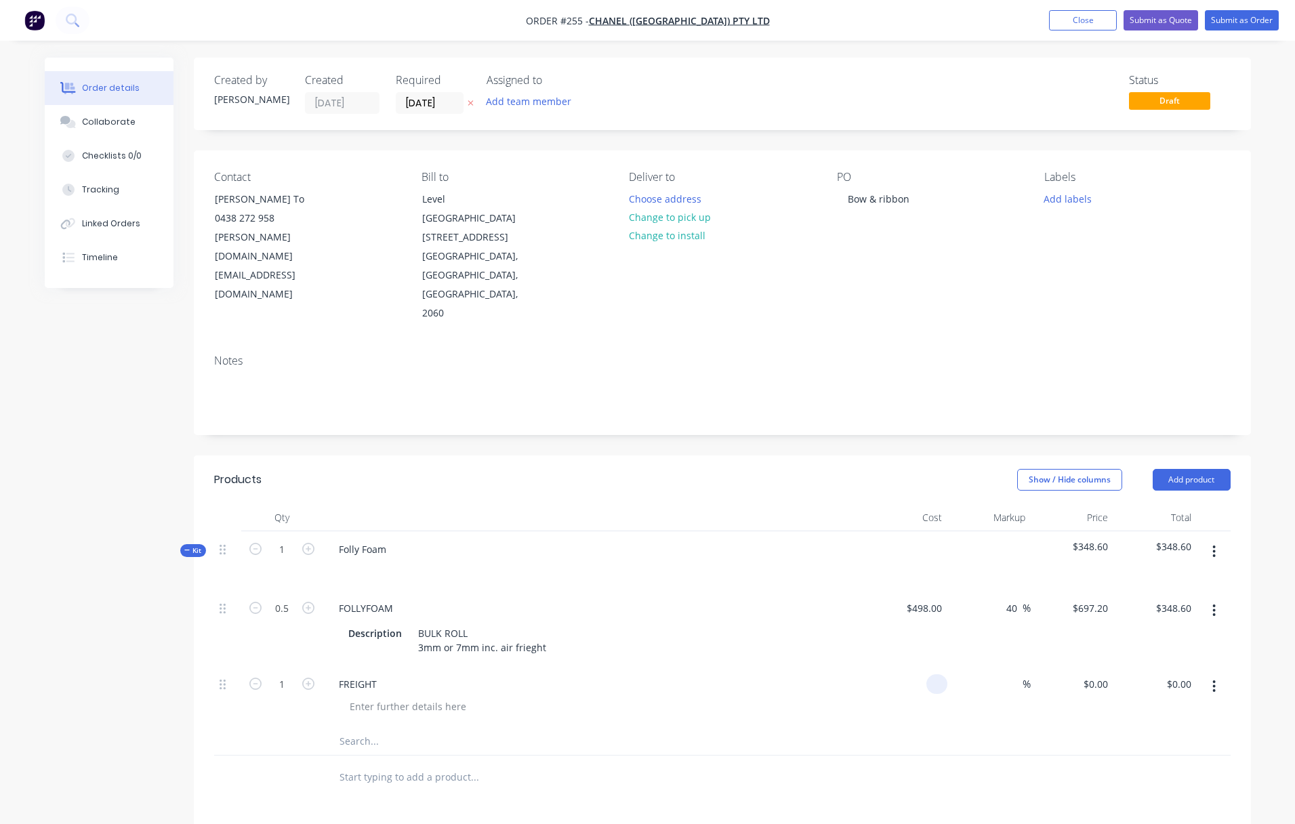
click at [929, 674] on div at bounding box center [937, 684] width 21 height 20
type input "$200.00"
click at [1009, 666] on div "%" at bounding box center [989, 697] width 83 height 62
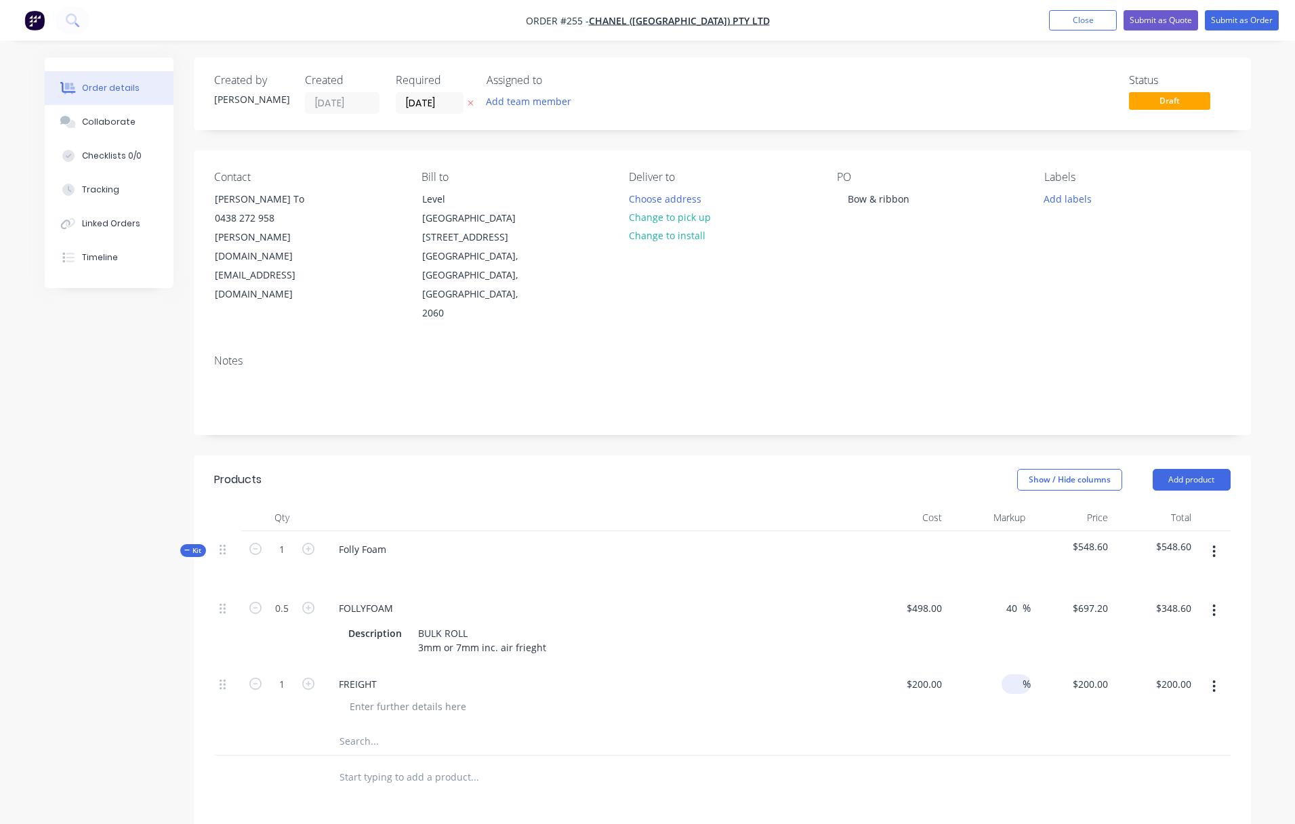
click at [1023, 677] on span "%" at bounding box center [1027, 685] width 8 height 16
type input "20"
type input "$240.00"
click at [1135, 728] on div at bounding box center [722, 742] width 1017 height 28
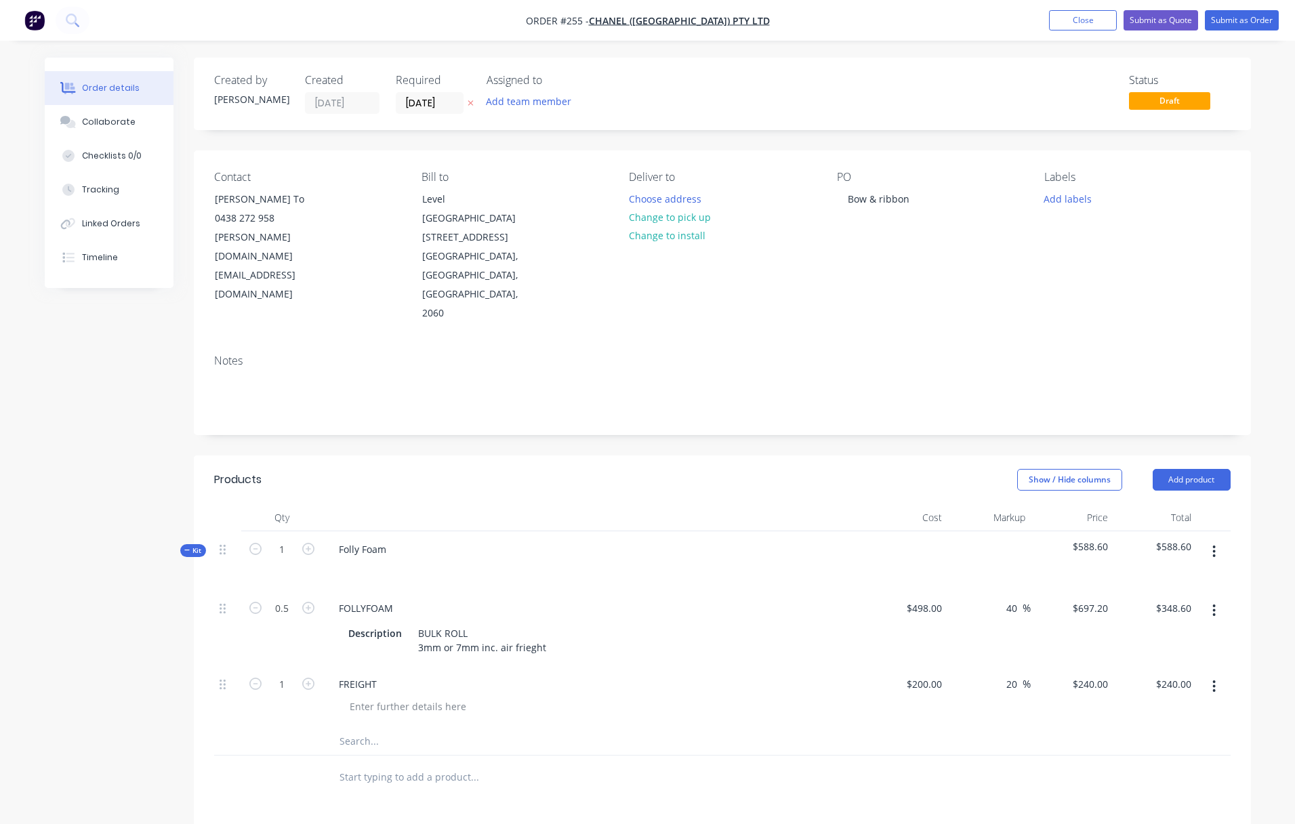
click at [1135, 544] on icon "button" at bounding box center [1214, 551] width 3 height 15
click at [1135, 605] on div "Add product to kit" at bounding box center [1166, 615] width 104 height 20
click at [1135, 632] on div "Product catalogue" at bounding box center [1166, 642] width 104 height 20
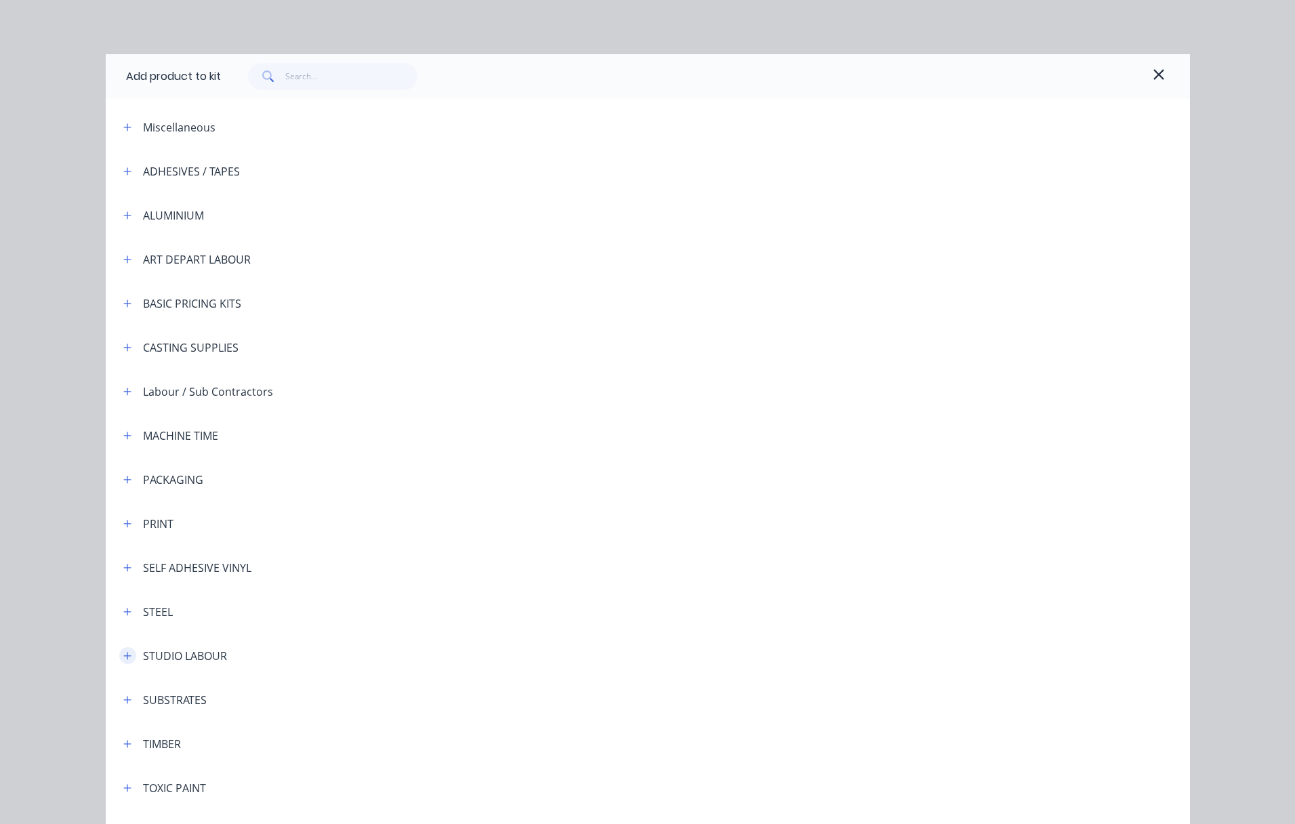
click at [124, 655] on icon "button" at bounding box center [127, 655] width 8 height 9
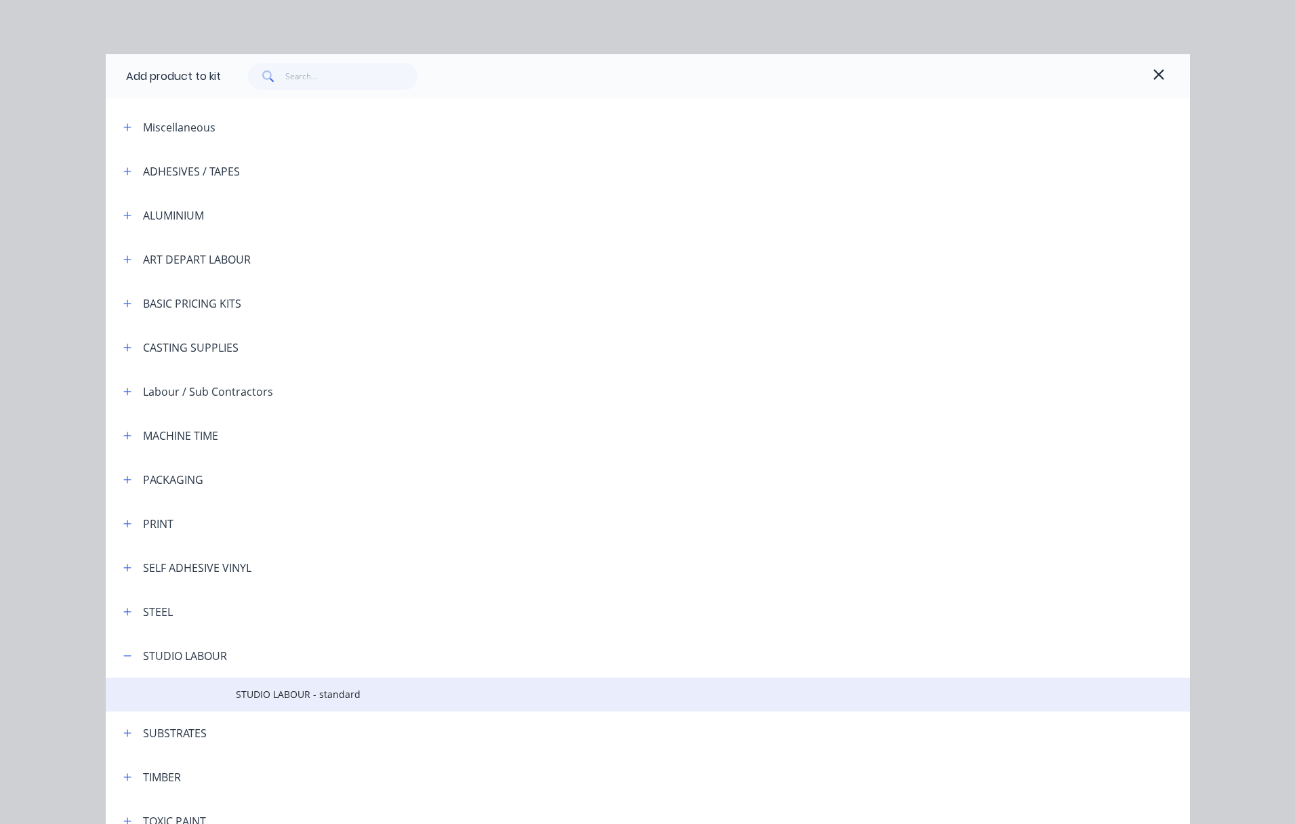
click at [280, 693] on span "STUDIO LABOUR - standard" at bounding box center [617, 694] width 763 height 14
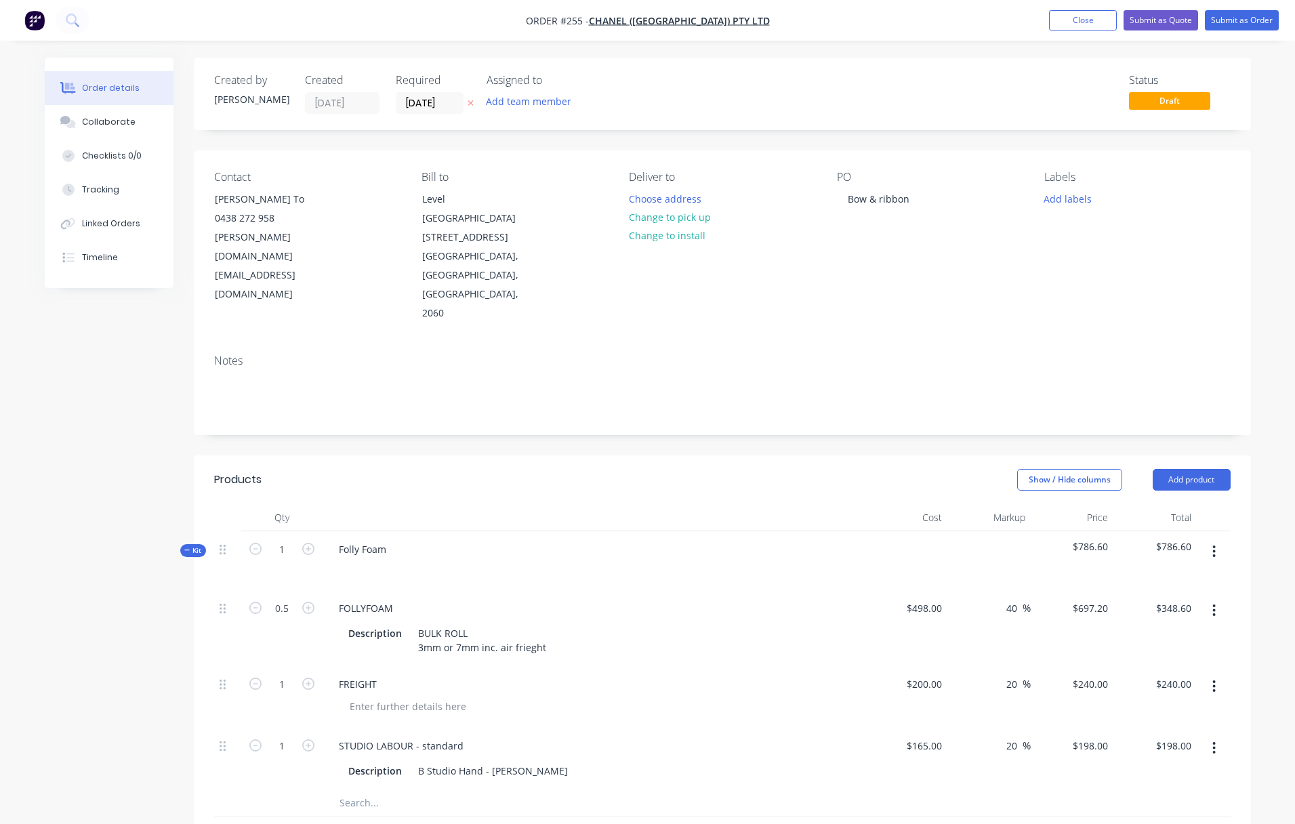
click at [1135, 540] on button "button" at bounding box center [1214, 552] width 32 height 24
click at [1135, 605] on div "Add product to kit" at bounding box center [1166, 615] width 104 height 20
click at [1135, 632] on div "Product catalogue" at bounding box center [1166, 642] width 104 height 20
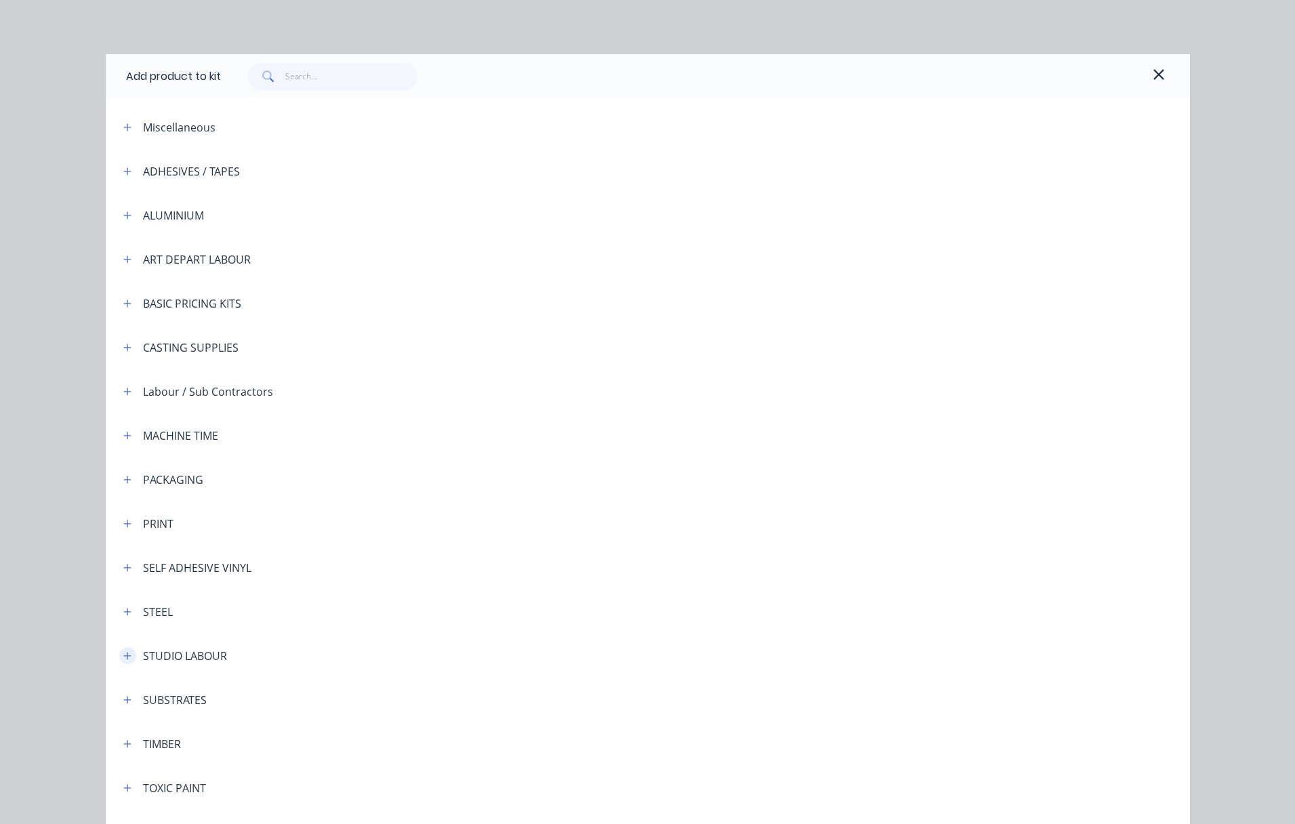
click at [123, 654] on icon "button" at bounding box center [126, 655] width 7 height 7
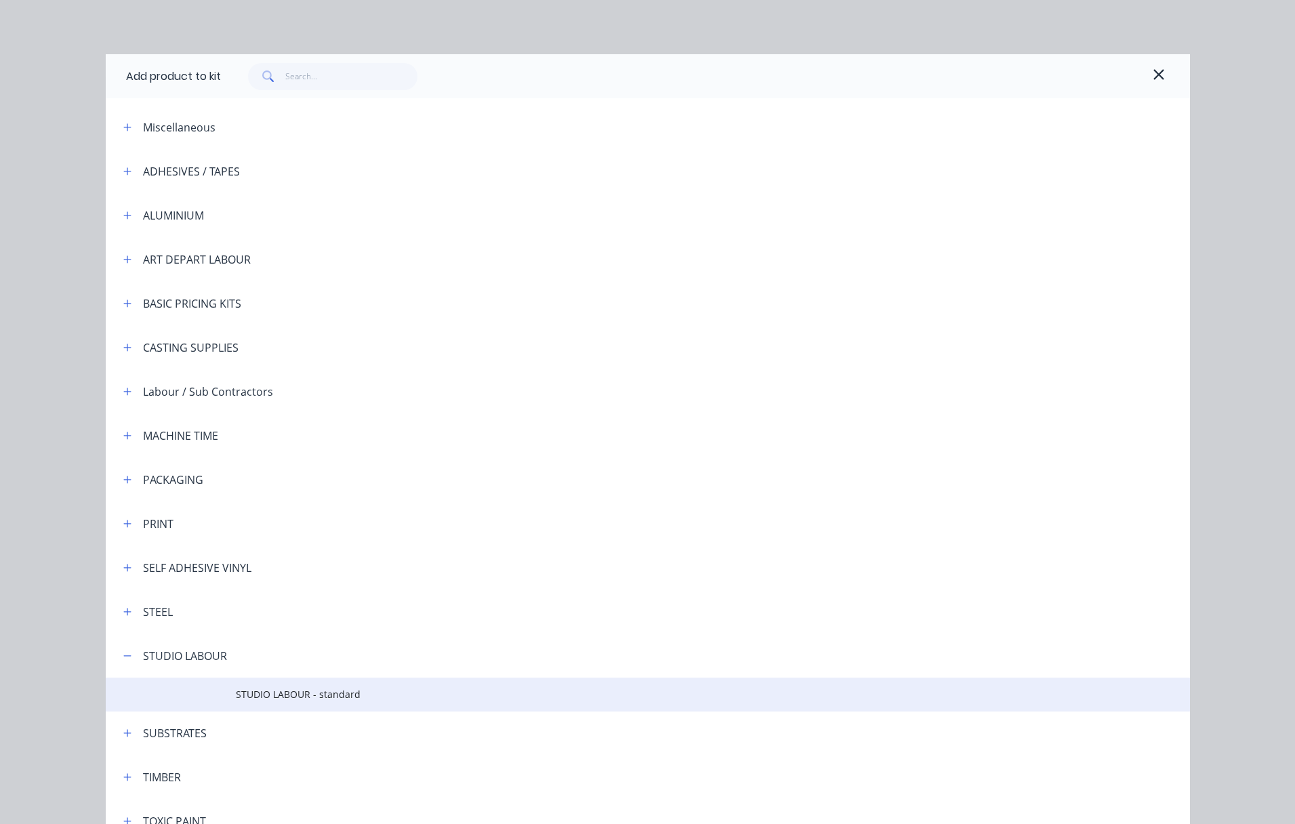
click at [304, 691] on span "STUDIO LABOUR - standard" at bounding box center [617, 694] width 763 height 14
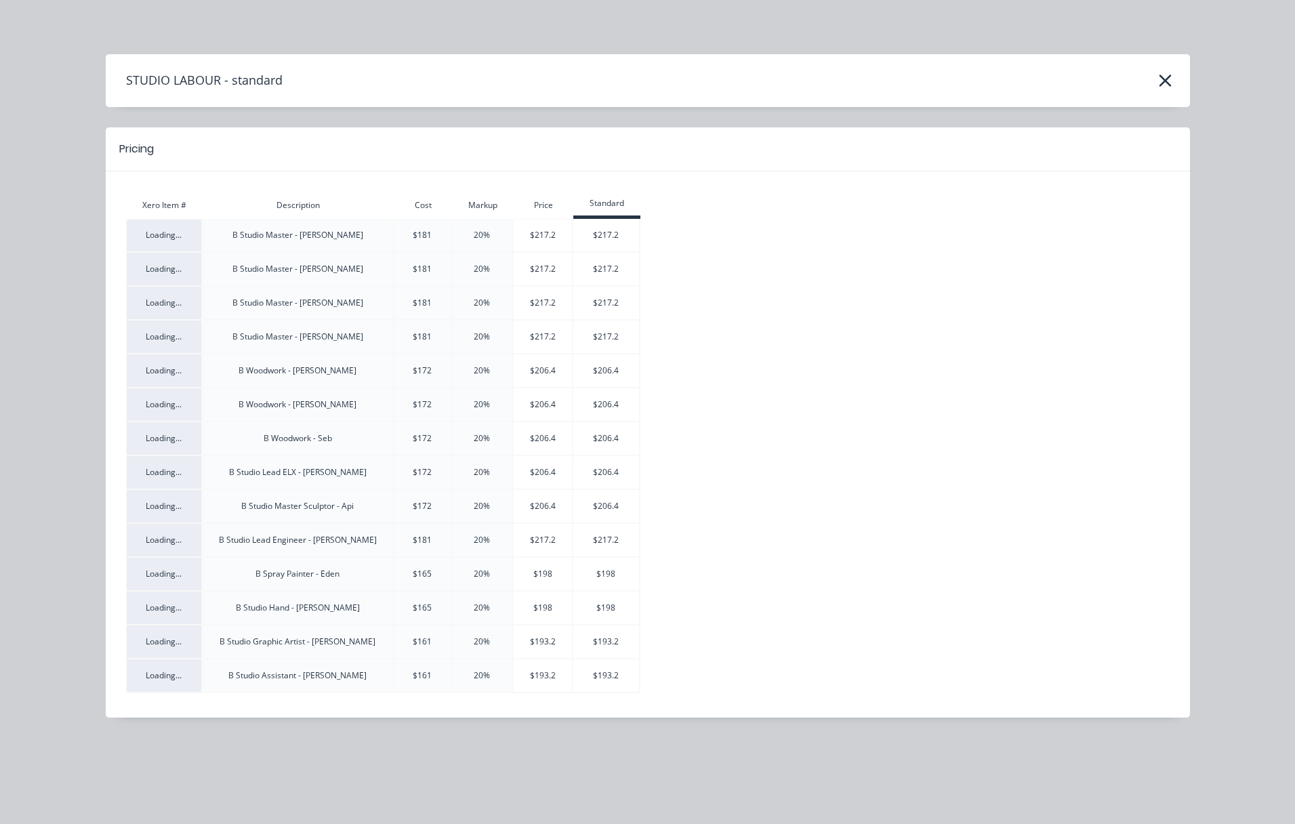
scroll to position [18, 0]
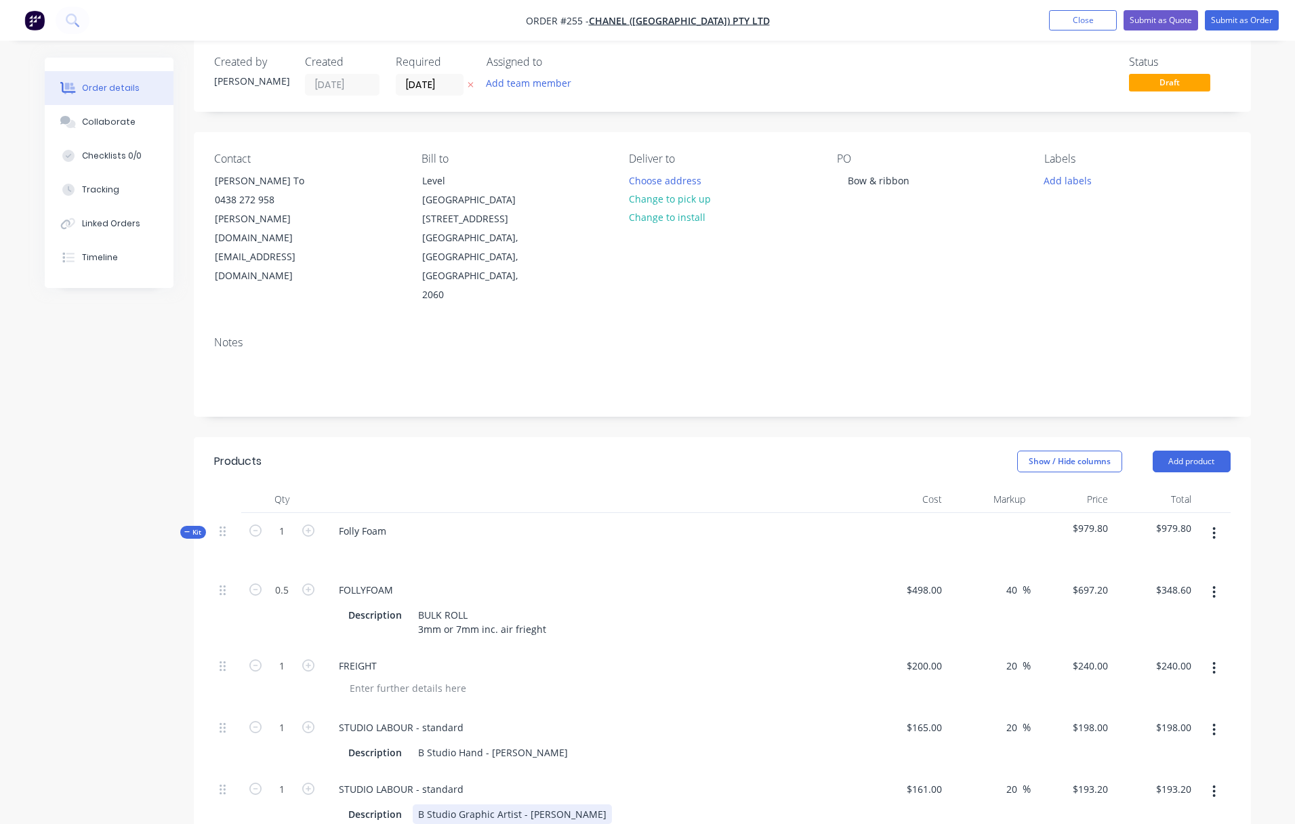
click at [864, 771] on div "STUDIO LABOUR - standard Description B Studio Graphic Artist - [PERSON_NAME]" at bounding box center [594, 802] width 542 height 62
click at [462, 718] on div "STUDIO LABOUR - standard" at bounding box center [401, 728] width 146 height 20
click at [395, 580] on div "FOLLYFOAM" at bounding box center [366, 590] width 76 height 20
click at [589, 572] on div "FOLLYFOAM 20MT Description BULK ROLL 3mm or 7mm inc. air frieght" at bounding box center [594, 610] width 542 height 76
click at [420, 580] on div "FOLLYFOAM 20MT" at bounding box center [380, 590] width 104 height 20
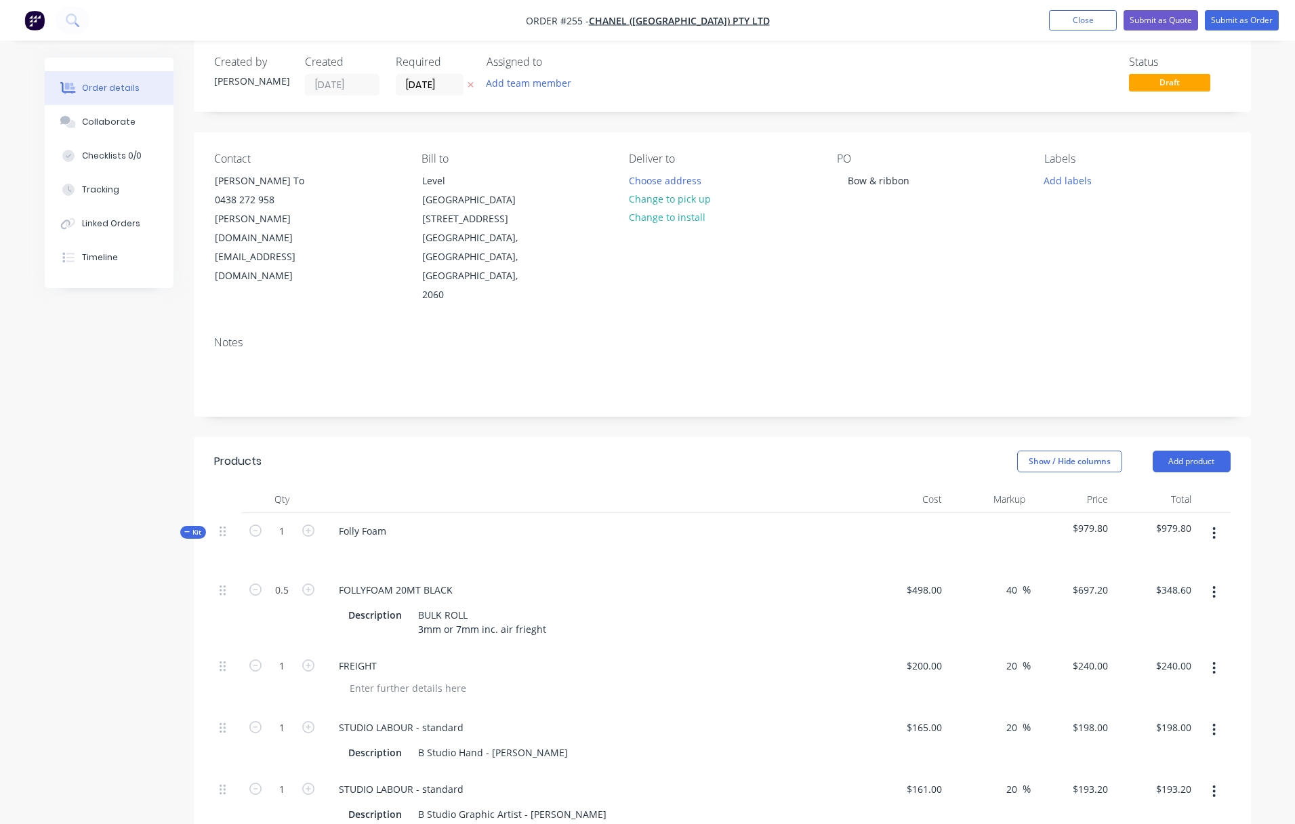
click at [689, 679] on div at bounding box center [599, 689] width 521 height 20
click at [281, 580] on input "0.5" at bounding box center [281, 590] width 35 height 20
click at [277, 580] on input "0.5" at bounding box center [281, 590] width 35 height 20
click at [646, 605] on div "Description BULK ROLL 3mm or 7mm inc. air frieght" at bounding box center [591, 622] width 496 height 34
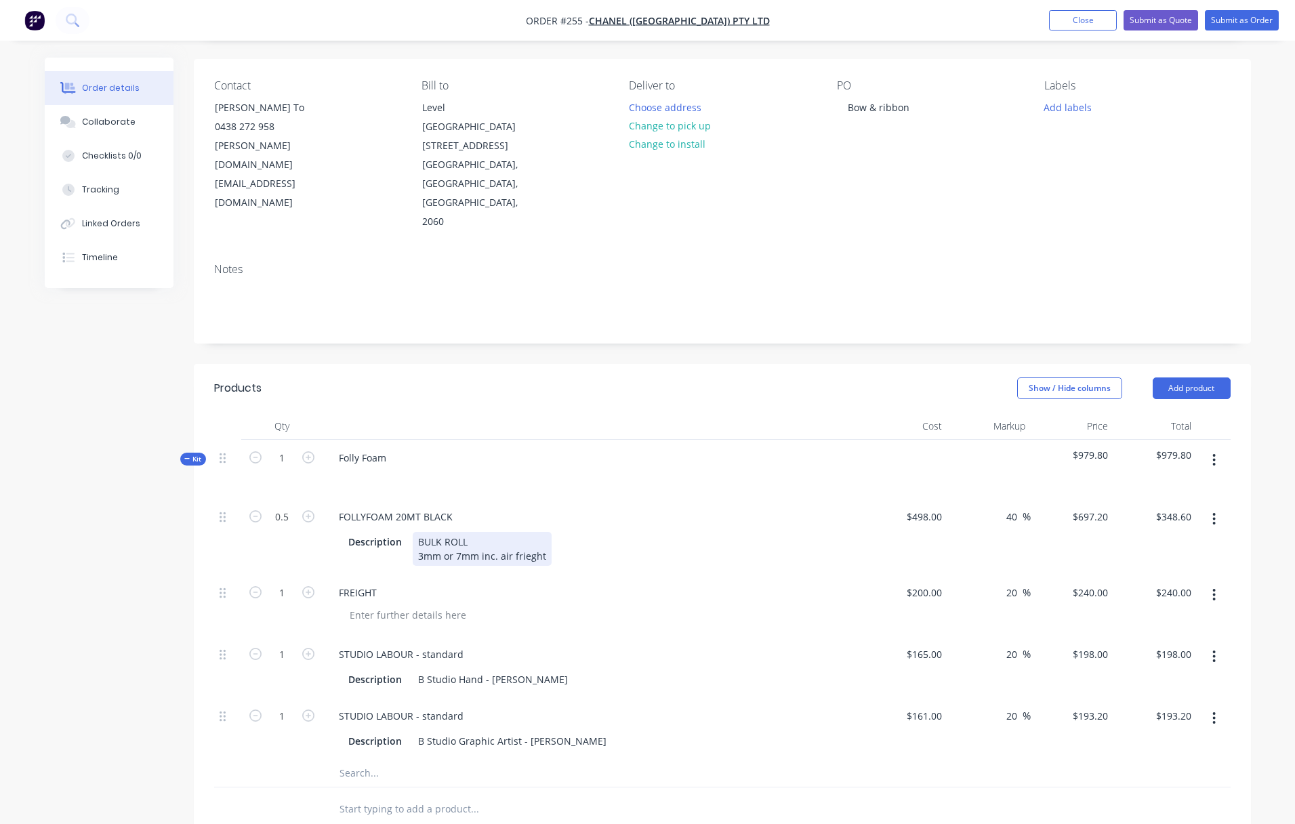
scroll to position [259, 0]
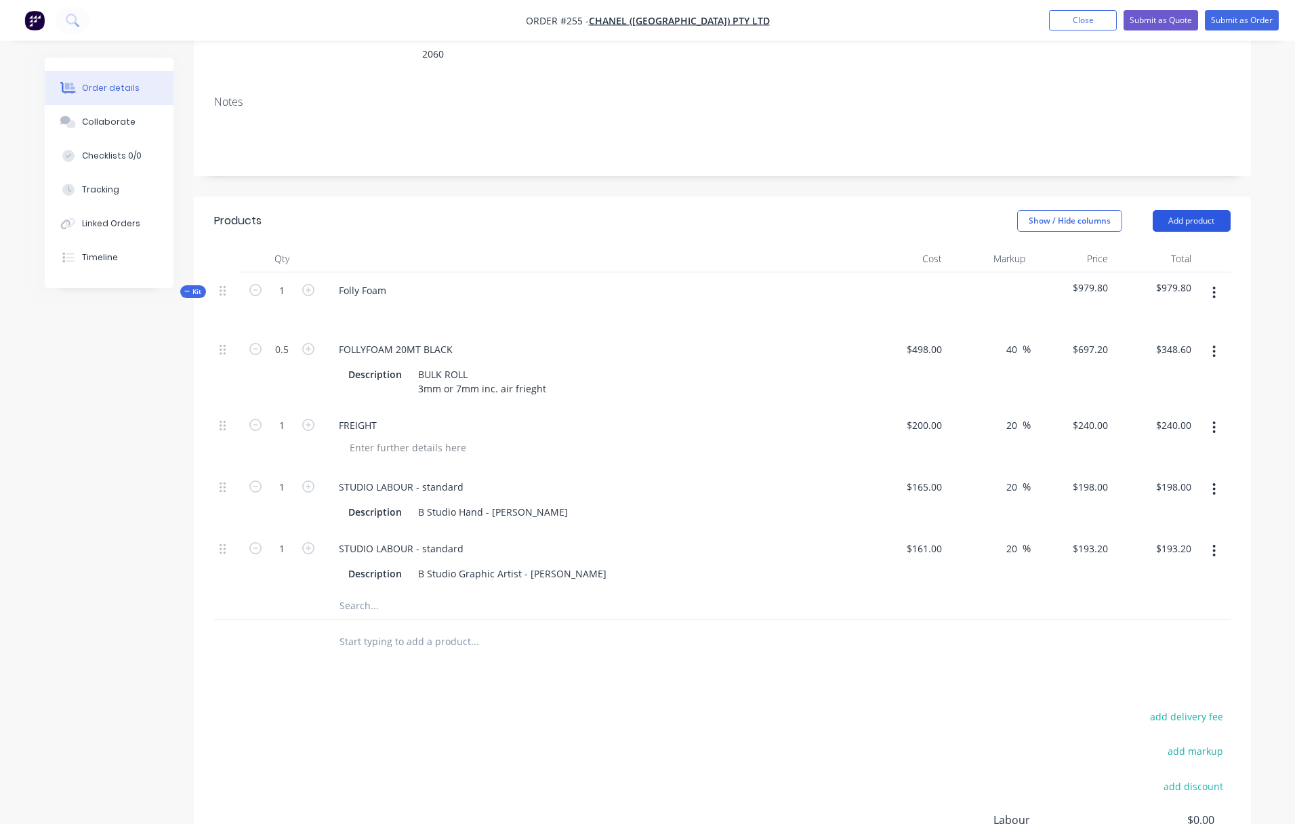
click at [1135, 210] on button "Add product" at bounding box center [1192, 221] width 78 height 22
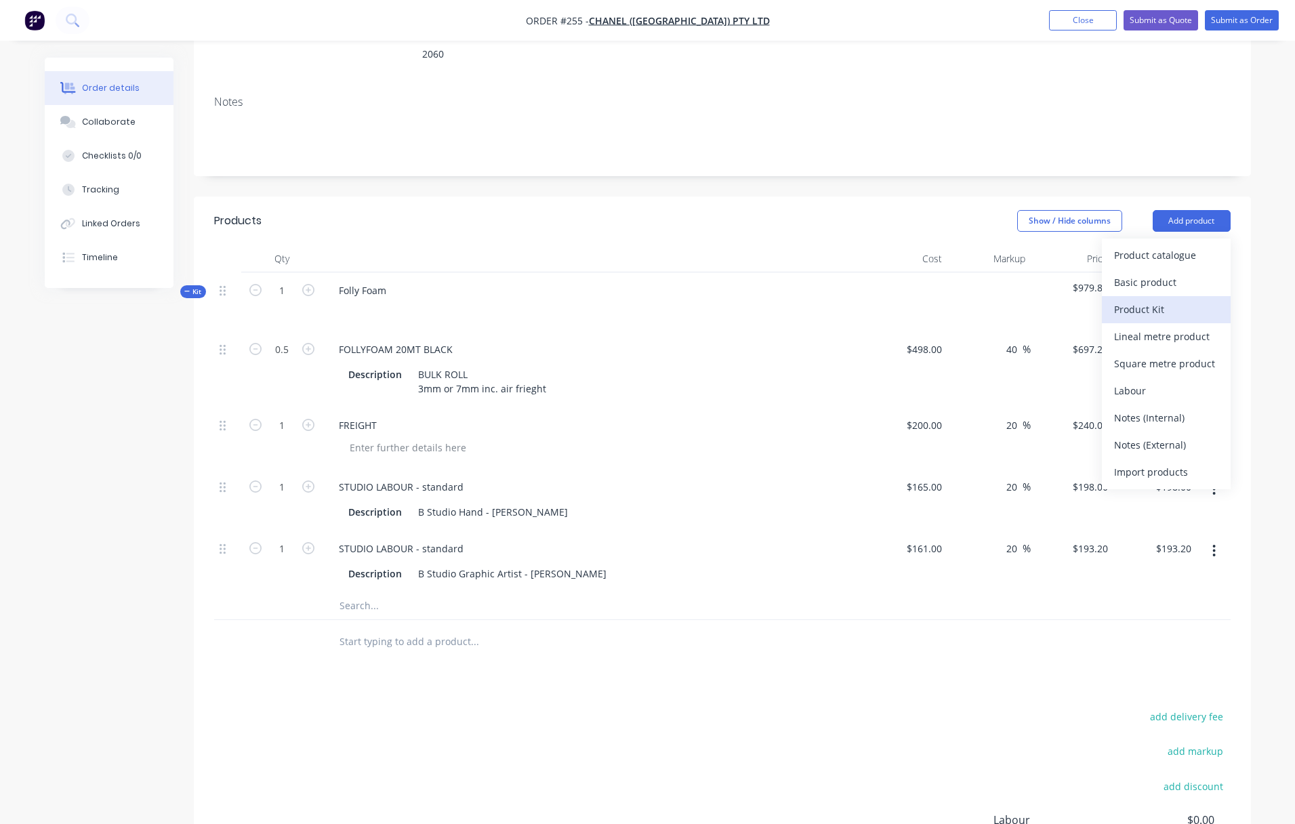
click at [1134, 300] on div "Product Kit" at bounding box center [1166, 310] width 104 height 20
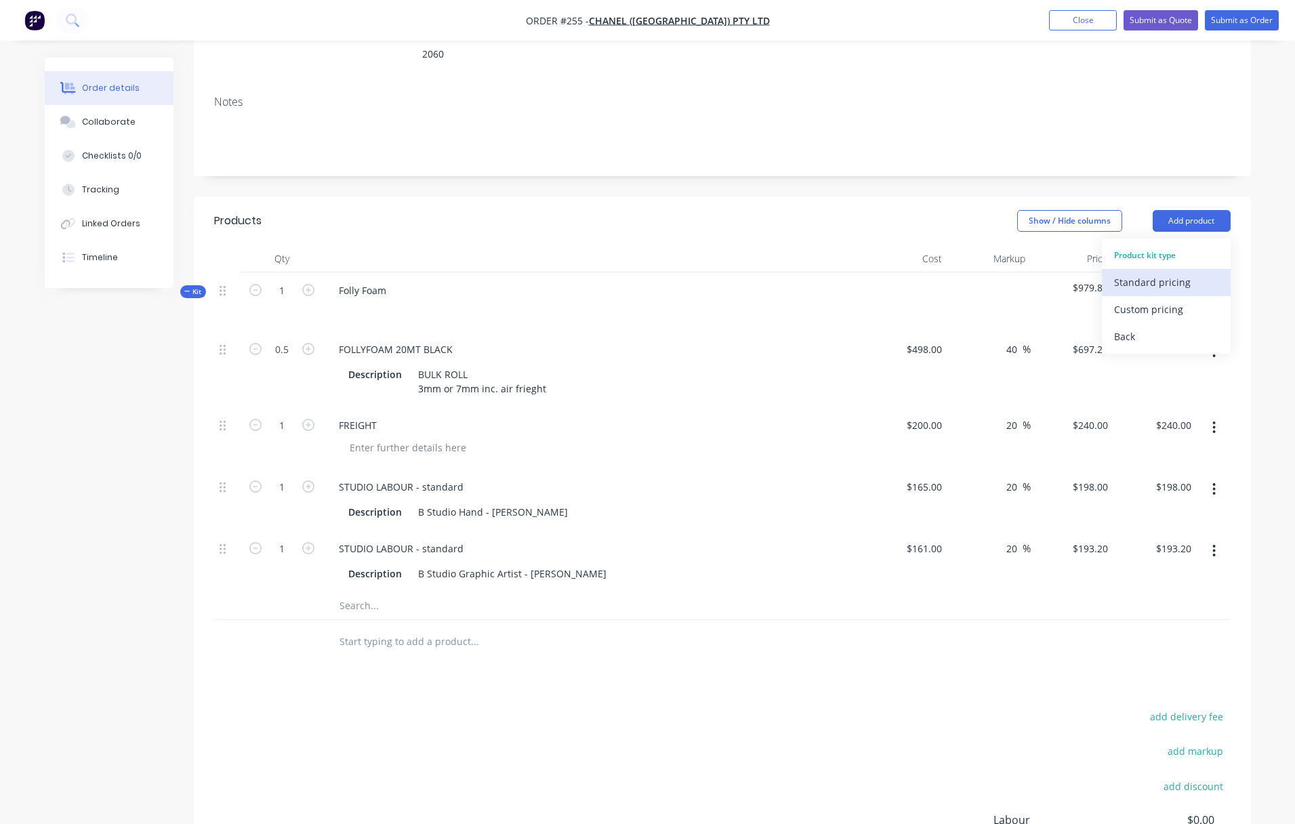
click at [1135, 272] on div "Standard pricing" at bounding box center [1166, 282] width 104 height 20
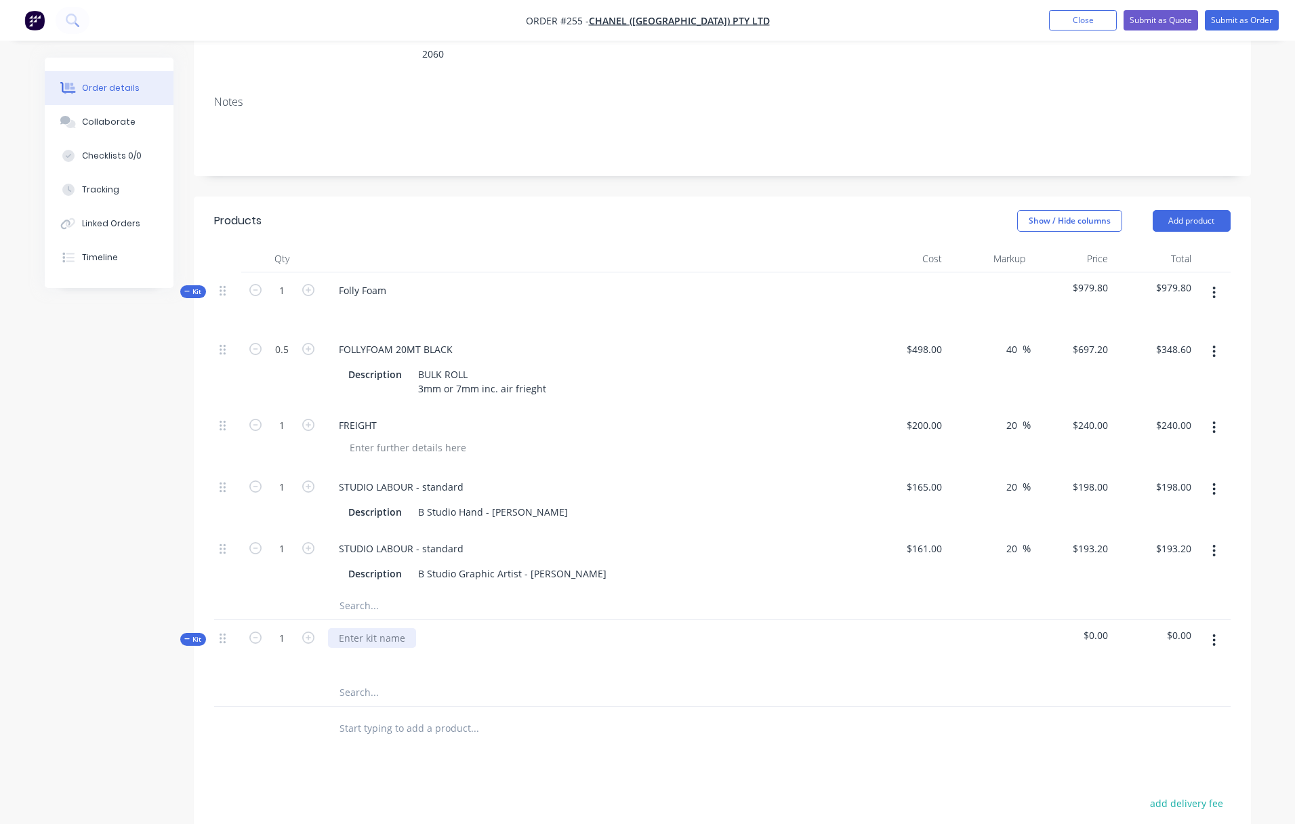
click at [350, 628] on div at bounding box center [372, 638] width 88 height 20
click at [502, 679] on input "text" at bounding box center [474, 692] width 271 height 27
click at [1135, 633] on icon "button" at bounding box center [1214, 640] width 3 height 15
click at [1135, 693] on div "Add product to kit" at bounding box center [1166, 703] width 104 height 20
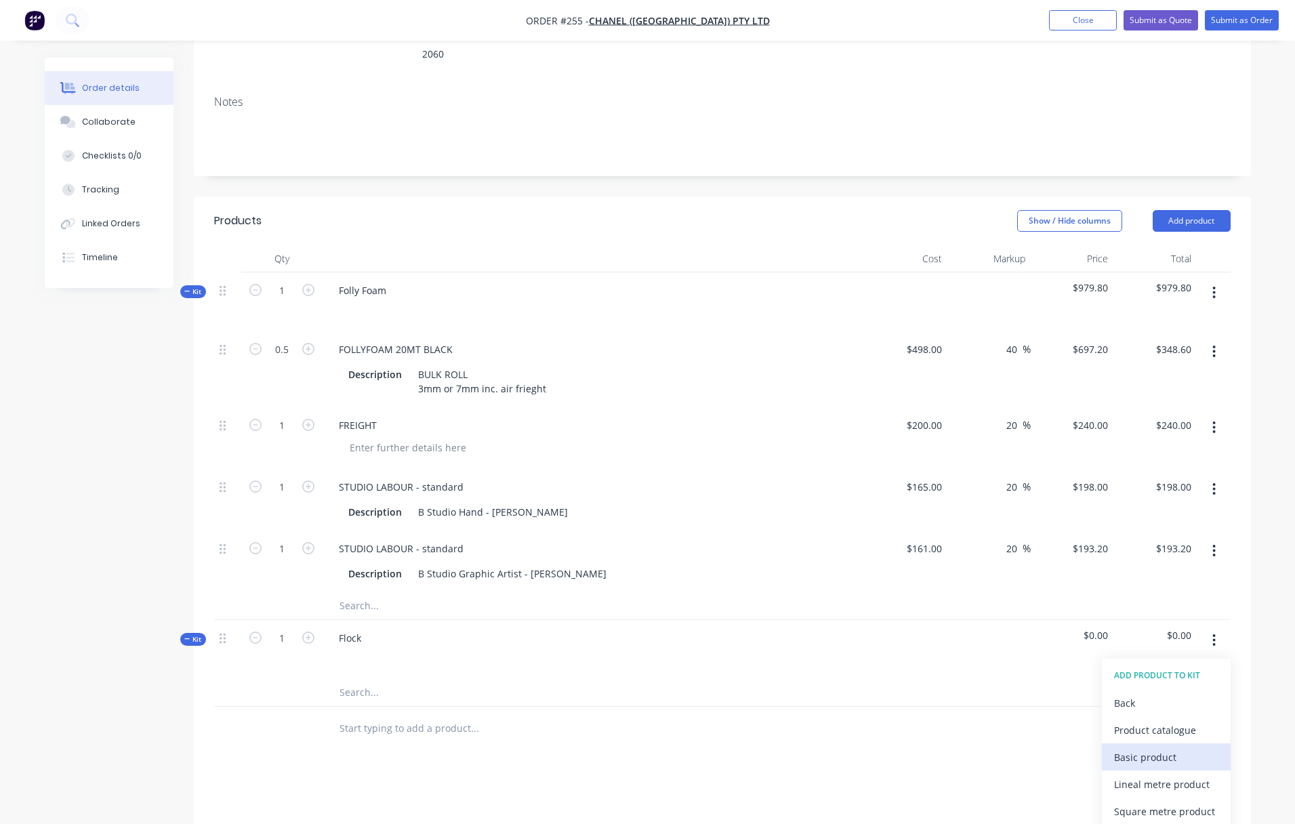
click at [1135, 748] on div "Basic product" at bounding box center [1166, 758] width 104 height 20
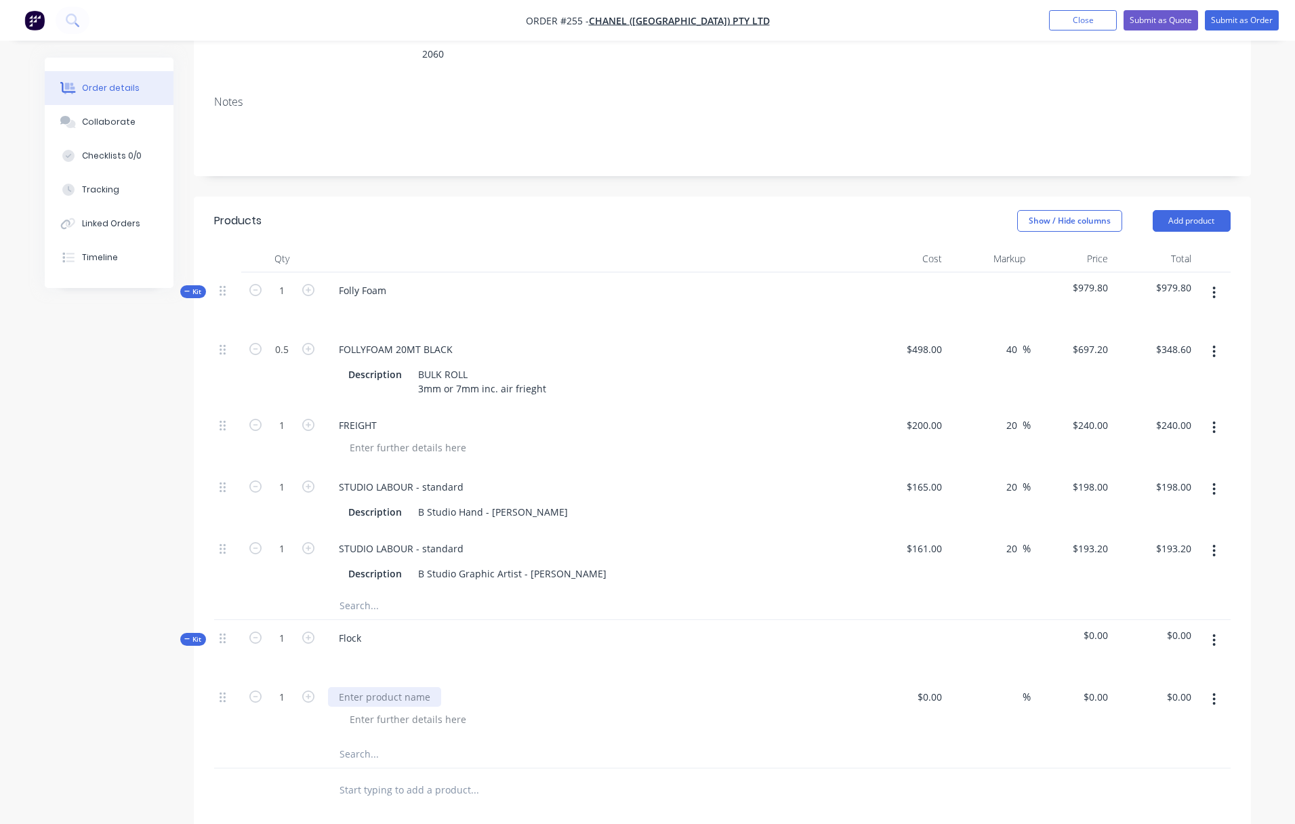
click at [356, 687] on div at bounding box center [384, 697] width 113 height 20
click at [930, 687] on div "$0.00" at bounding box center [929, 697] width 37 height 20
type input "$40.00"
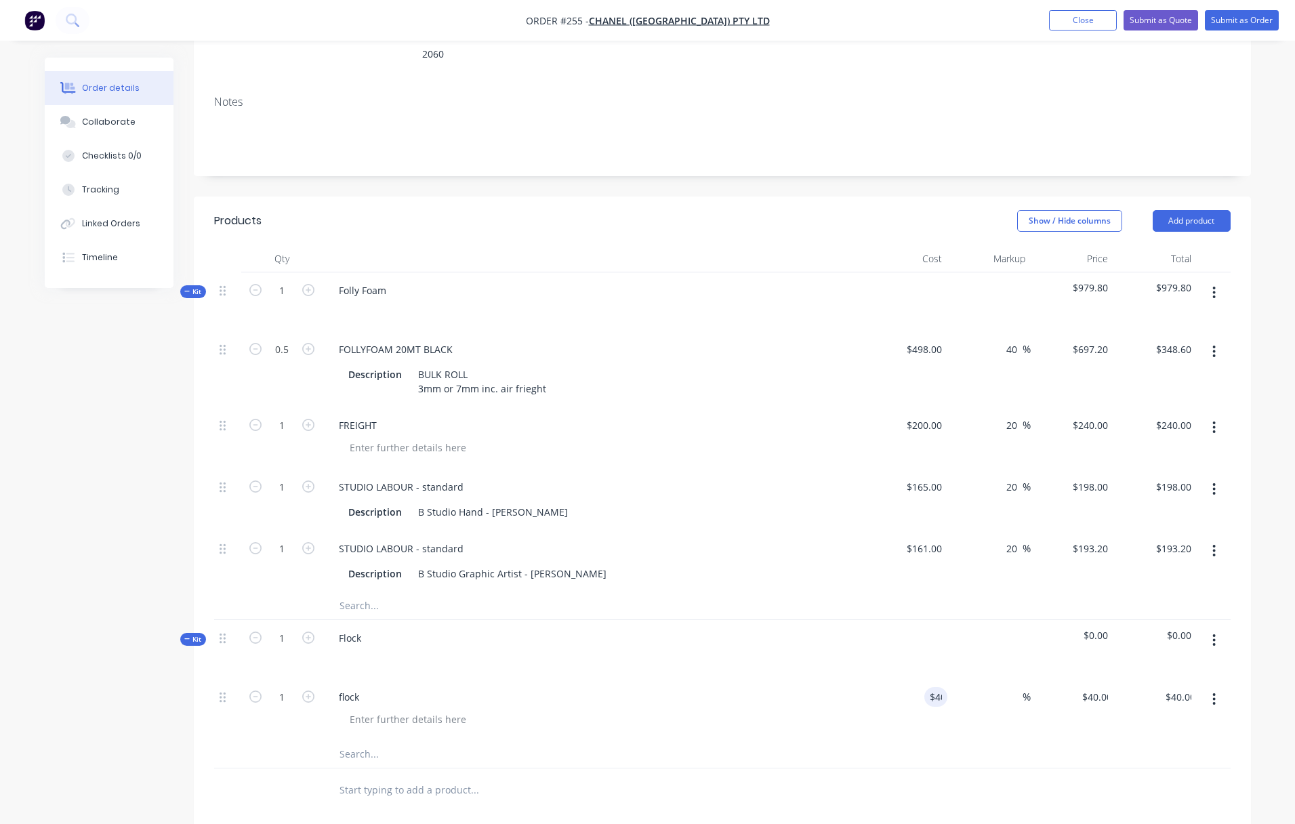
drag, startPoint x: 1217, startPoint y: 582, endPoint x: 1208, endPoint y: 594, distance: 15.5
click at [1135, 628] on button "button" at bounding box center [1214, 640] width 32 height 24
click at [1135, 693] on div "Add product to kit" at bounding box center [1166, 703] width 104 height 20
click at [1135, 721] on div "Product catalogue" at bounding box center [1166, 731] width 104 height 20
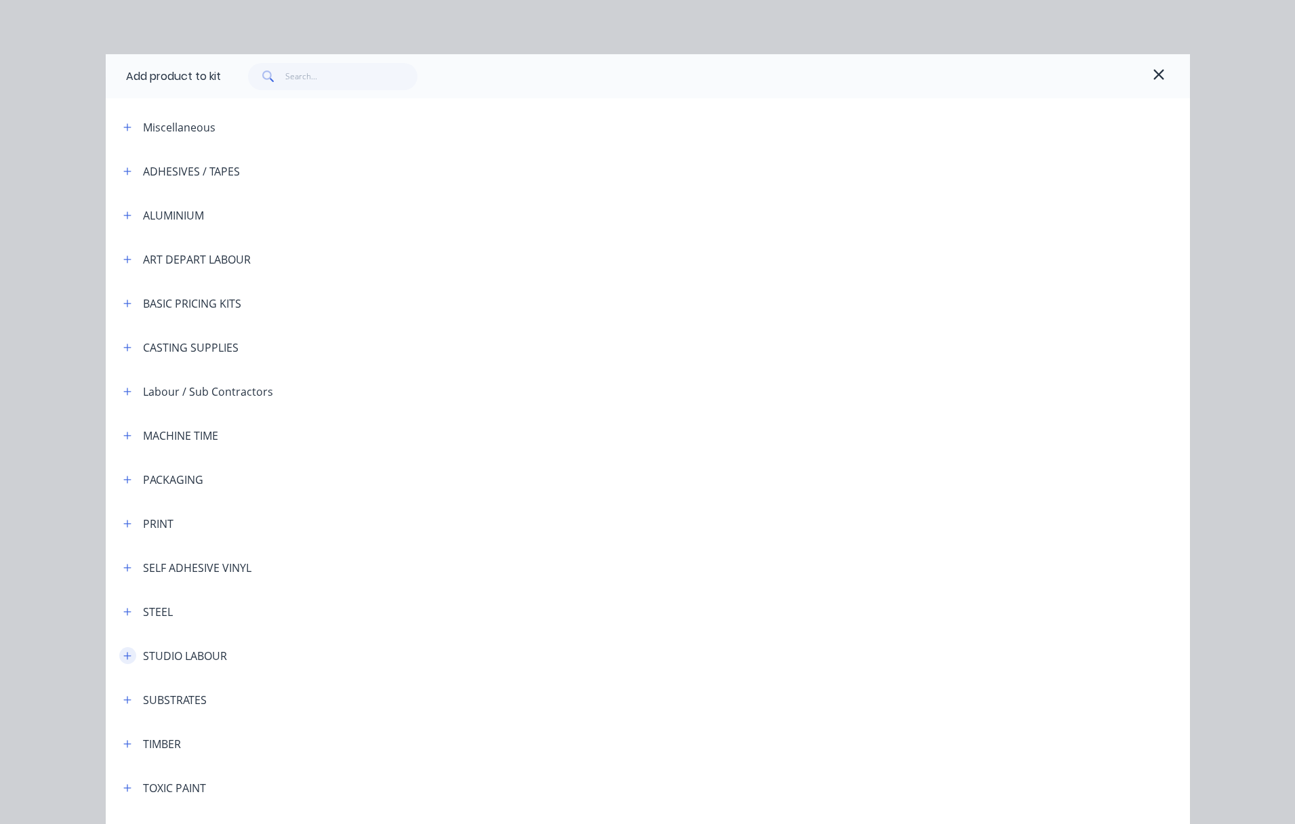
click at [123, 655] on icon "button" at bounding box center [127, 655] width 8 height 9
click at [289, 702] on td "STUDIO LABOUR - standard" at bounding box center [713, 695] width 954 height 34
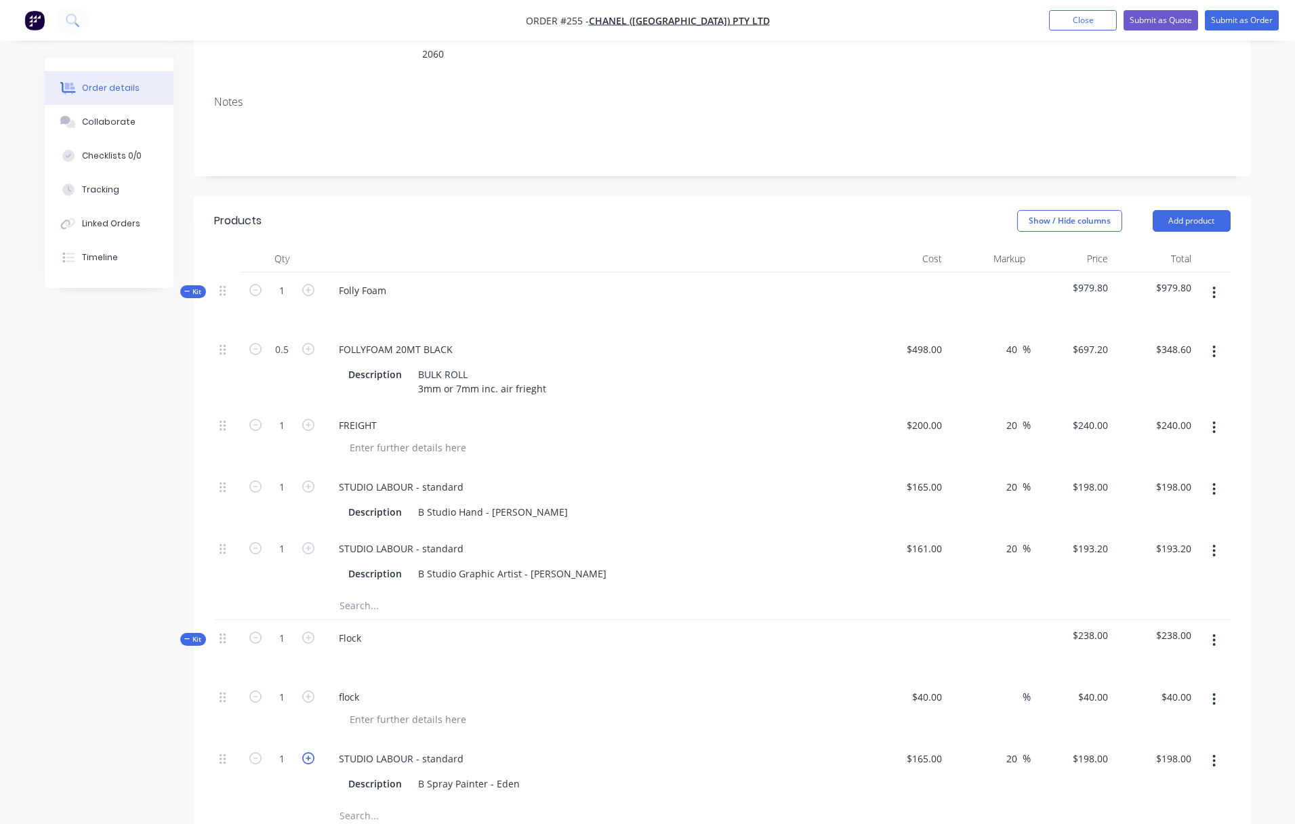
click at [309, 752] on icon "button" at bounding box center [308, 758] width 12 height 12
type input "2"
type input "$396.00"
click at [309, 752] on icon "button" at bounding box center [308, 758] width 12 height 12
type input "3"
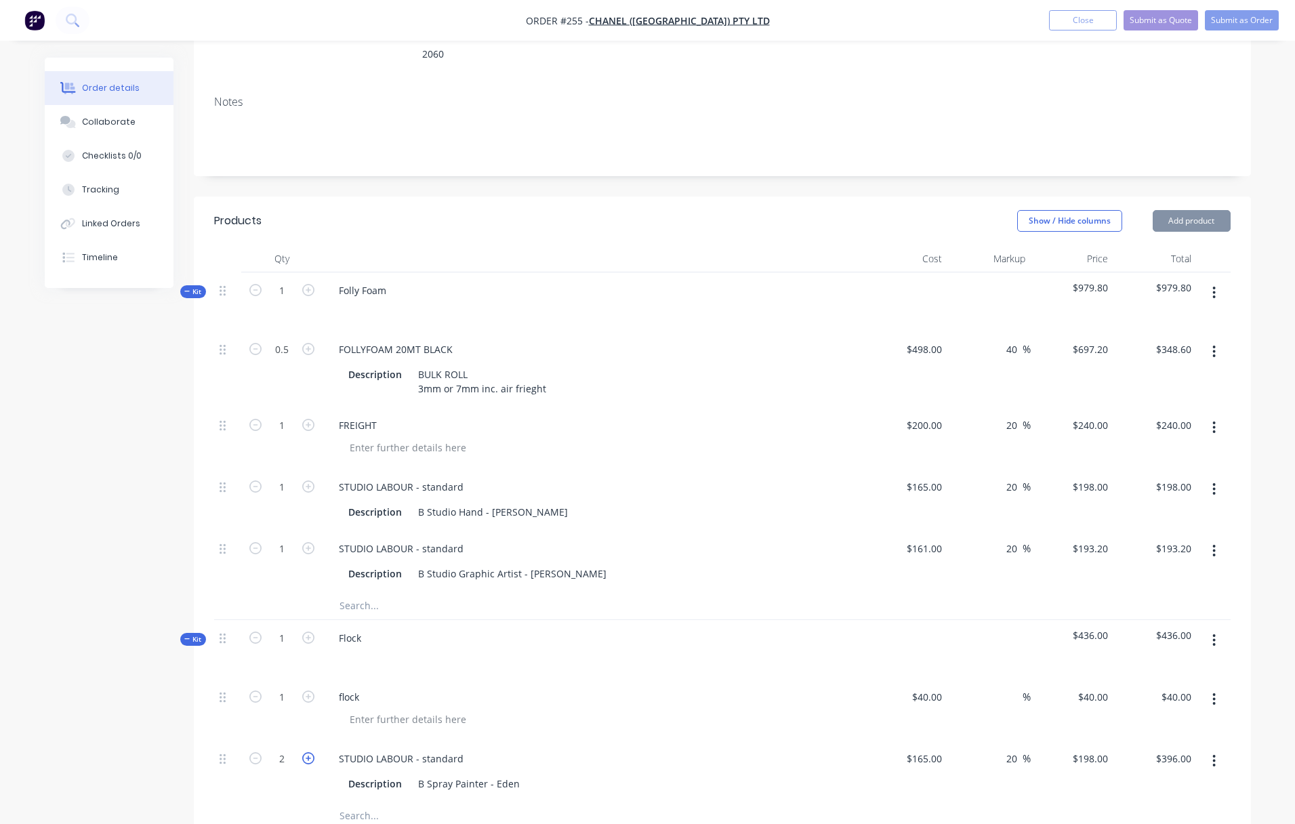
type input "$594.00"
click at [1135, 628] on button "button" at bounding box center [1214, 640] width 32 height 24
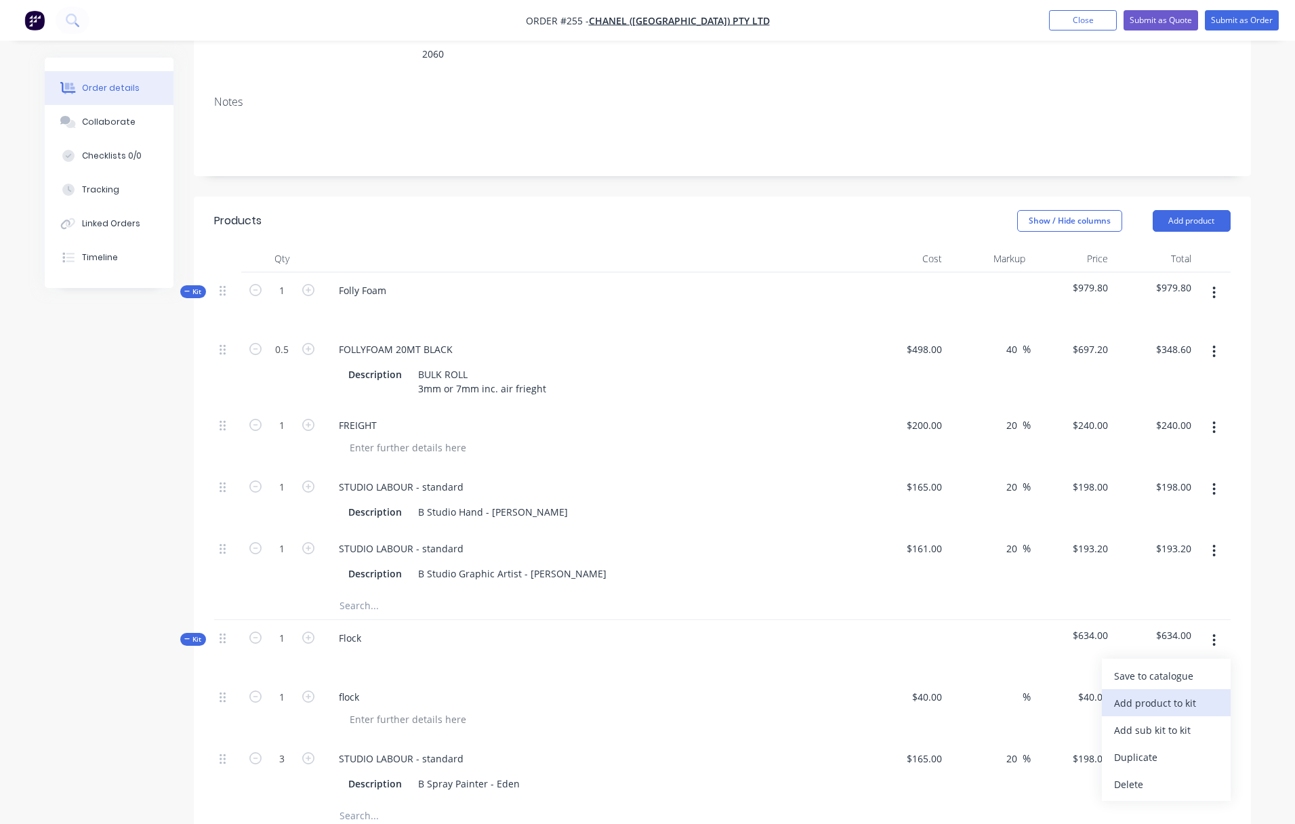
click at [1135, 693] on div "Add product to kit" at bounding box center [1166, 703] width 104 height 20
click at [1135, 721] on div "Product catalogue" at bounding box center [1166, 731] width 104 height 20
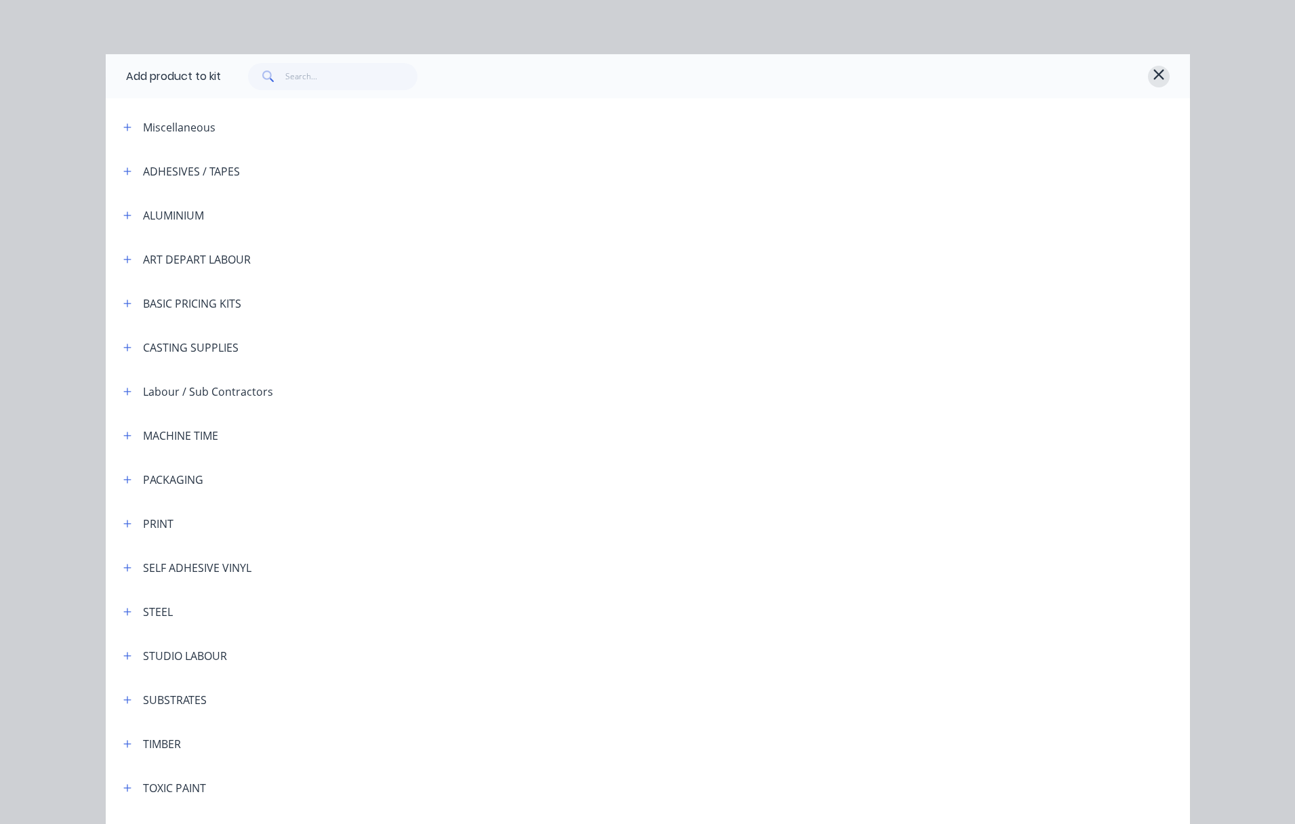
click at [1135, 77] on icon "button" at bounding box center [1159, 74] width 12 height 16
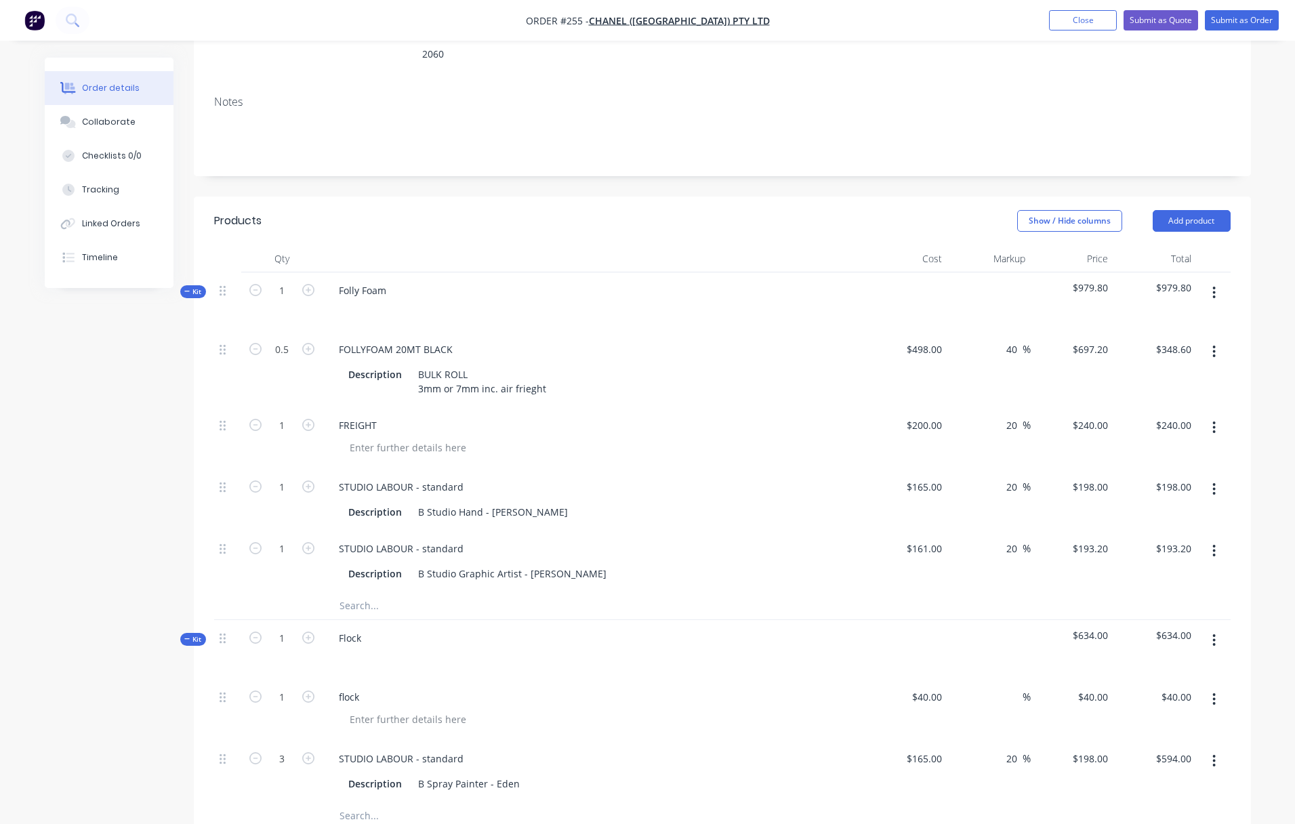
click at [1135, 634] on icon "button" at bounding box center [1214, 640] width 3 height 12
click at [1135, 693] on div "Add product to kit" at bounding box center [1166, 703] width 104 height 20
click at [1135, 748] on div "Basic product" at bounding box center [1166, 758] width 104 height 20
click at [346, 811] on div at bounding box center [384, 821] width 113 height 20
click at [622, 811] on div "epoxy glue" at bounding box center [593, 821] width 531 height 20
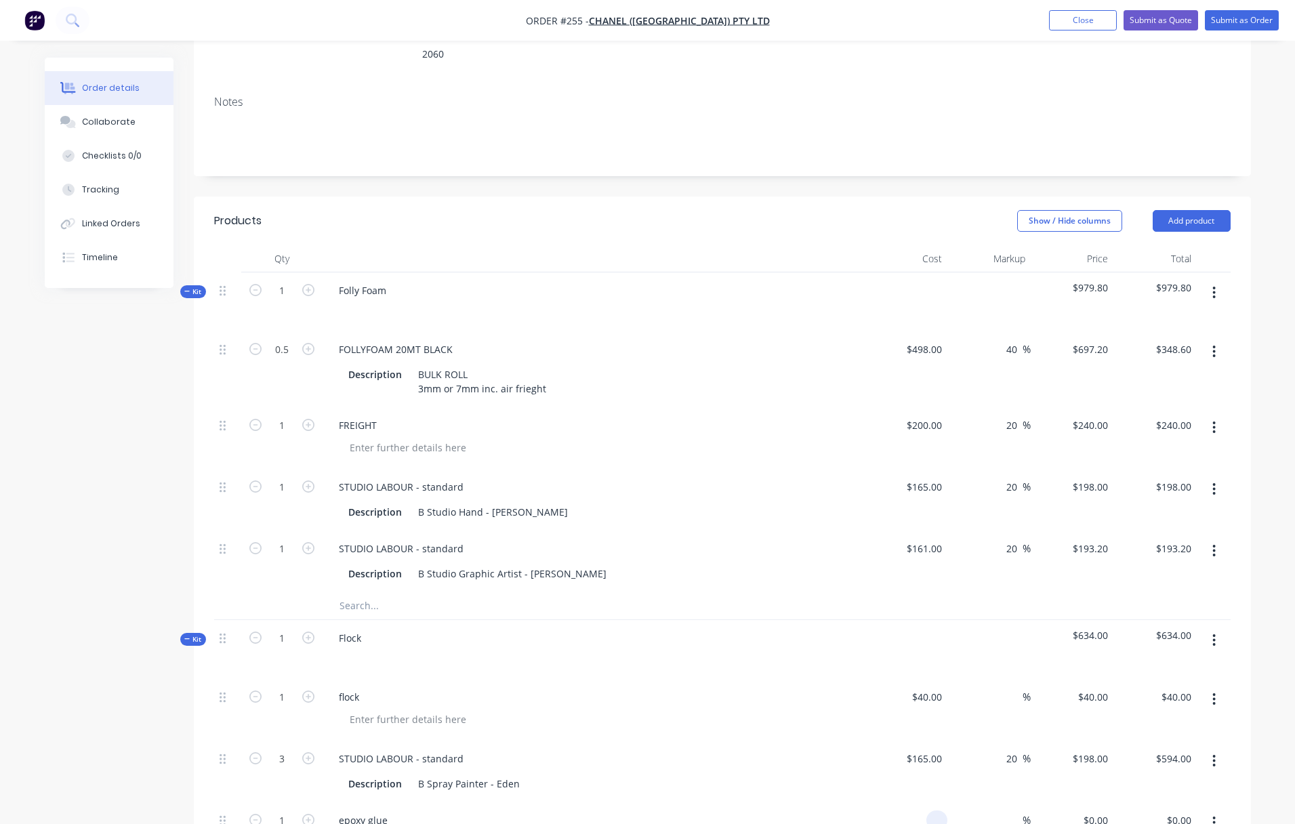
click at [929, 811] on div at bounding box center [937, 821] width 21 height 20
type input "$80.00"
click at [1026, 813] on span "%" at bounding box center [1027, 821] width 8 height 16
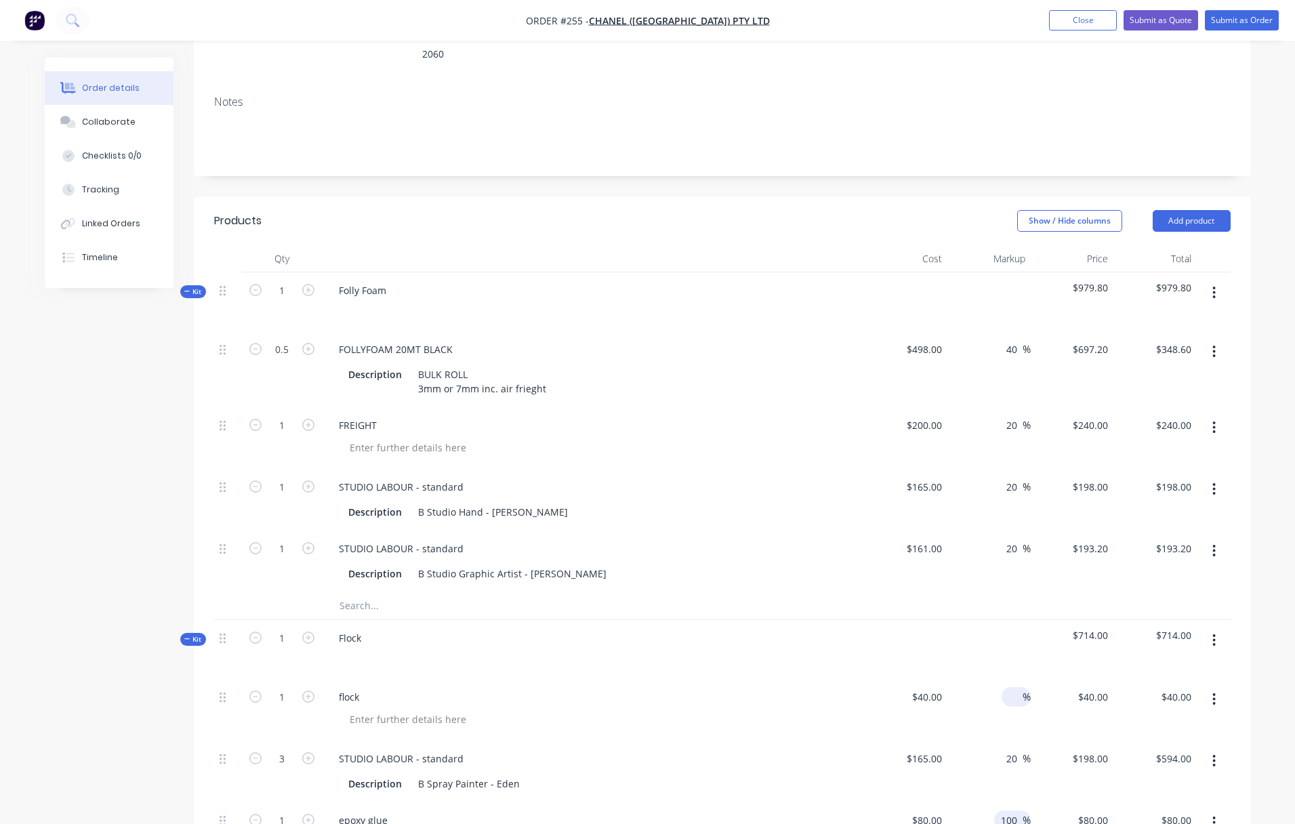
type input "100"
type input "$160.00"
click at [1029, 689] on span "%" at bounding box center [1027, 697] width 8 height 16
type input "100"
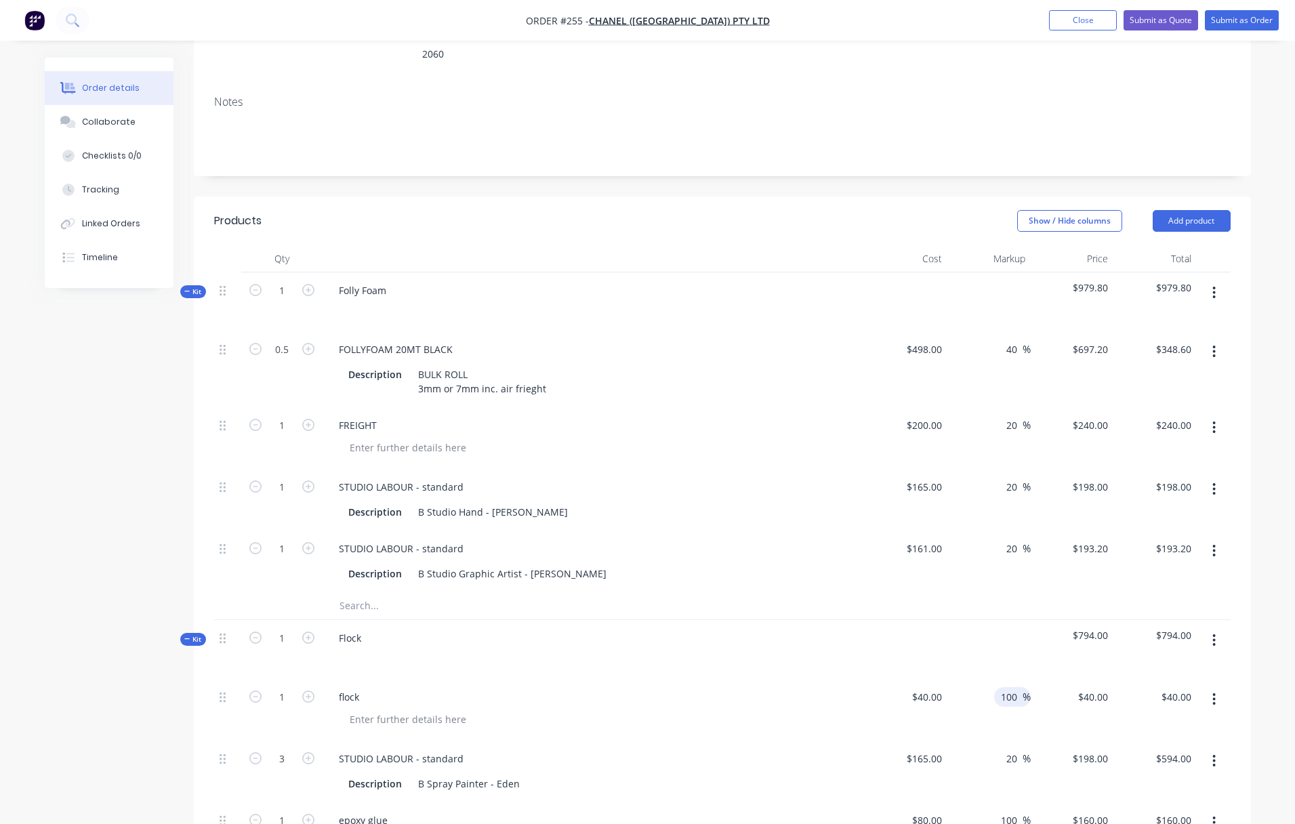
type input "$80.00"
drag, startPoint x: 937, startPoint y: 571, endPoint x: 935, endPoint y: 579, distance: 8.2
click at [937, 620] on div at bounding box center [906, 649] width 83 height 59
click at [310, 481] on icon "button" at bounding box center [308, 487] width 12 height 12
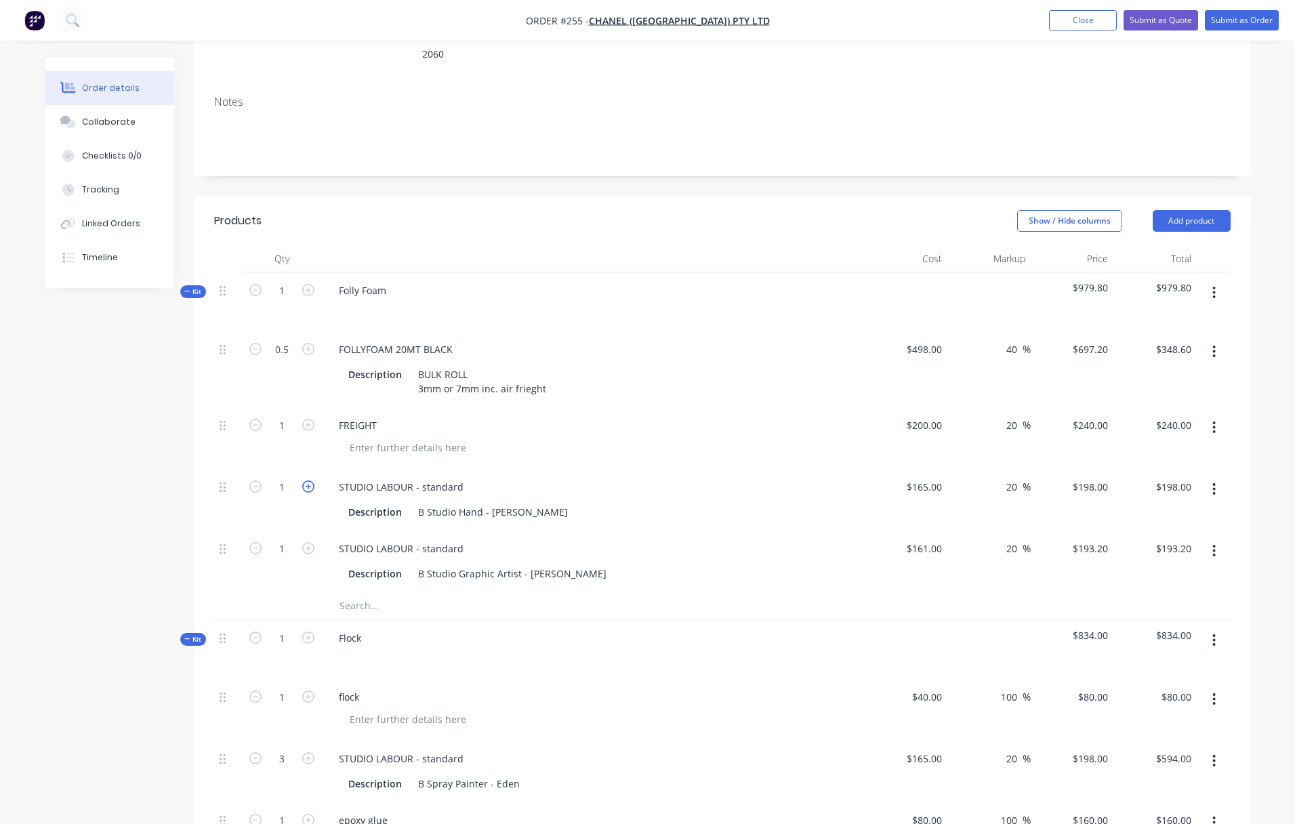
type input "2"
type input "$396.00"
click at [1135, 21] on button "Submit as Quote" at bounding box center [1161, 20] width 75 height 20
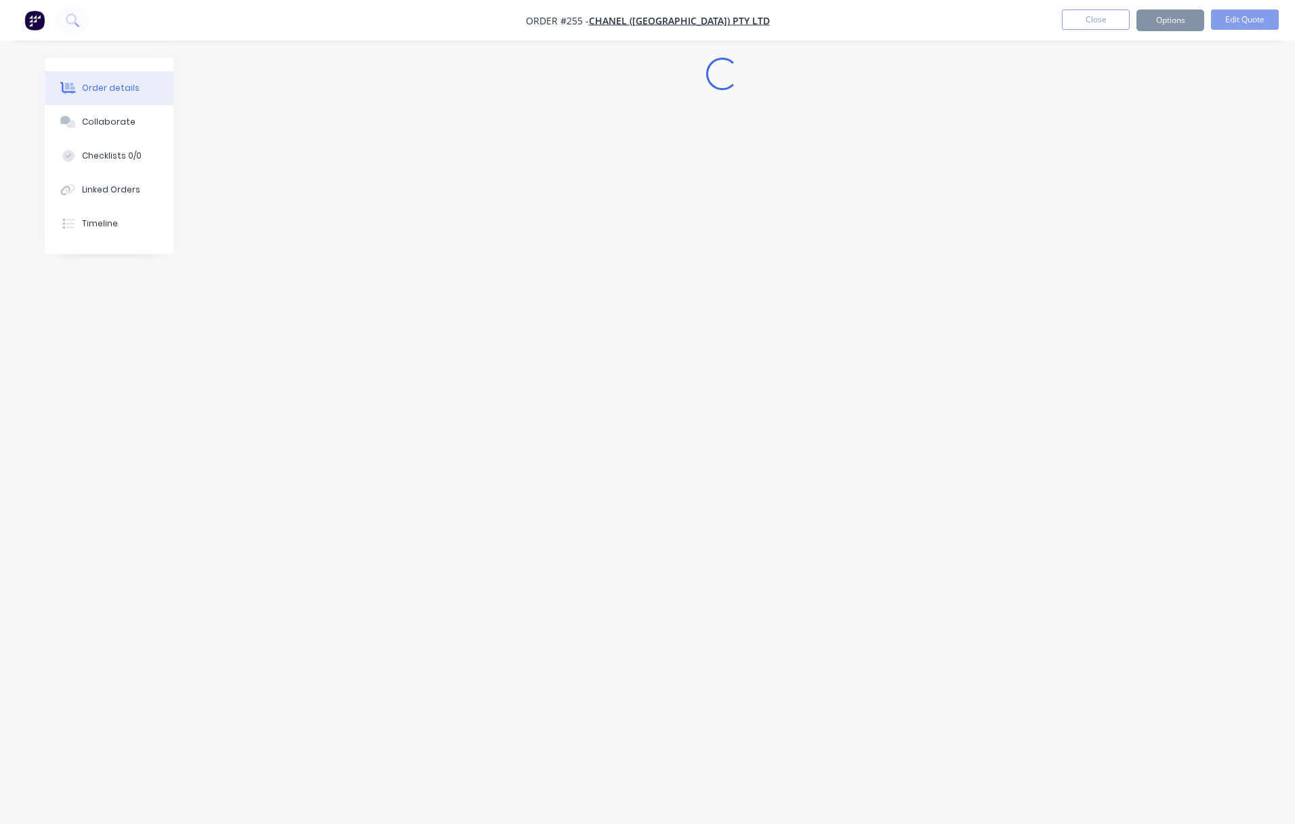
scroll to position [0, 0]
